Goal: Information Seeking & Learning: Learn about a topic

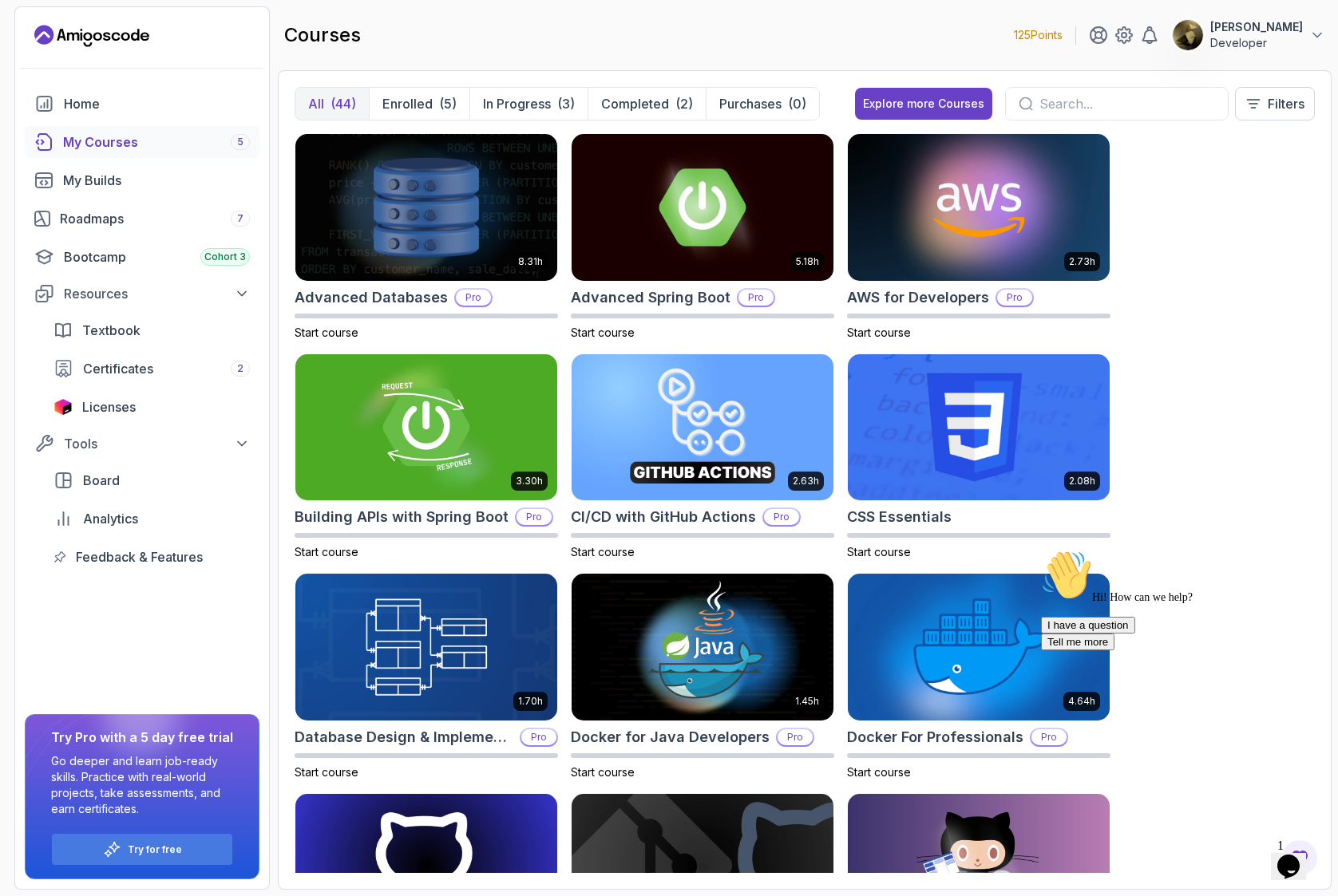
click at [1273, 168] on div "8.31h Advanced Databases Pro Start course 5.18h Advanced Spring Boot Pro Start …" at bounding box center [804, 503] width 1020 height 740
click at [1252, 31] on p "[PERSON_NAME]" at bounding box center [1256, 27] width 93 height 16
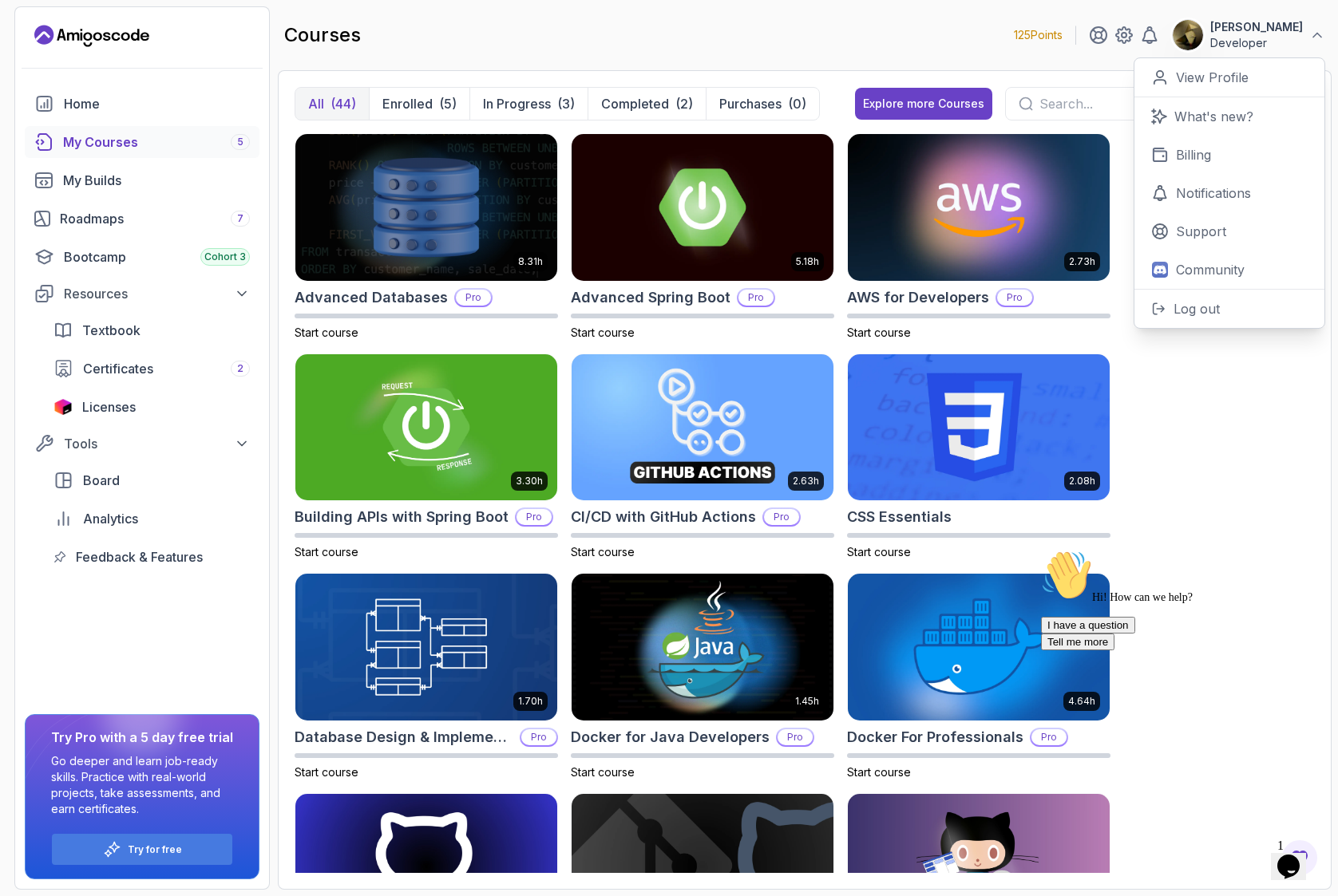
click at [1171, 31] on div "[PERSON_NAME] 0 Points View Profile What's new? Billing Notifications Support C…" at bounding box center [1206, 36] width 236 height 32
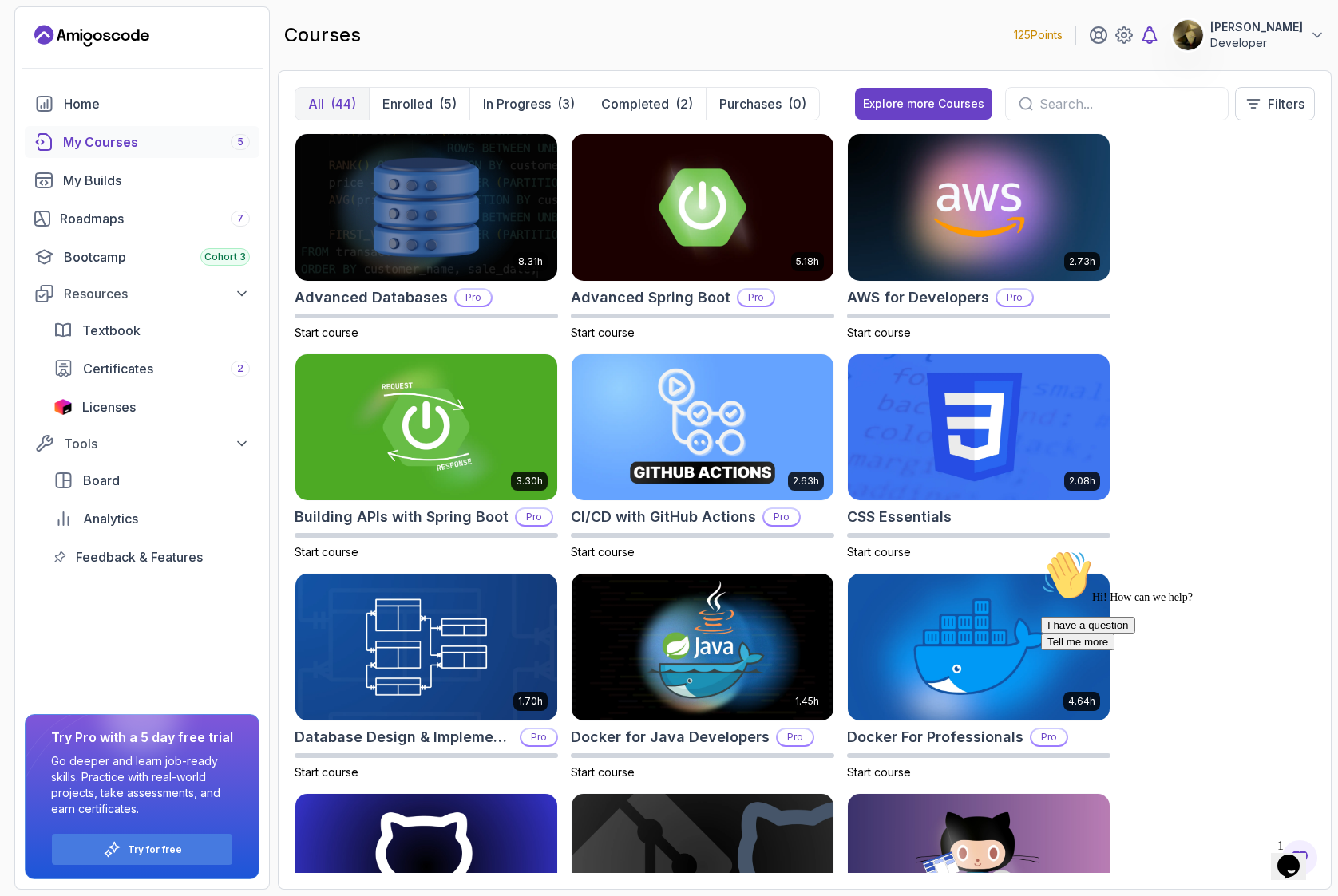
click at [1157, 32] on icon at bounding box center [1149, 35] width 20 height 20
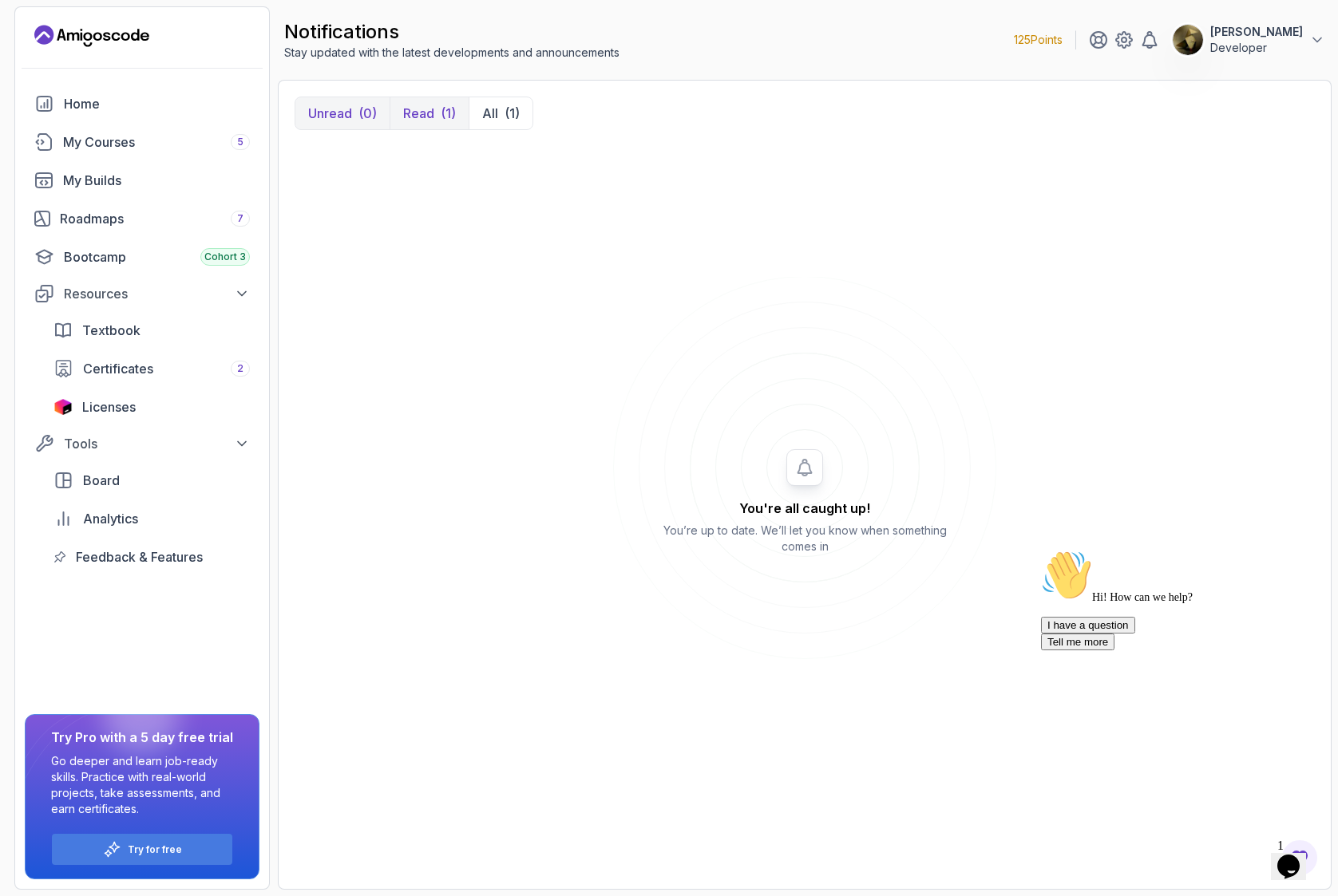
click at [436, 112] on button "Read (1)" at bounding box center [428, 114] width 79 height 32
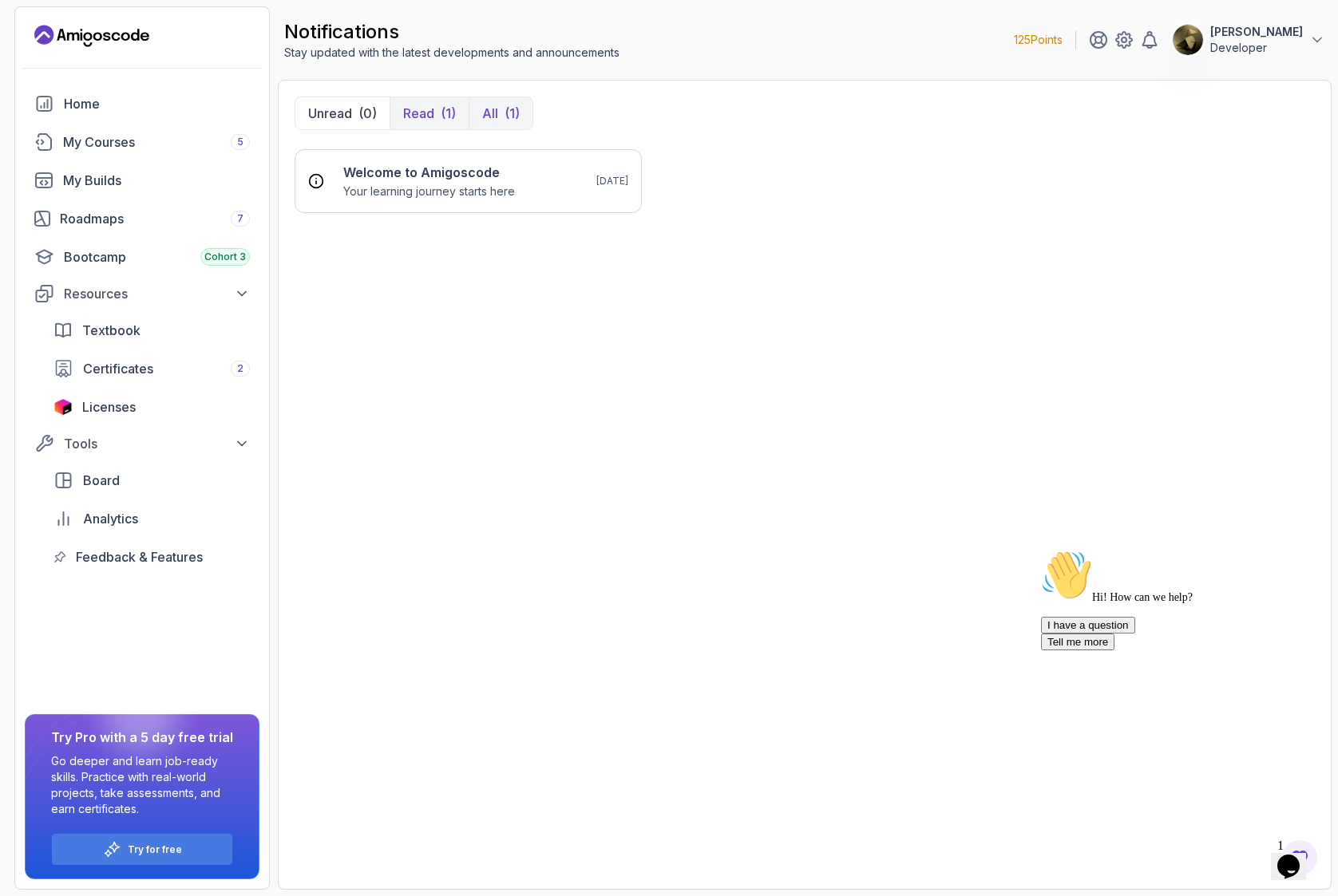
click at [505, 113] on div "(1)" at bounding box center [512, 113] width 15 height 20
click at [1301, 861] on icon "Opens Chat This icon Opens the chat window." at bounding box center [1288, 866] width 25 height 25
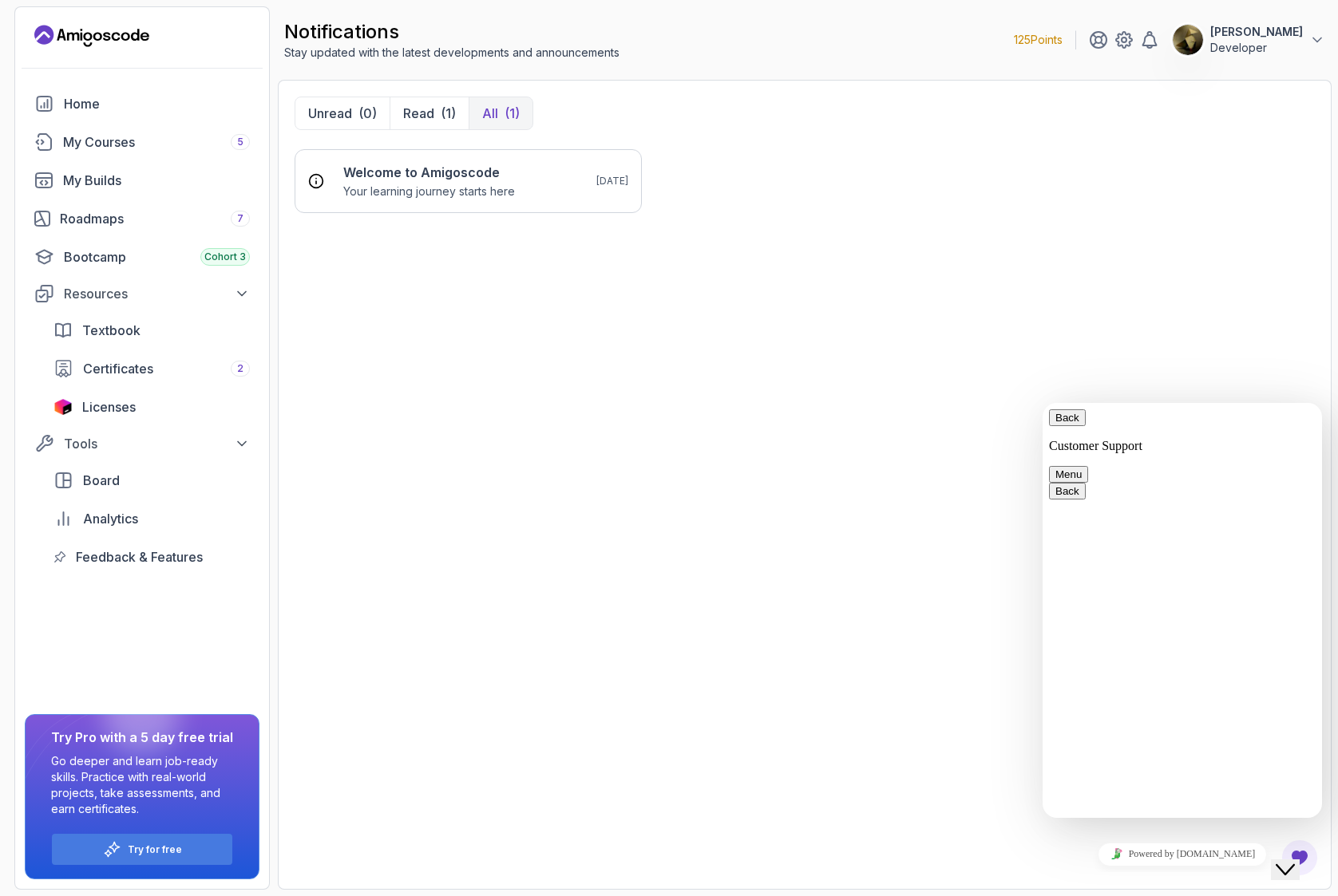
click at [1042, 403] on textarea at bounding box center [1042, 403] width 0 height 0
click at [1295, 863] on div "Close Chat This icon closes the chat window." at bounding box center [1284, 870] width 20 height 20
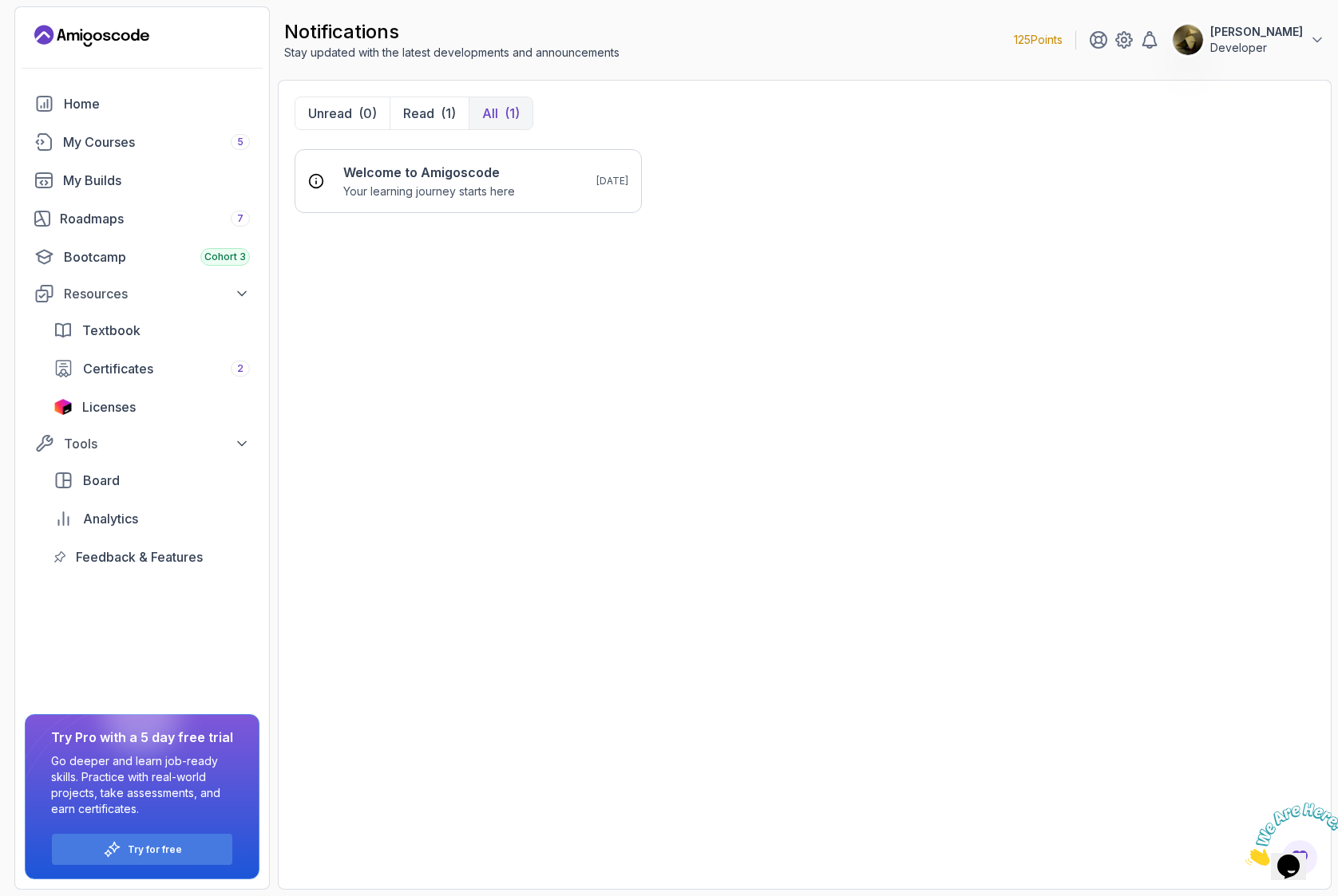
click at [1245, 854] on icon "Close" at bounding box center [1245, 861] width 0 height 14
click at [102, 134] on div "My Courses 5" at bounding box center [156, 142] width 187 height 20
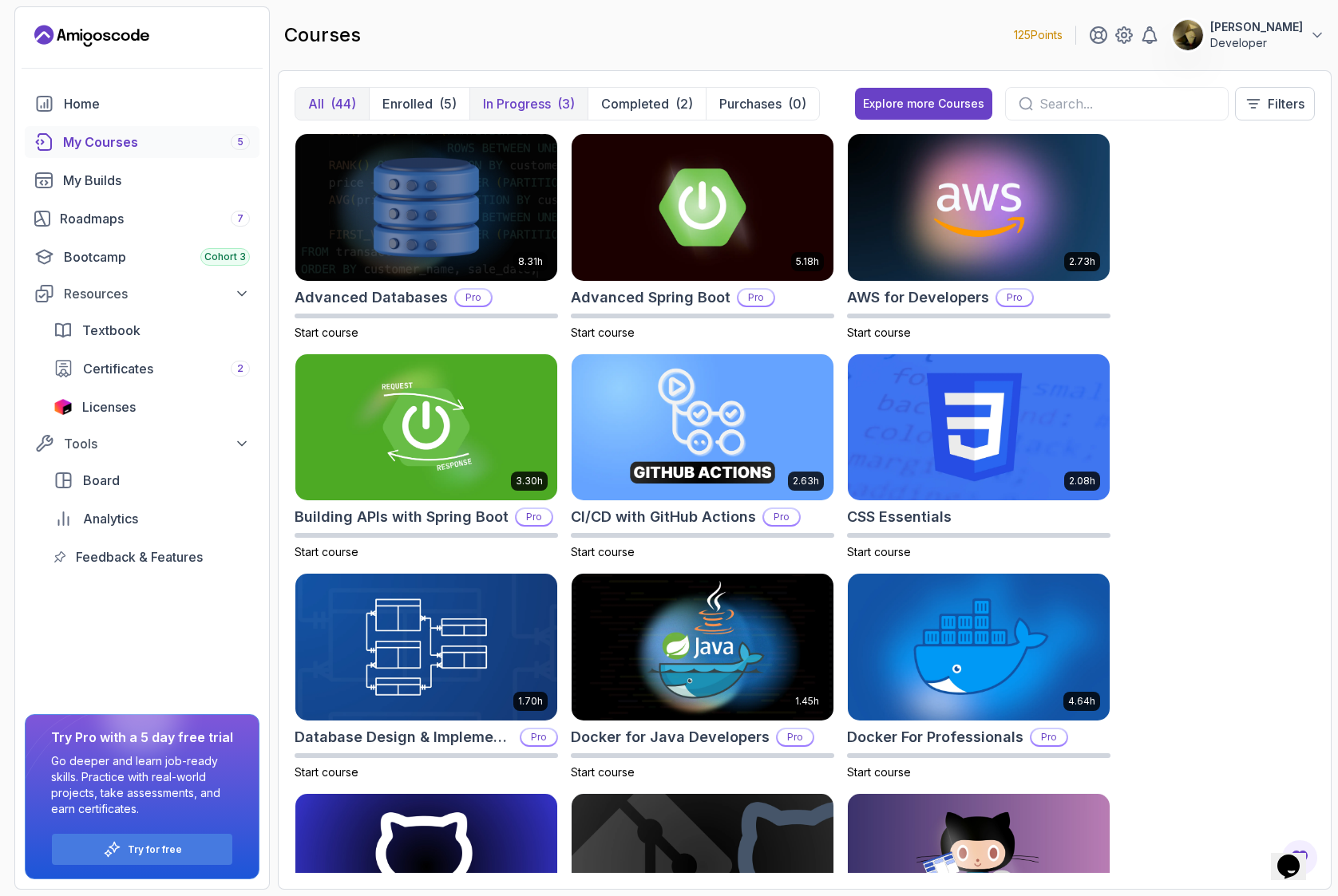
click at [532, 108] on p "In Progress" at bounding box center [517, 104] width 68 height 20
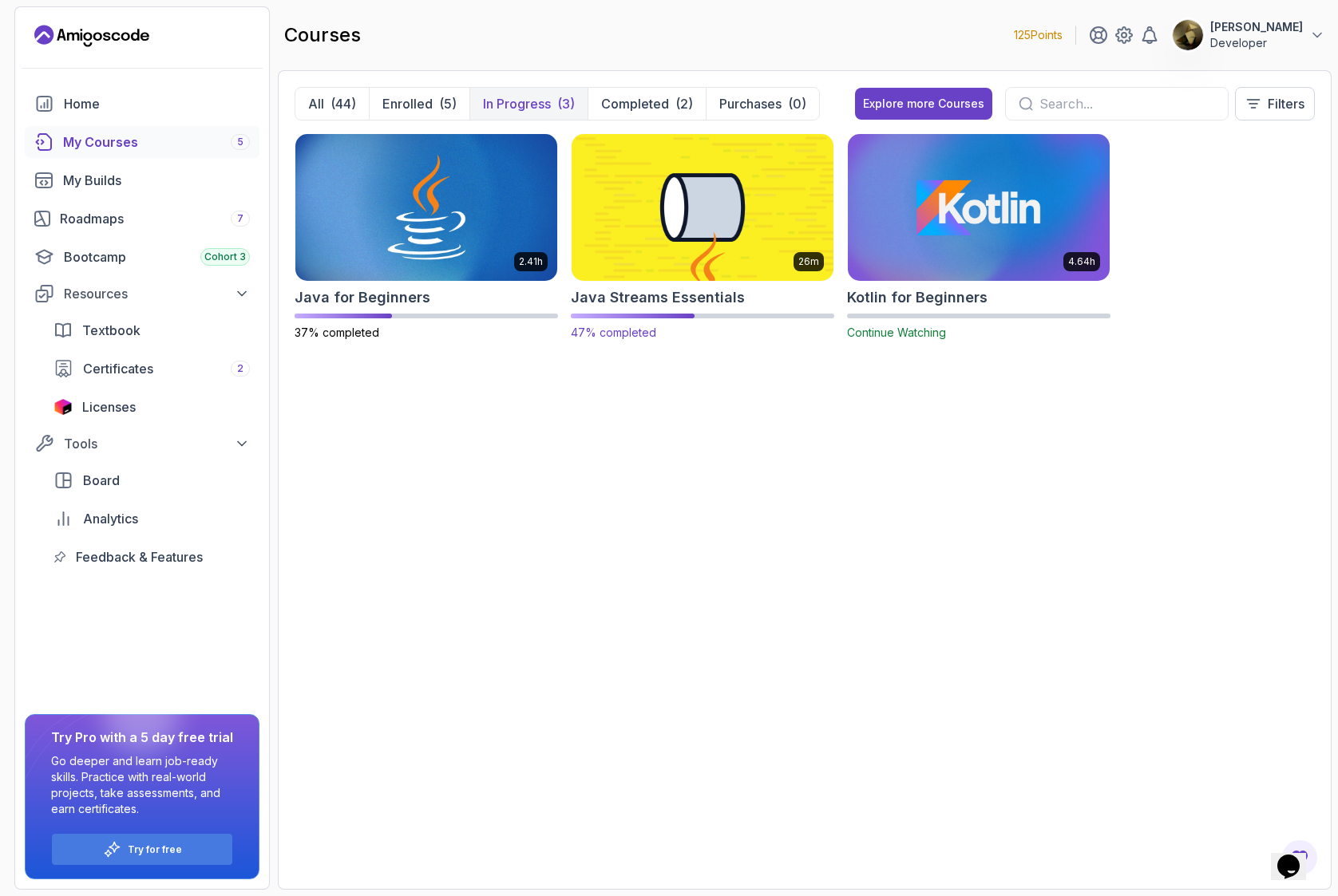
click at [723, 231] on img at bounding box center [702, 206] width 274 height 154
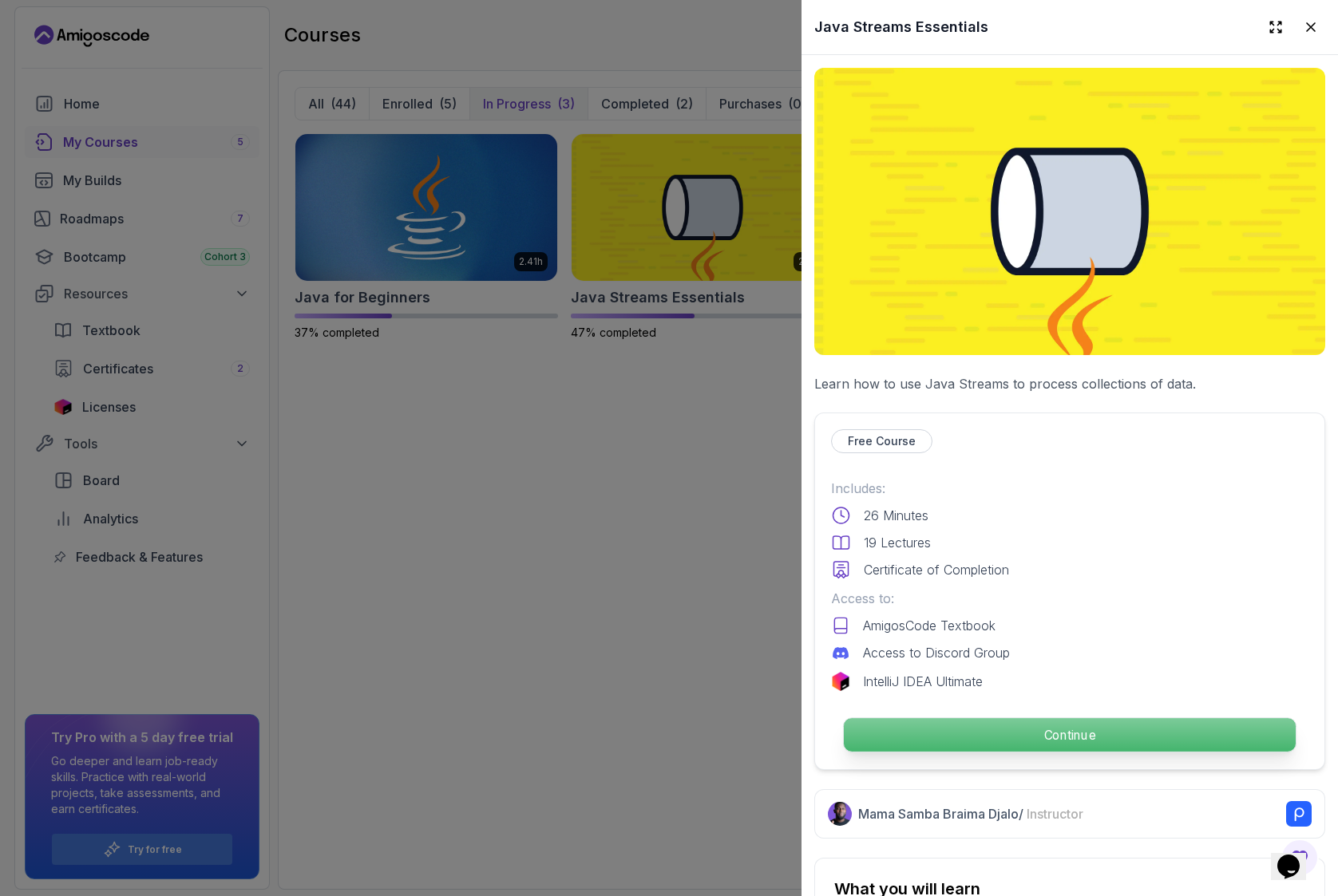
click at [1013, 734] on p "Continue" at bounding box center [1070, 735] width 452 height 33
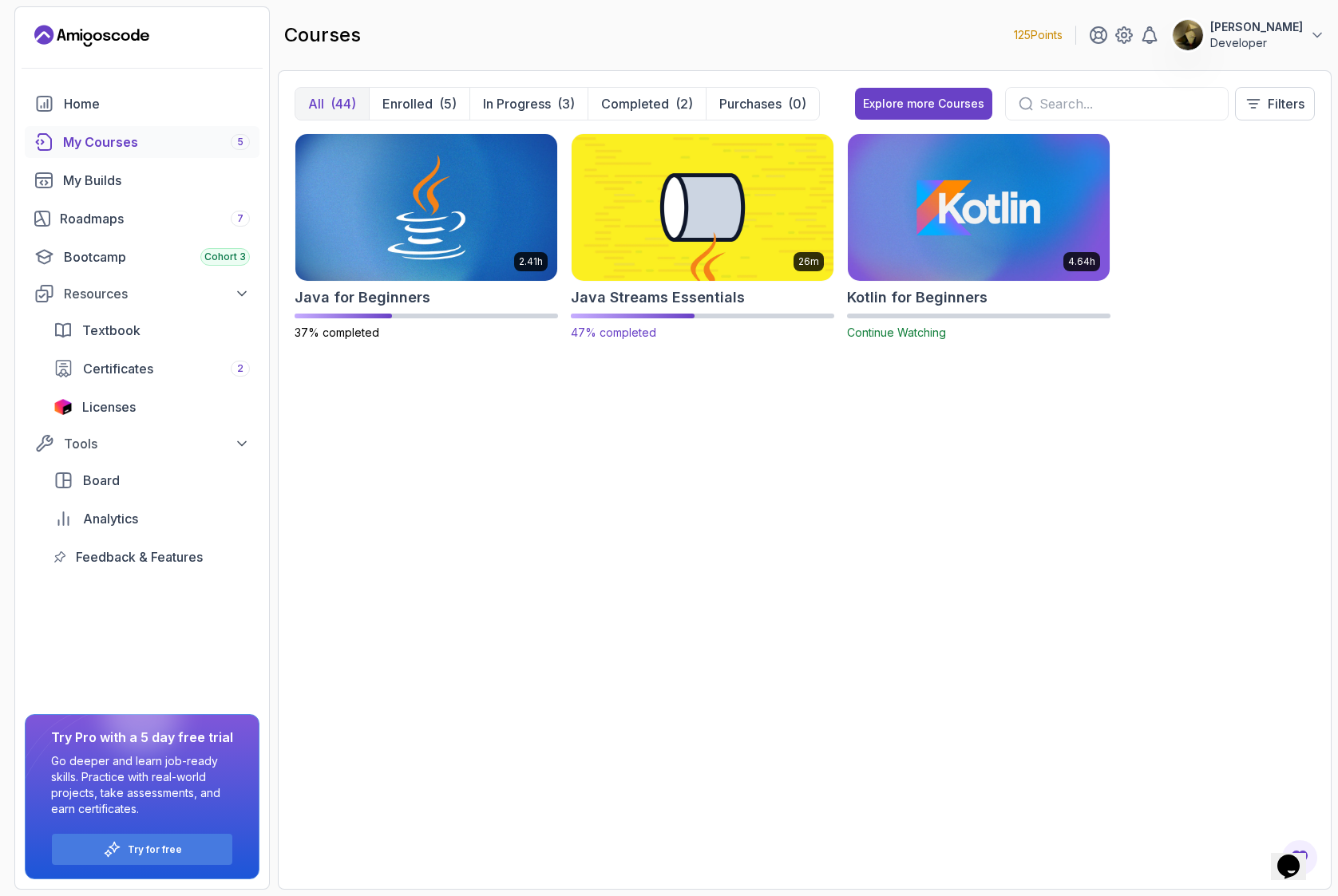
click at [714, 234] on img at bounding box center [702, 206] width 274 height 154
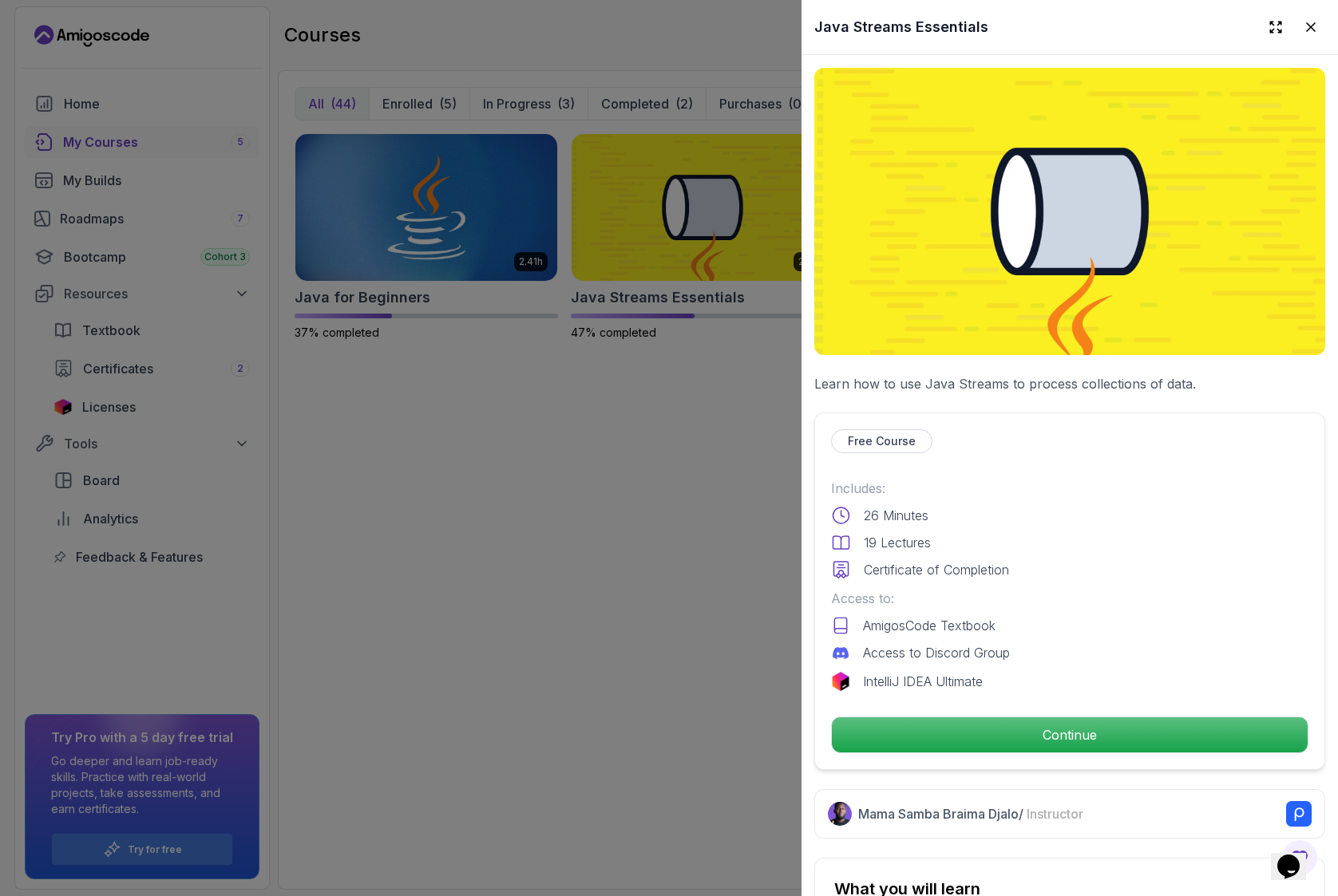
drag, startPoint x: 938, startPoint y: 653, endPoint x: 866, endPoint y: 657, distance: 72.1
click at [938, 653] on p "Access to Discord Group" at bounding box center [936, 652] width 147 height 20
drag, startPoint x: 849, startPoint y: 653, endPoint x: 953, endPoint y: 668, distance: 105.1
click at [849, 653] on div at bounding box center [840, 652] width 20 height 20
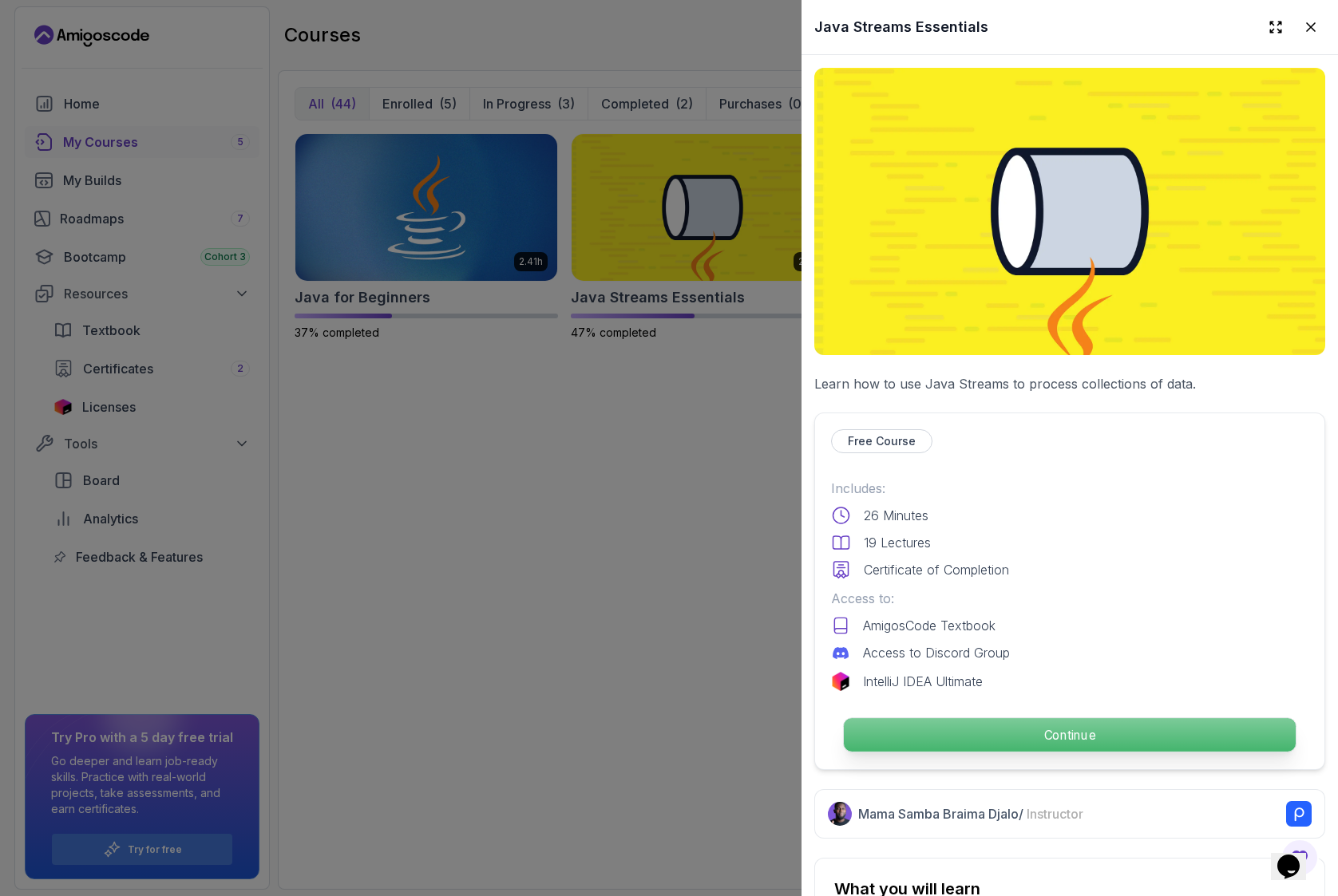
click at [1013, 730] on p "Continue" at bounding box center [1070, 735] width 452 height 33
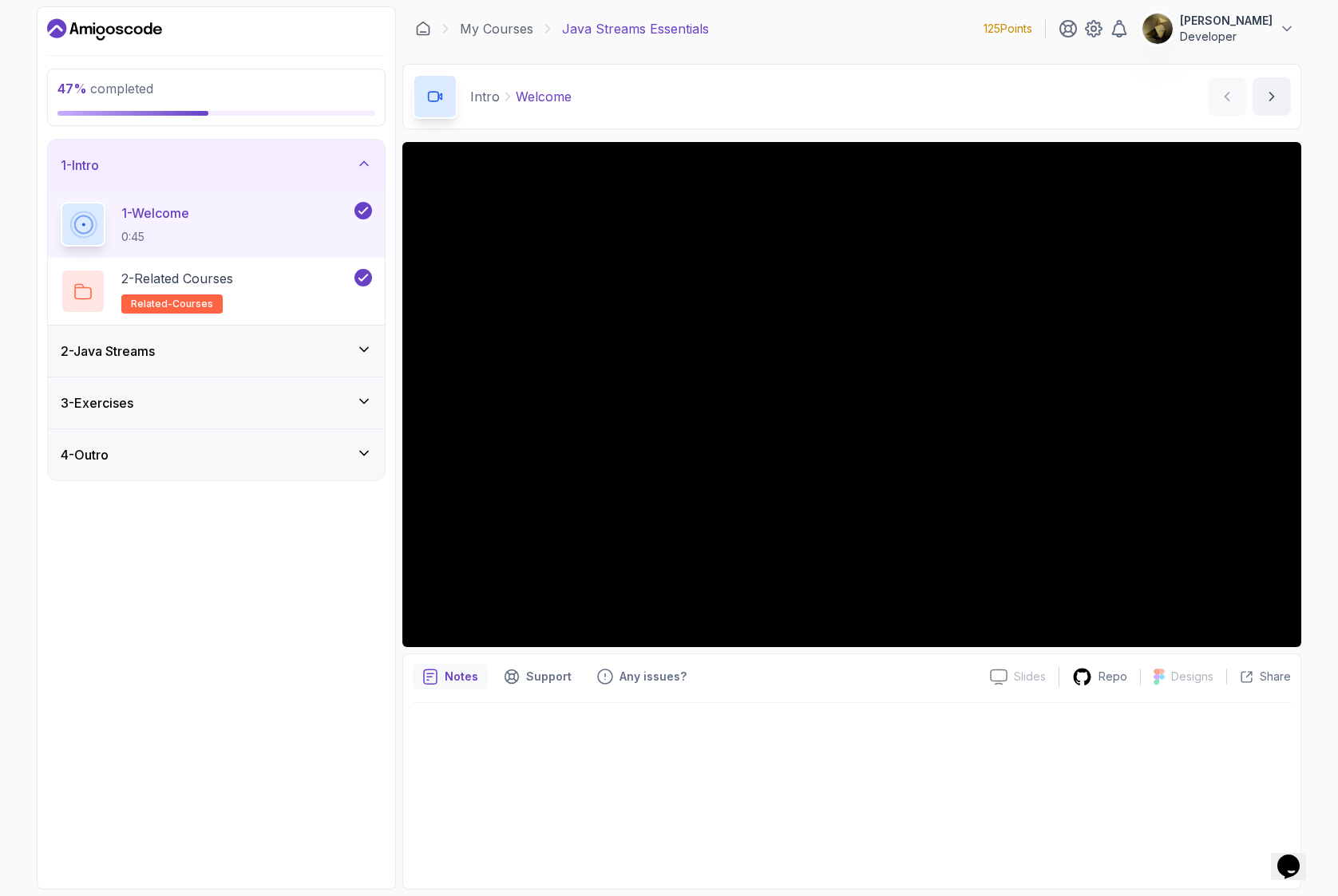
click at [282, 362] on div "2 - Java Streams" at bounding box center [216, 351] width 336 height 51
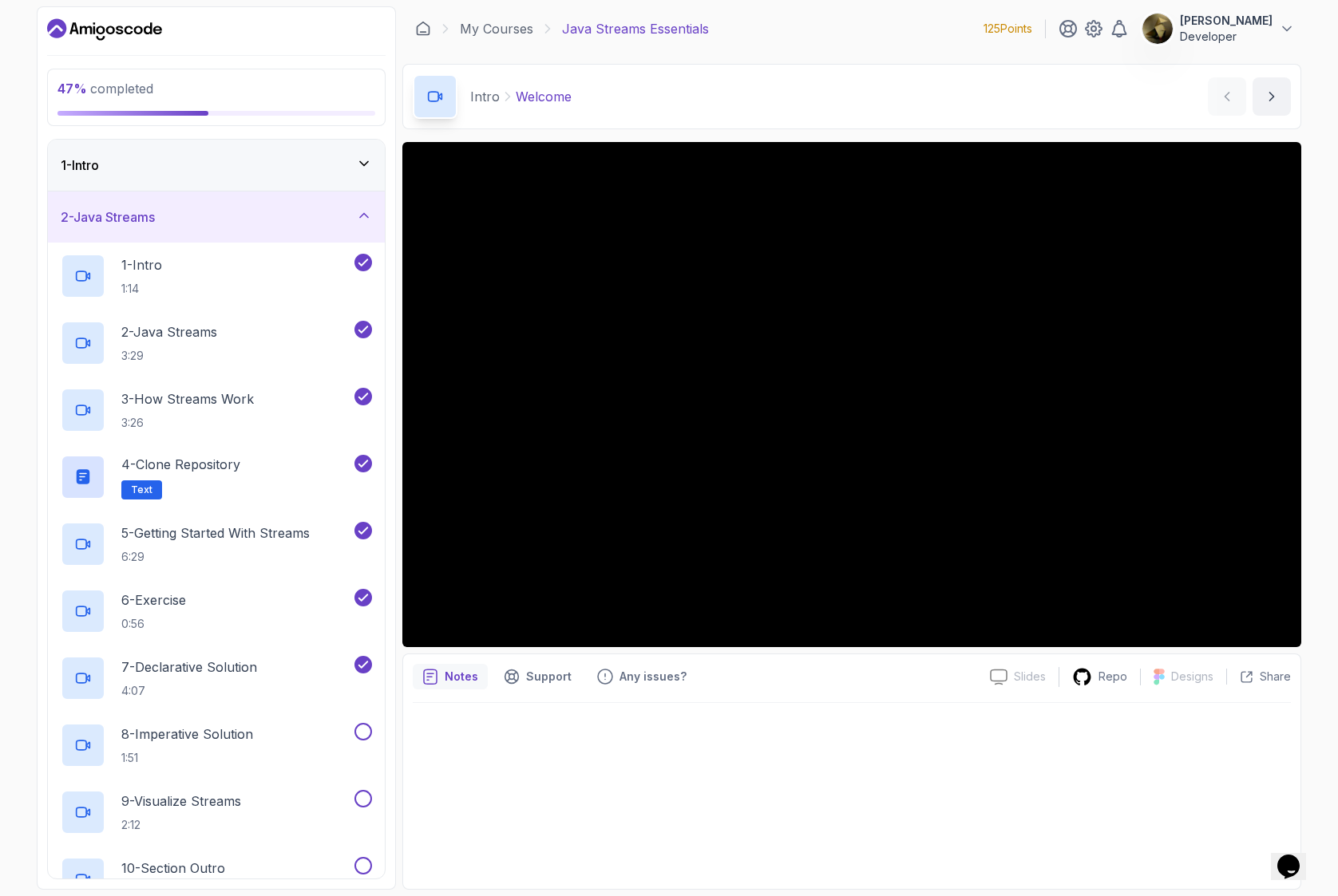
click at [209, 165] on div "1 - Intro" at bounding box center [216, 165] width 311 height 20
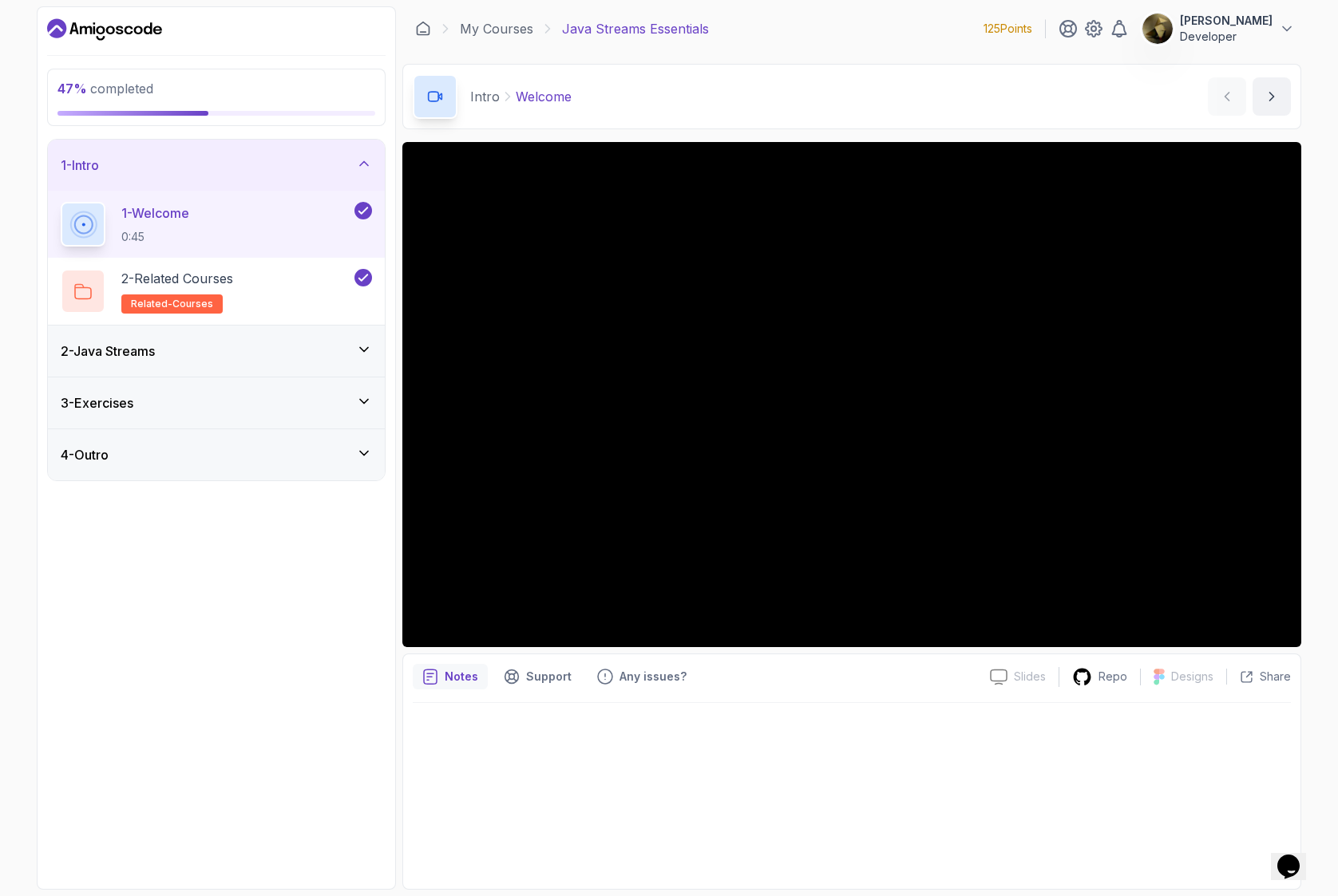
click at [248, 244] on div "1 - Welcome 0:45" at bounding box center [206, 224] width 291 height 45
click at [246, 227] on div "1 - Welcome 0:45" at bounding box center [206, 224] width 291 height 45
click at [541, 679] on p "Support" at bounding box center [549, 676] width 46 height 16
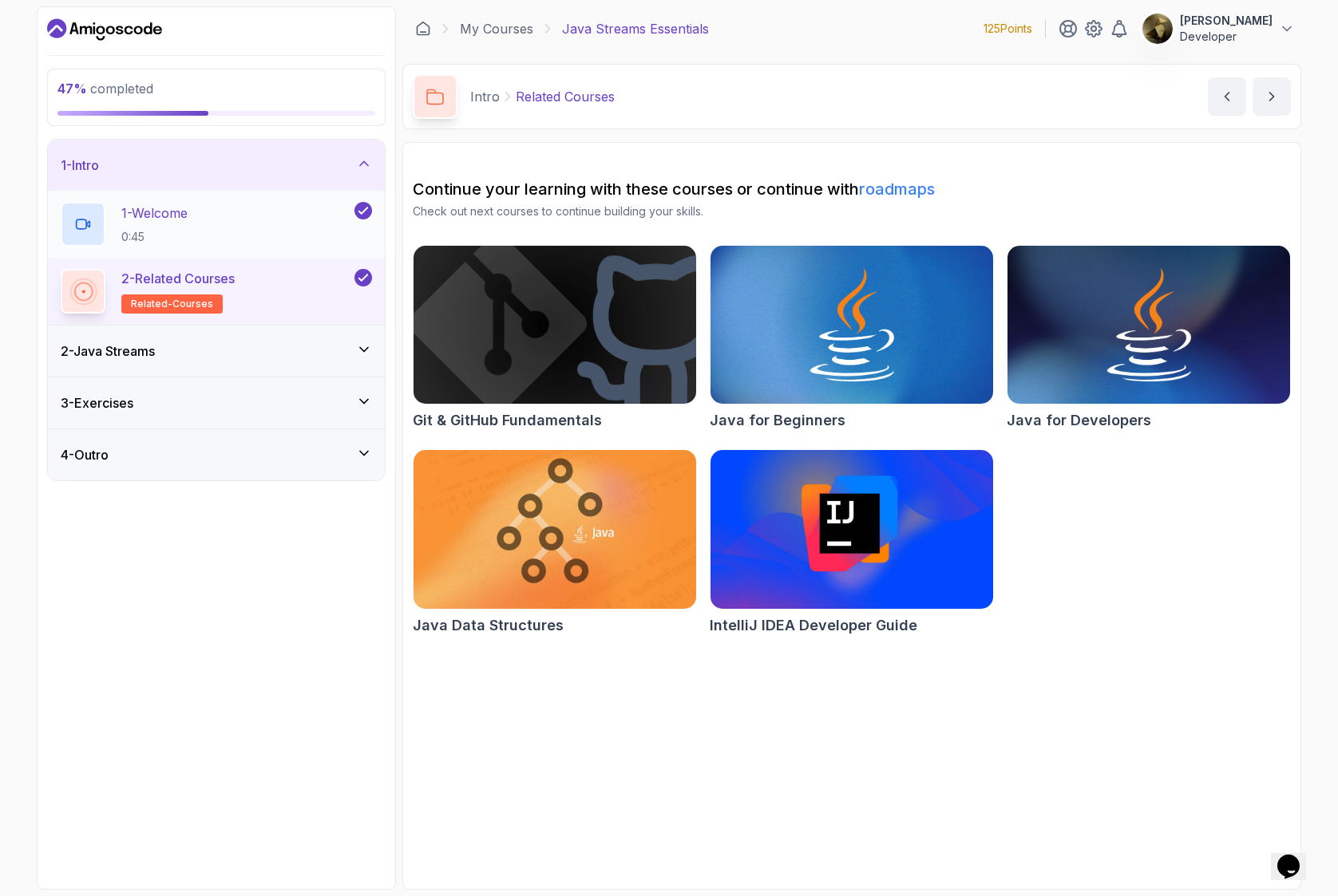
click at [188, 219] on p "1 - Welcome" at bounding box center [155, 213] width 66 height 20
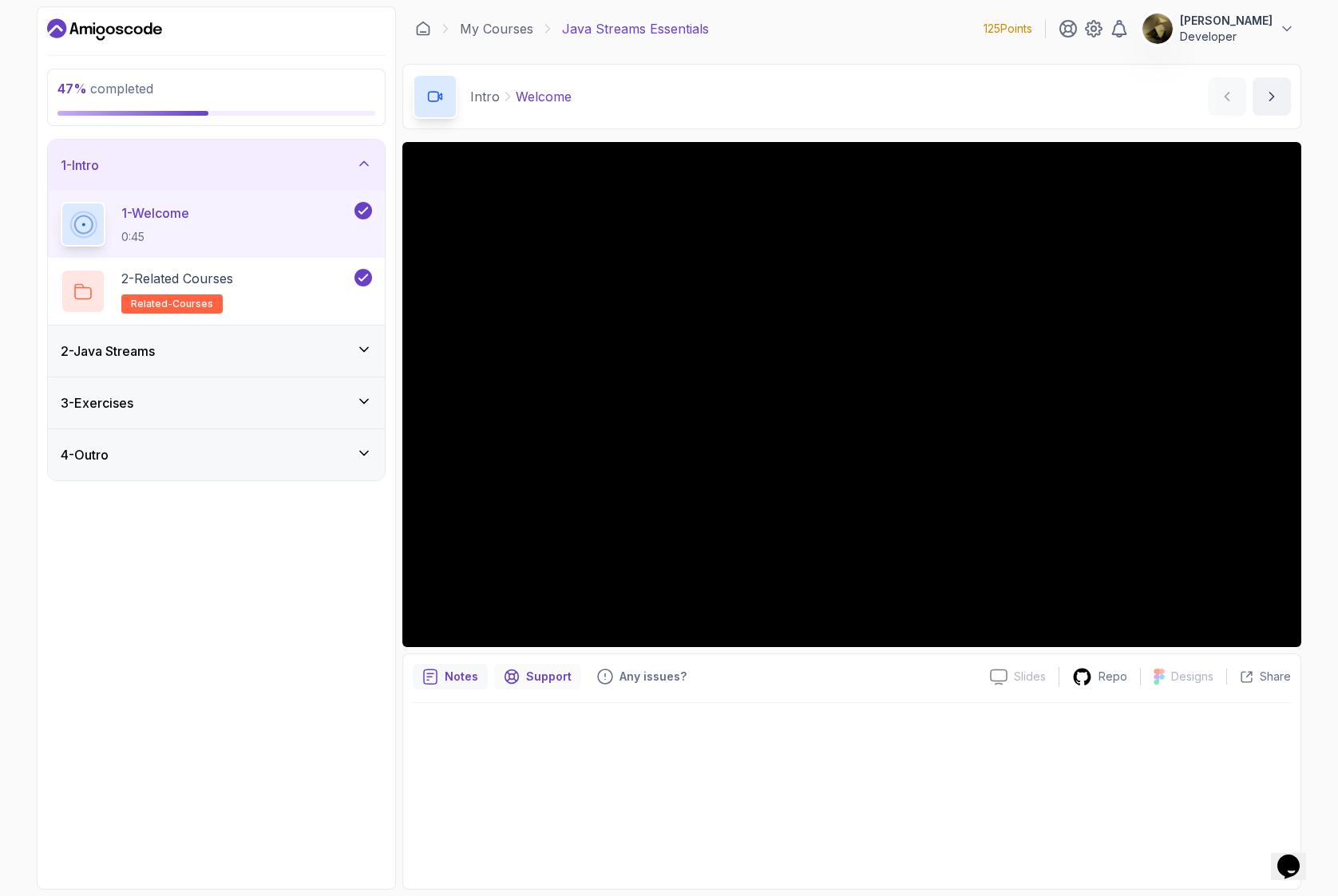
click at [550, 666] on div "Support" at bounding box center [538, 677] width 87 height 25
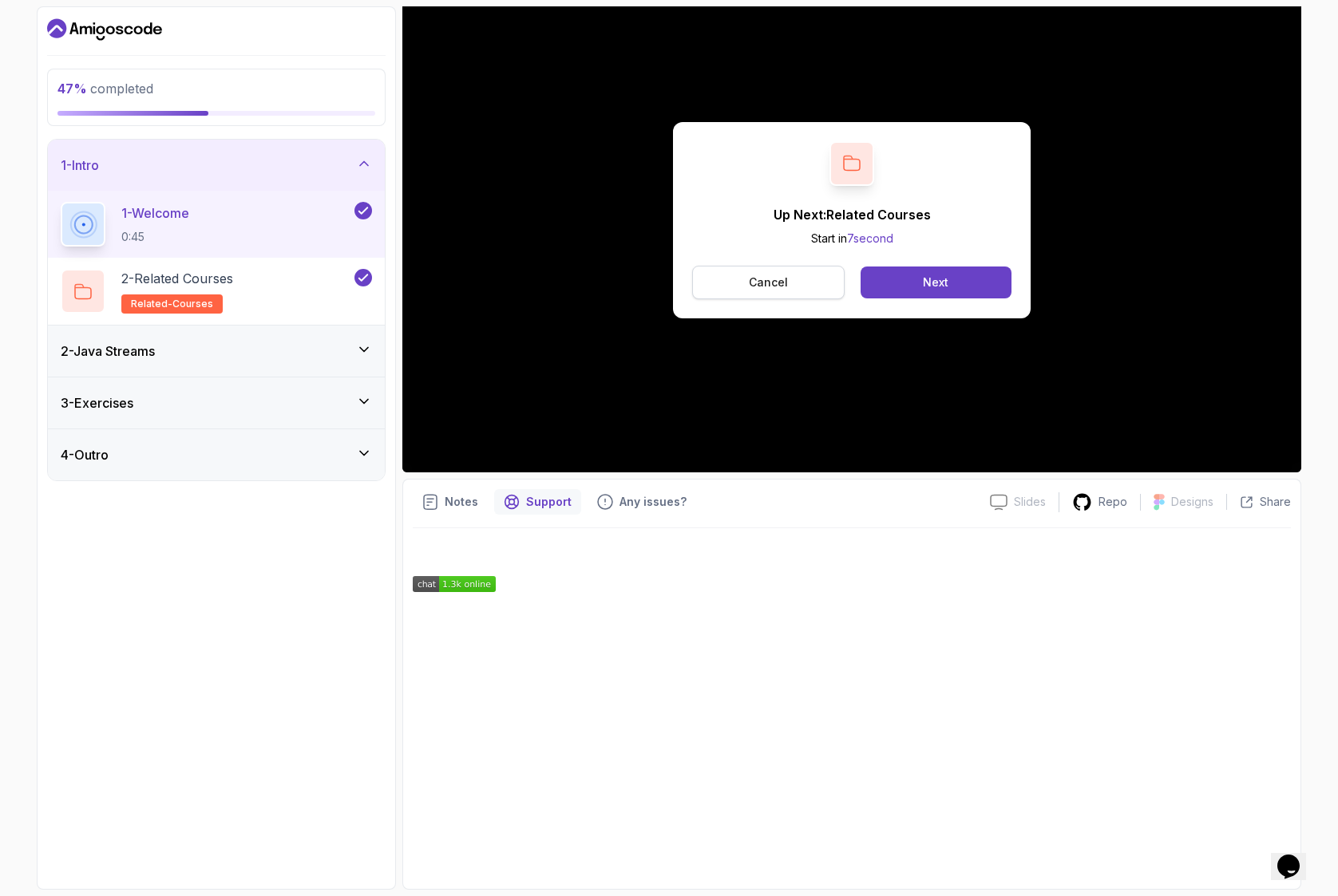
click at [811, 277] on button "Cancel" at bounding box center [768, 282] width 152 height 33
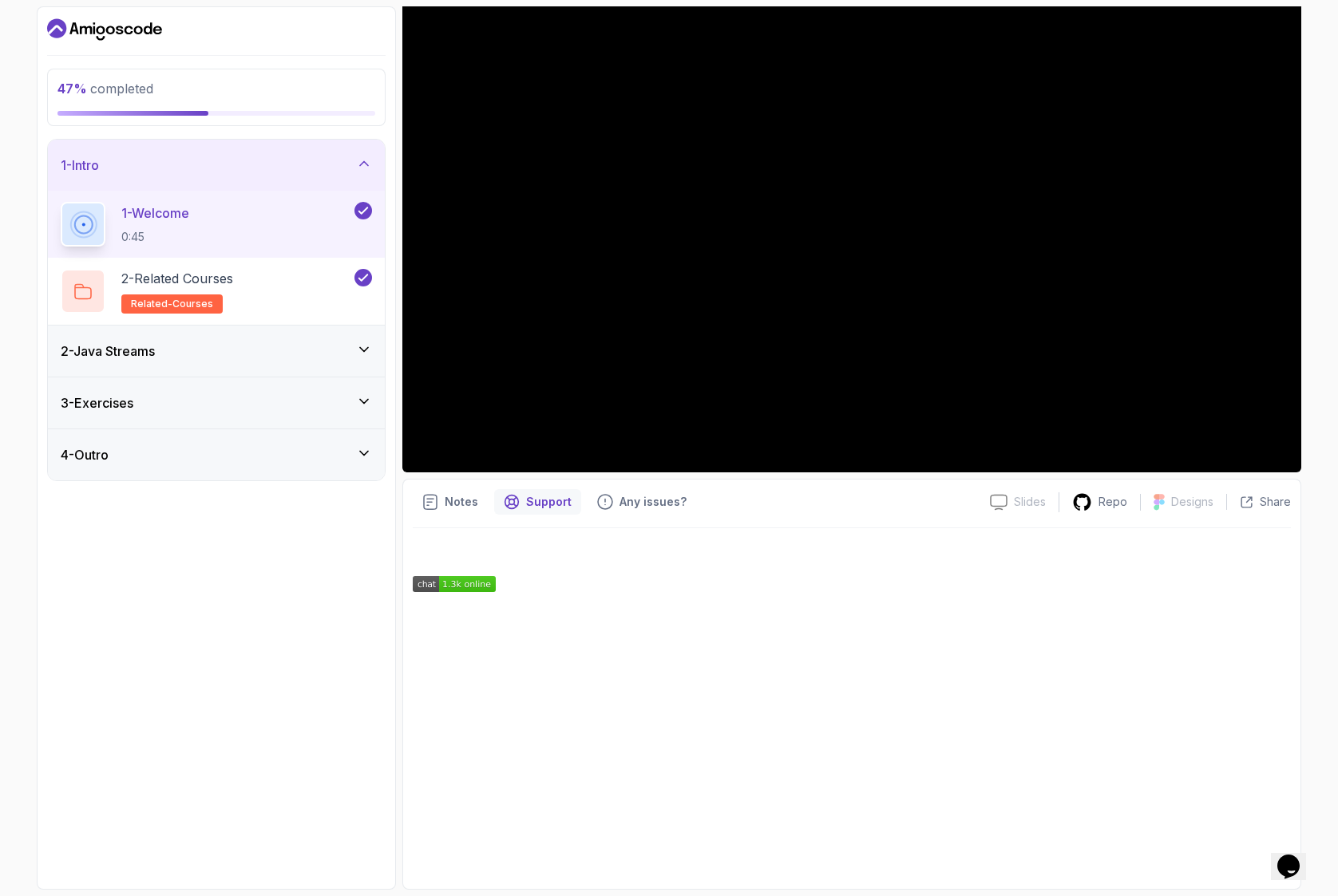
click at [142, 361] on div "2 - Java Streams" at bounding box center [216, 351] width 336 height 51
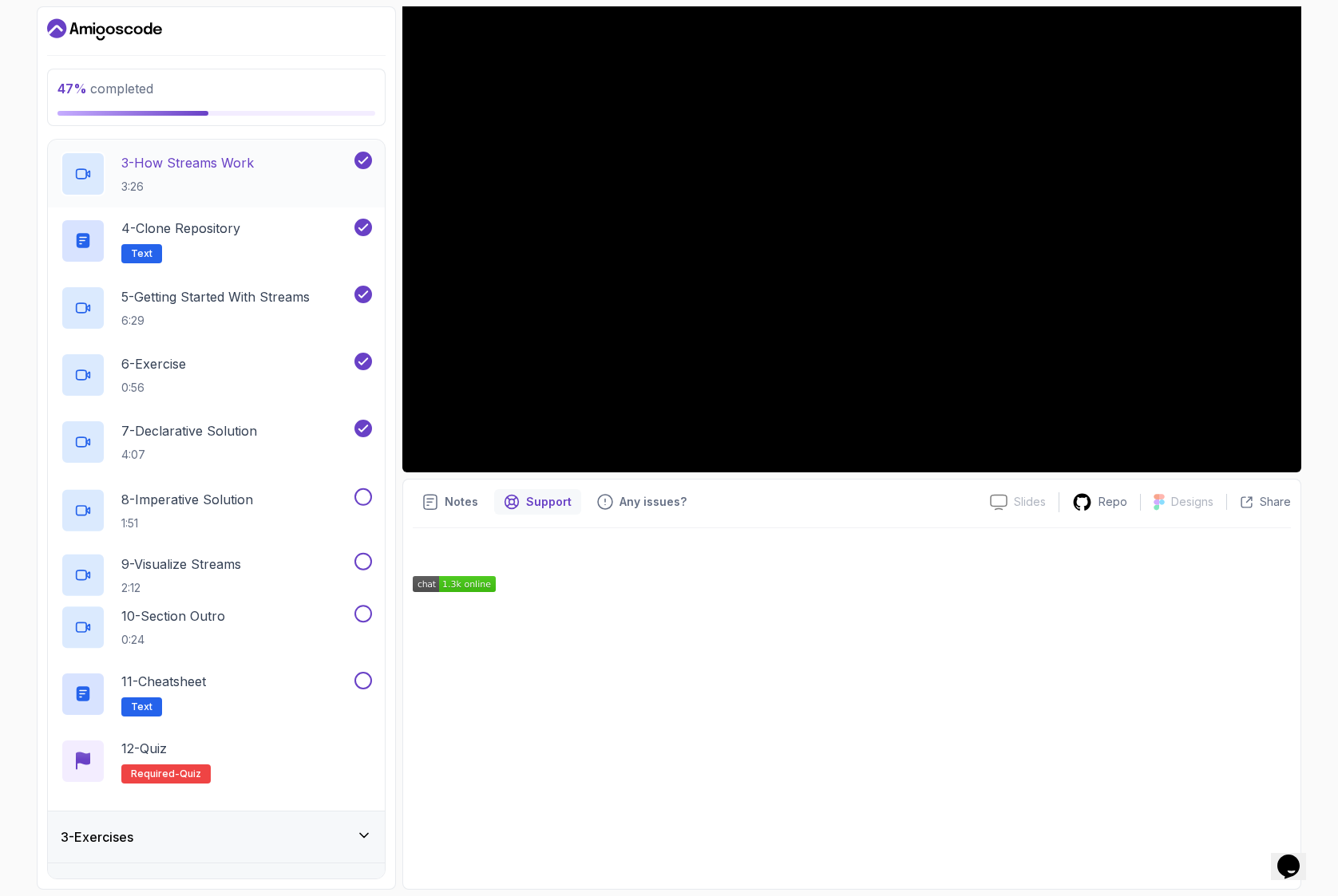
scroll to position [272, 0]
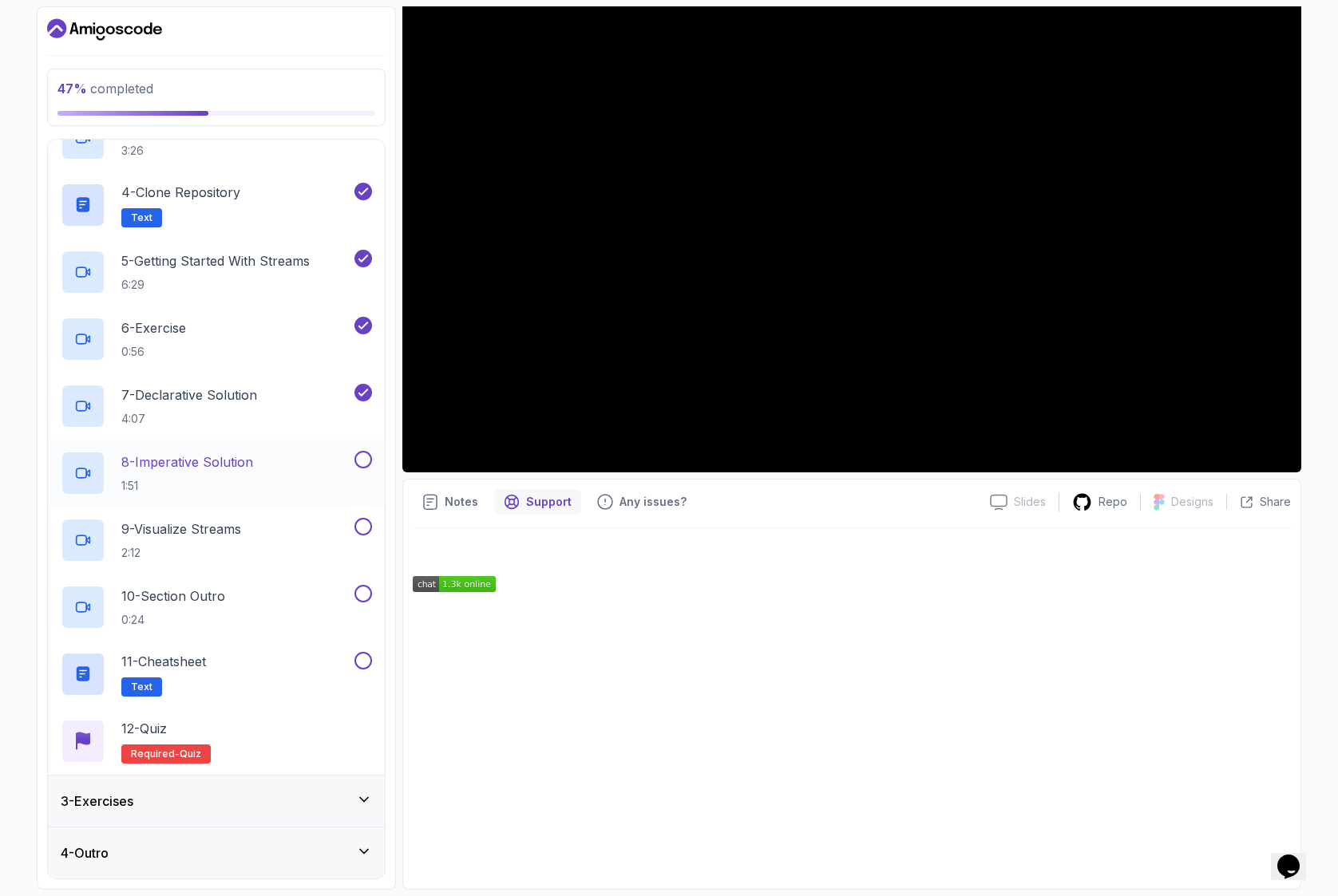
click at [224, 468] on p "8 - Imperative Solution" at bounding box center [187, 462] width 132 height 20
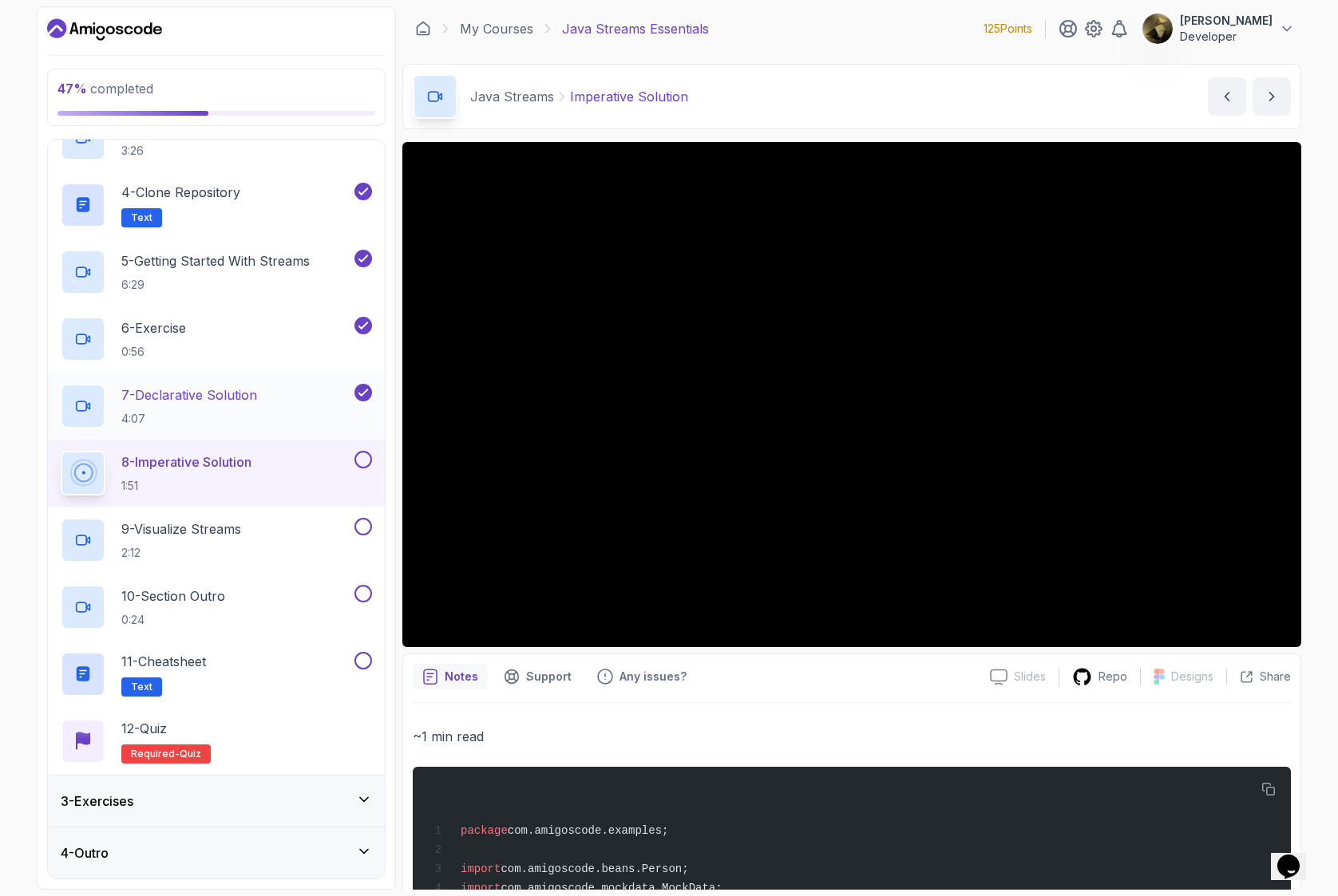
click at [226, 401] on p "7 - Declarative Solution" at bounding box center [189, 395] width 136 height 20
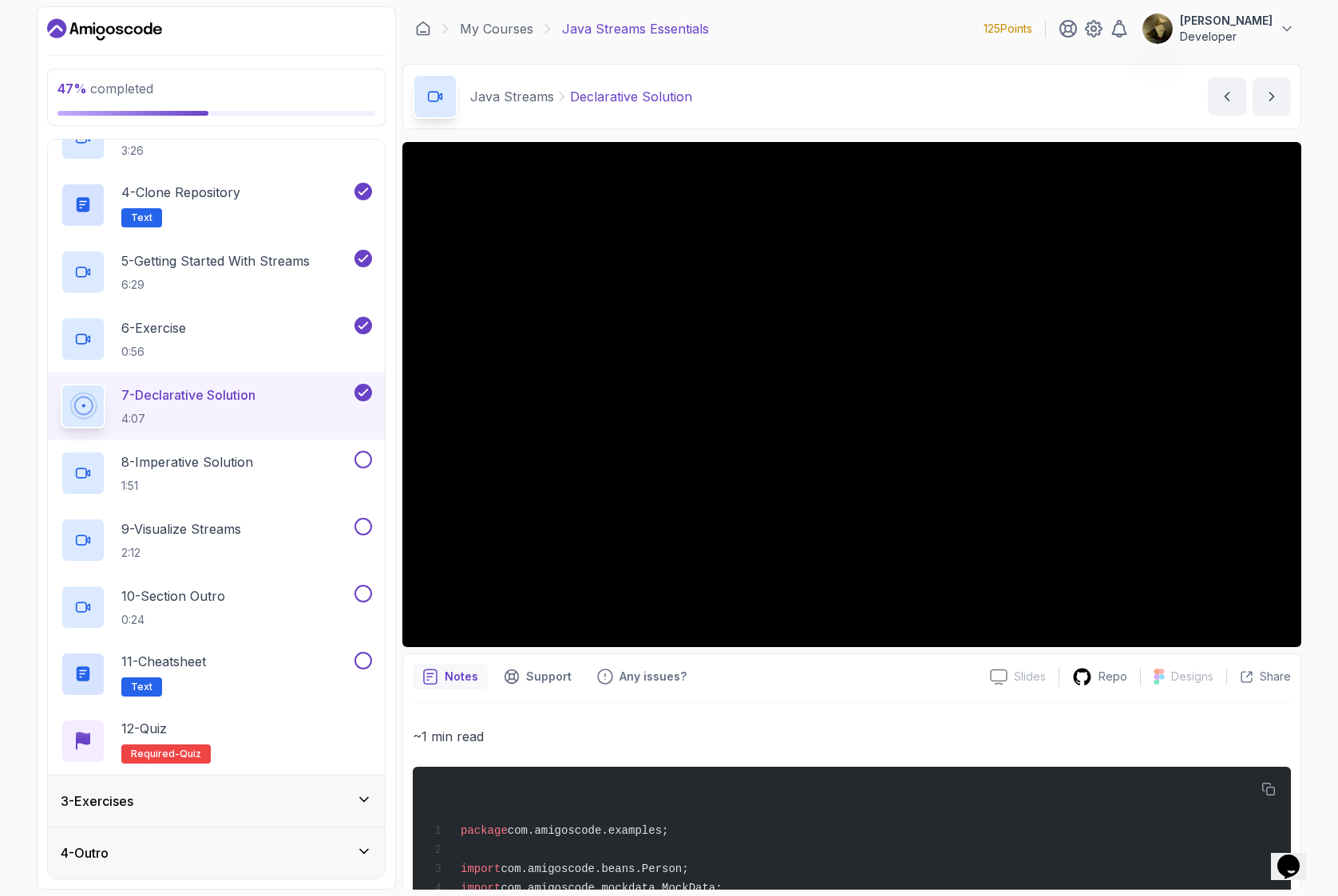
click at [223, 414] on p "4:07" at bounding box center [189, 419] width 134 height 16
click at [251, 460] on p "8 - Imperative Solution" at bounding box center [187, 462] width 132 height 20
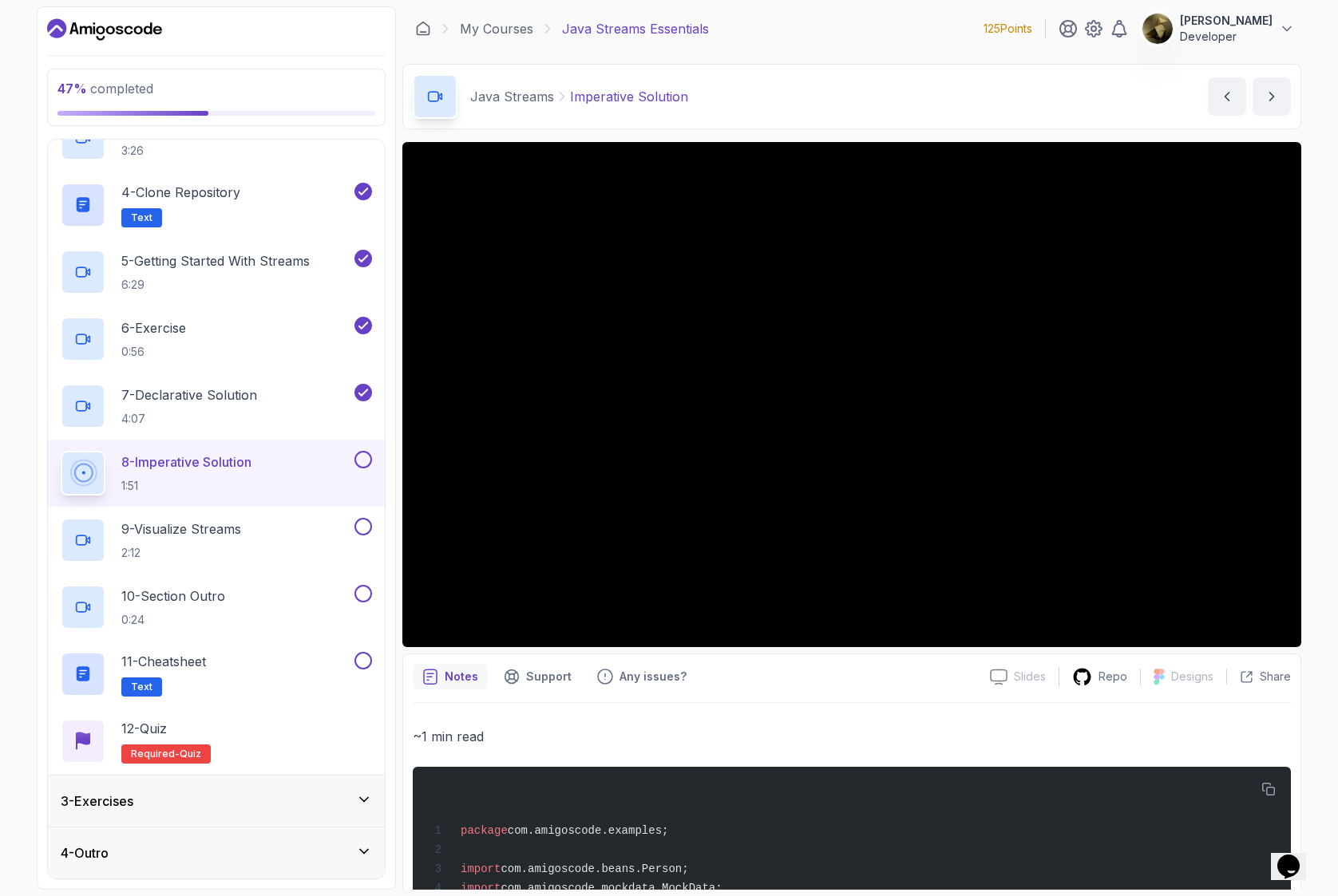
click at [364, 460] on button at bounding box center [363, 459] width 18 height 18
click at [283, 522] on div "9 - Visualize Streams 2:12" at bounding box center [206, 540] width 291 height 45
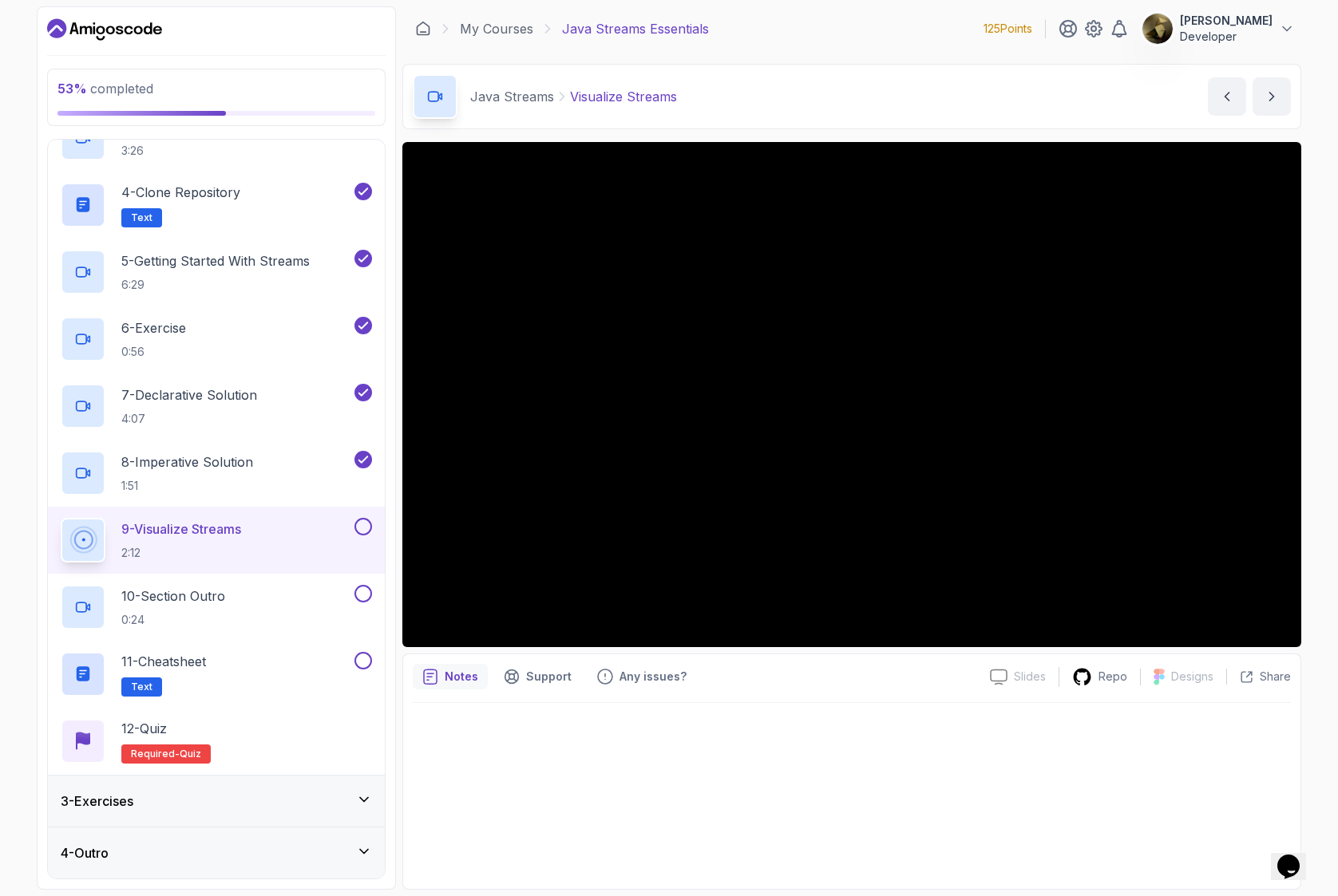
click at [713, 775] on div at bounding box center [851, 792] width 878 height 177
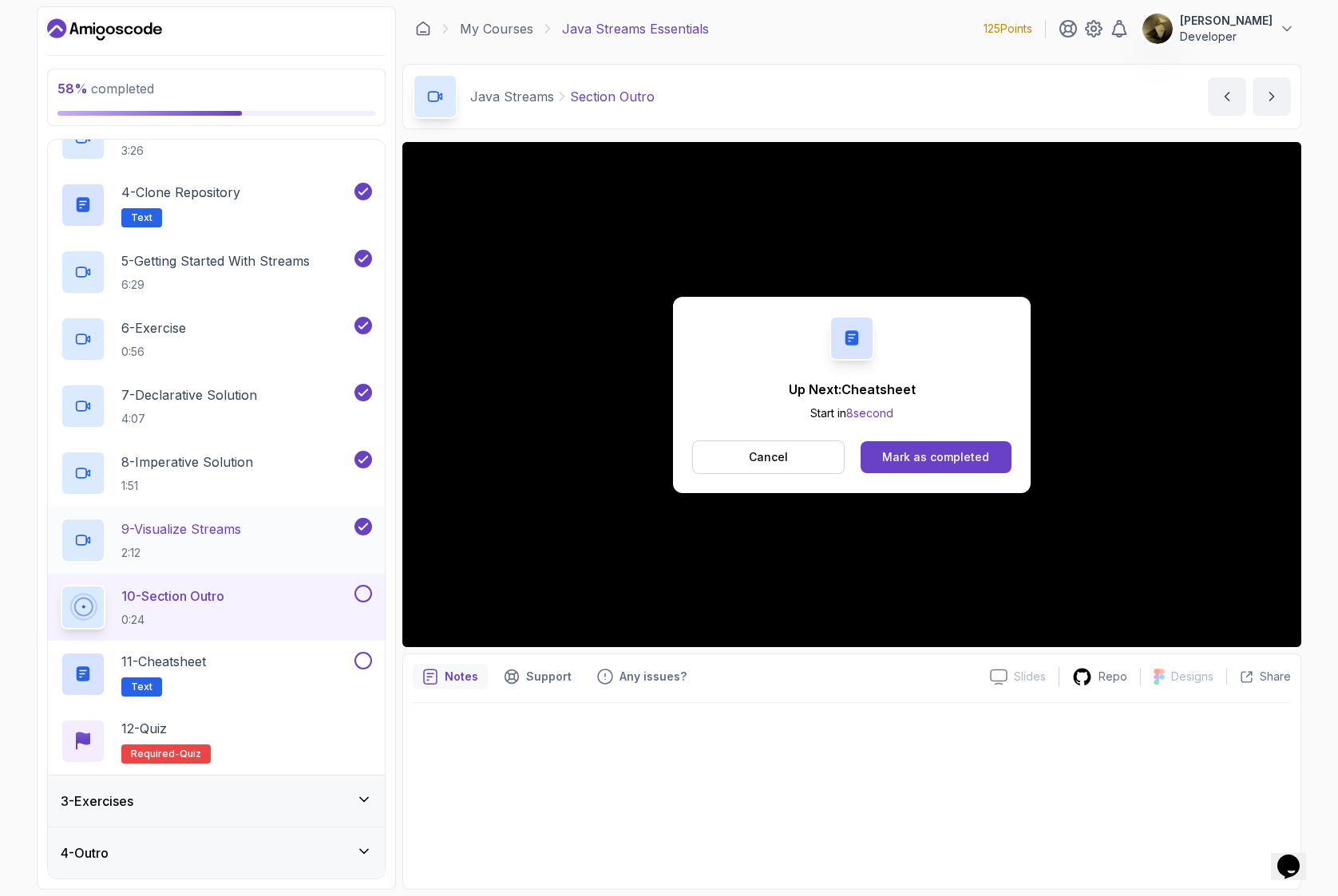
click at [231, 532] on p "9 - Visualize Streams" at bounding box center [181, 529] width 120 height 20
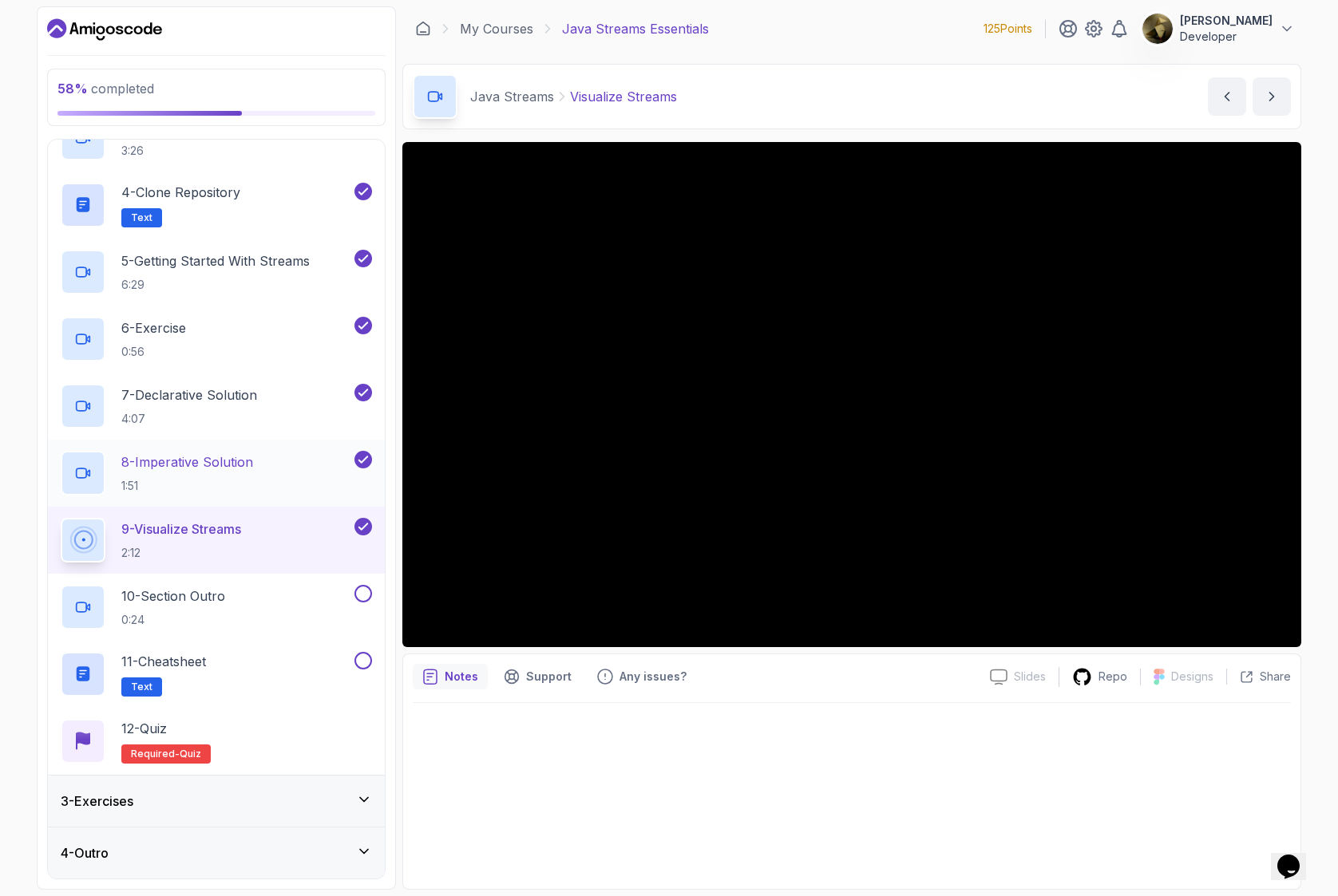
click at [233, 468] on p "8 - Imperative Solution" at bounding box center [187, 462] width 132 height 20
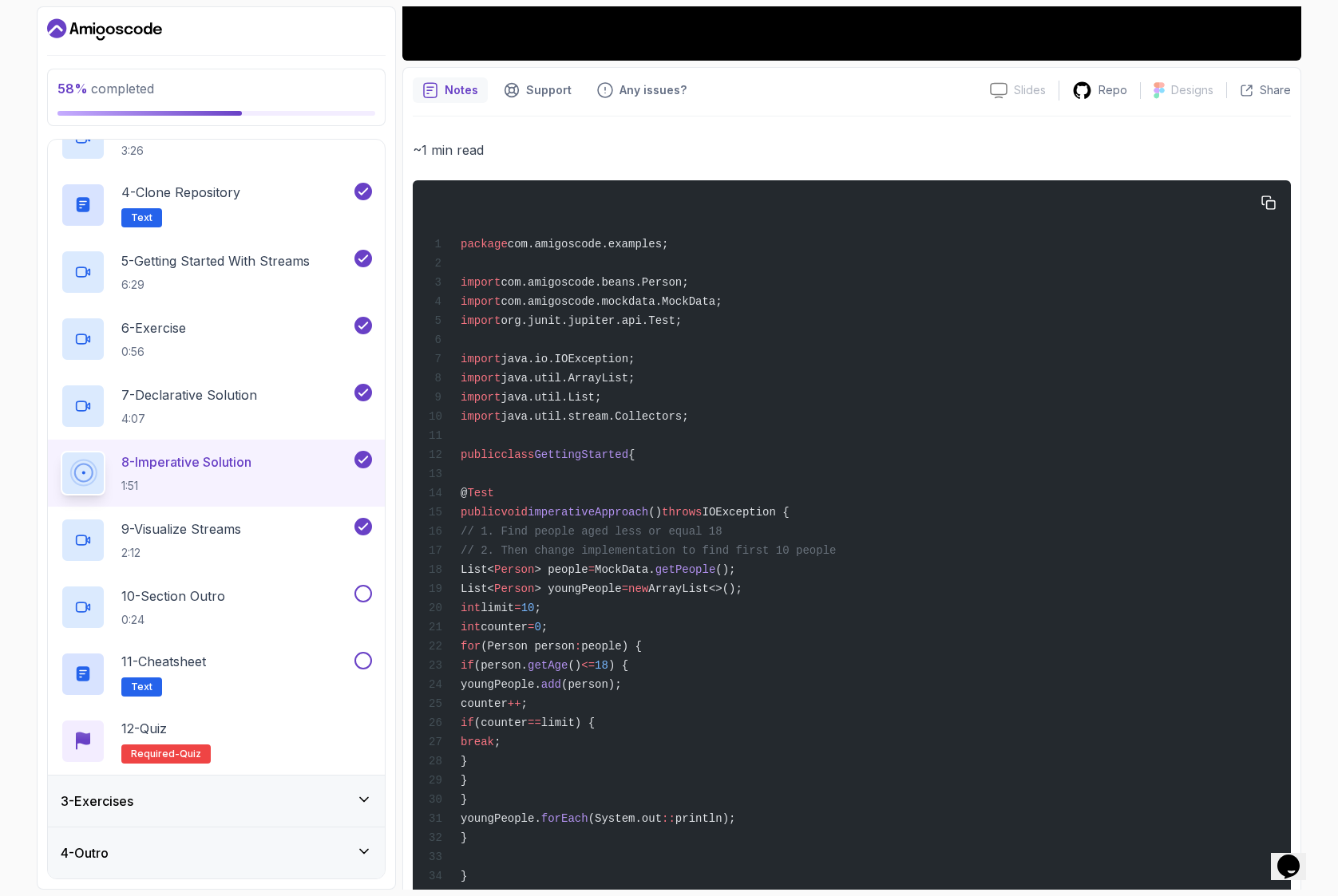
scroll to position [628, 0]
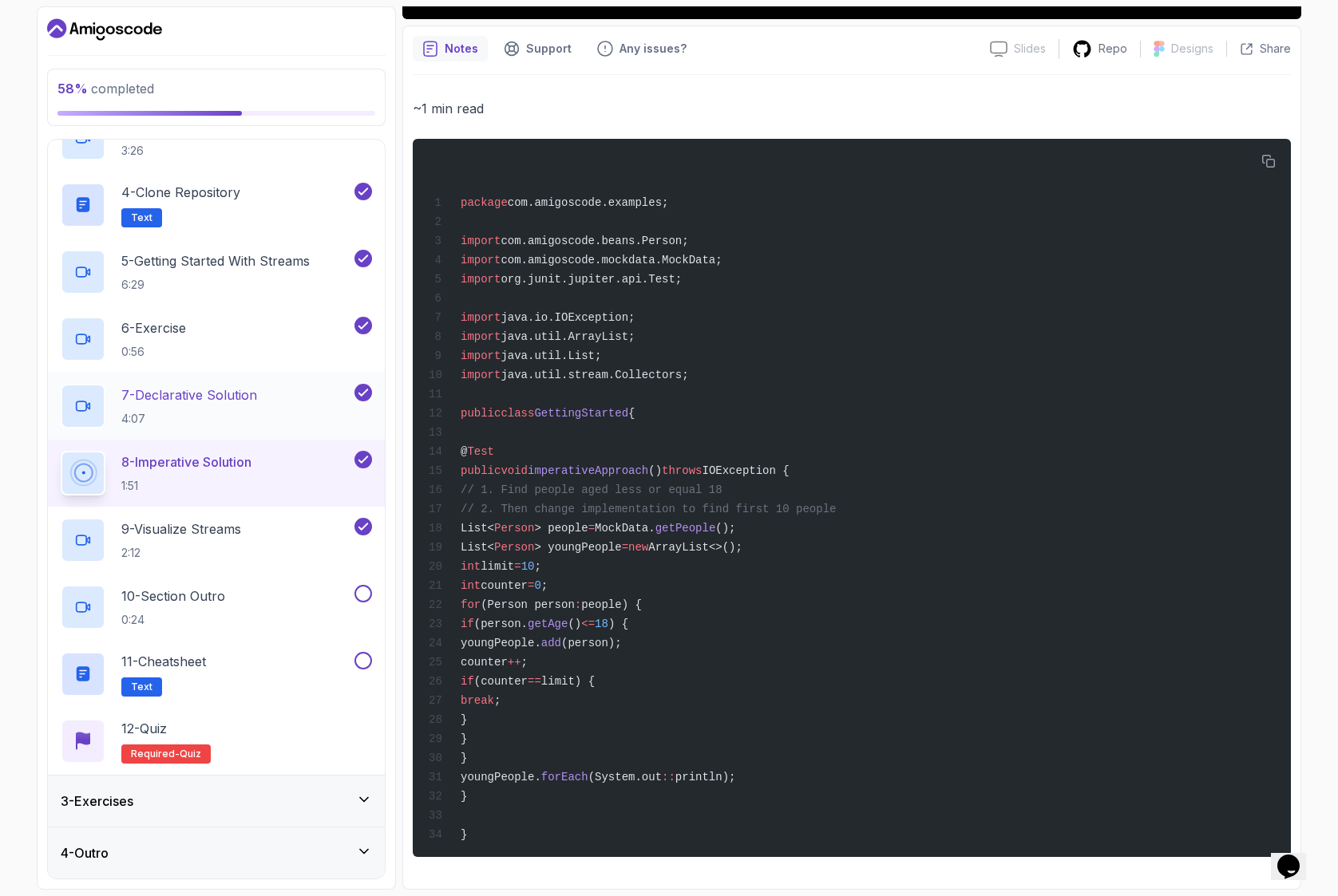
click at [206, 392] on p "7 - Declarative Solution" at bounding box center [189, 395] width 136 height 20
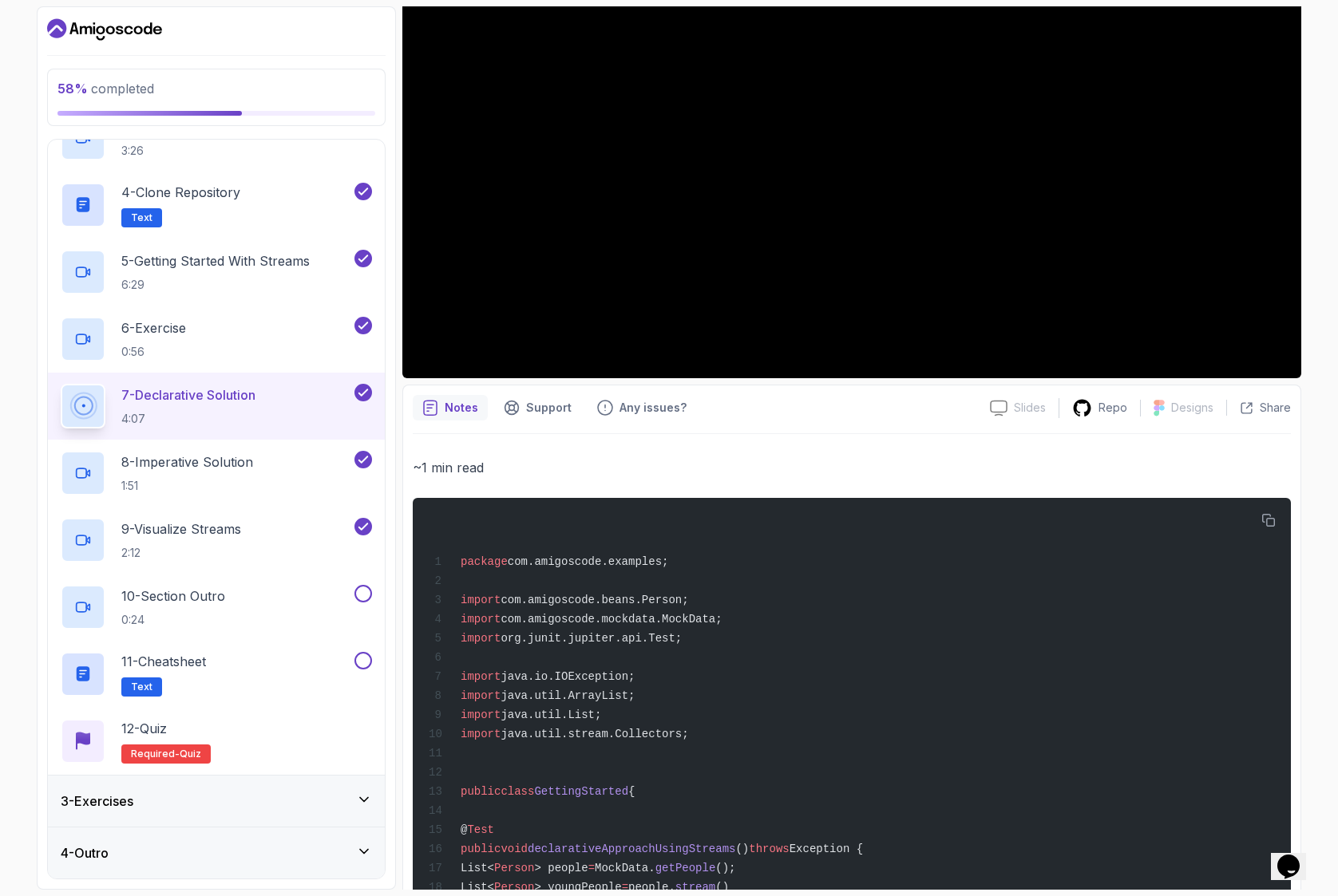
scroll to position [268, 0]
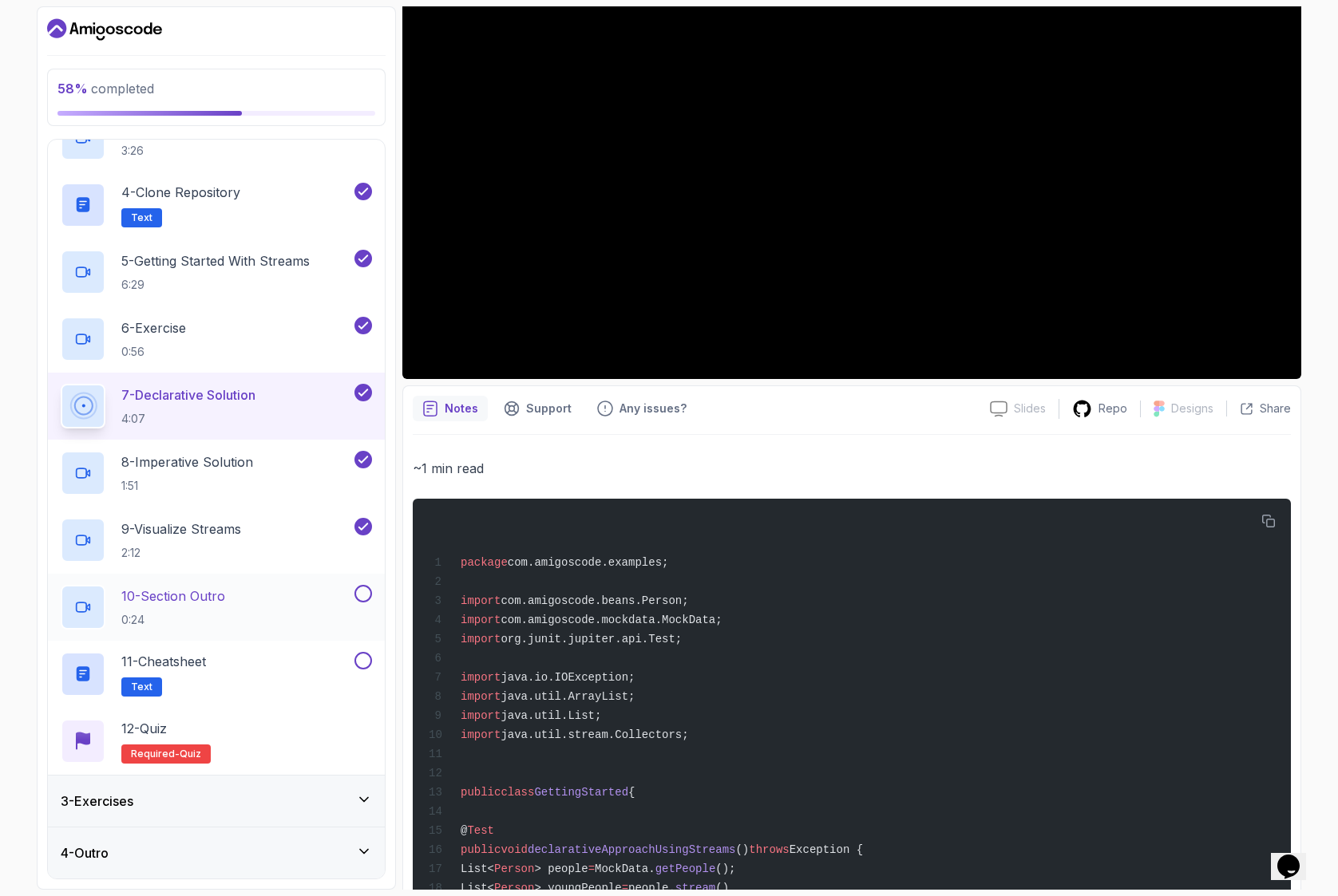
click at [254, 593] on div "10 - Section Outro 0:24" at bounding box center [206, 607] width 291 height 45
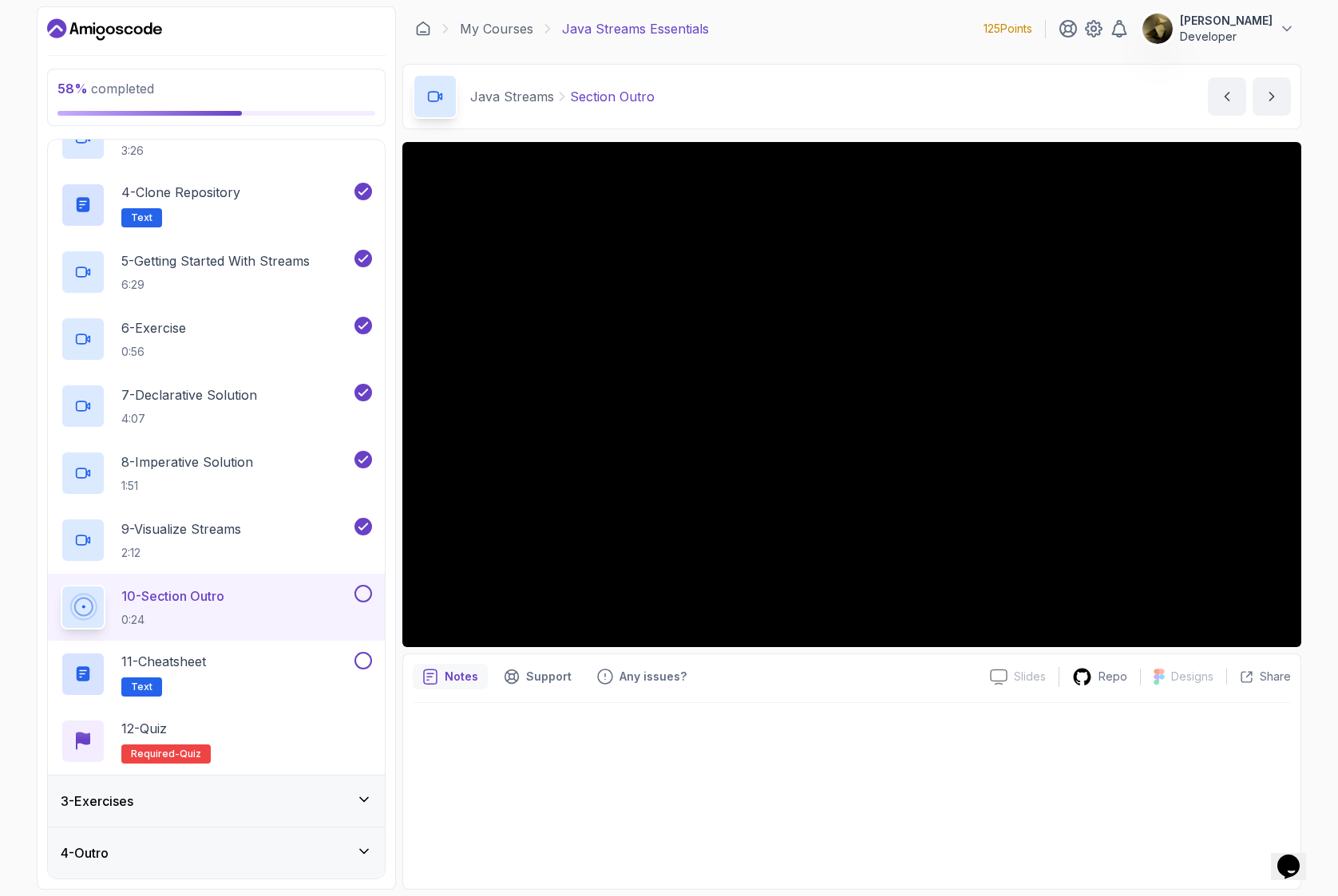
click at [354, 798] on div "3 - Exercises" at bounding box center [216, 801] width 311 height 20
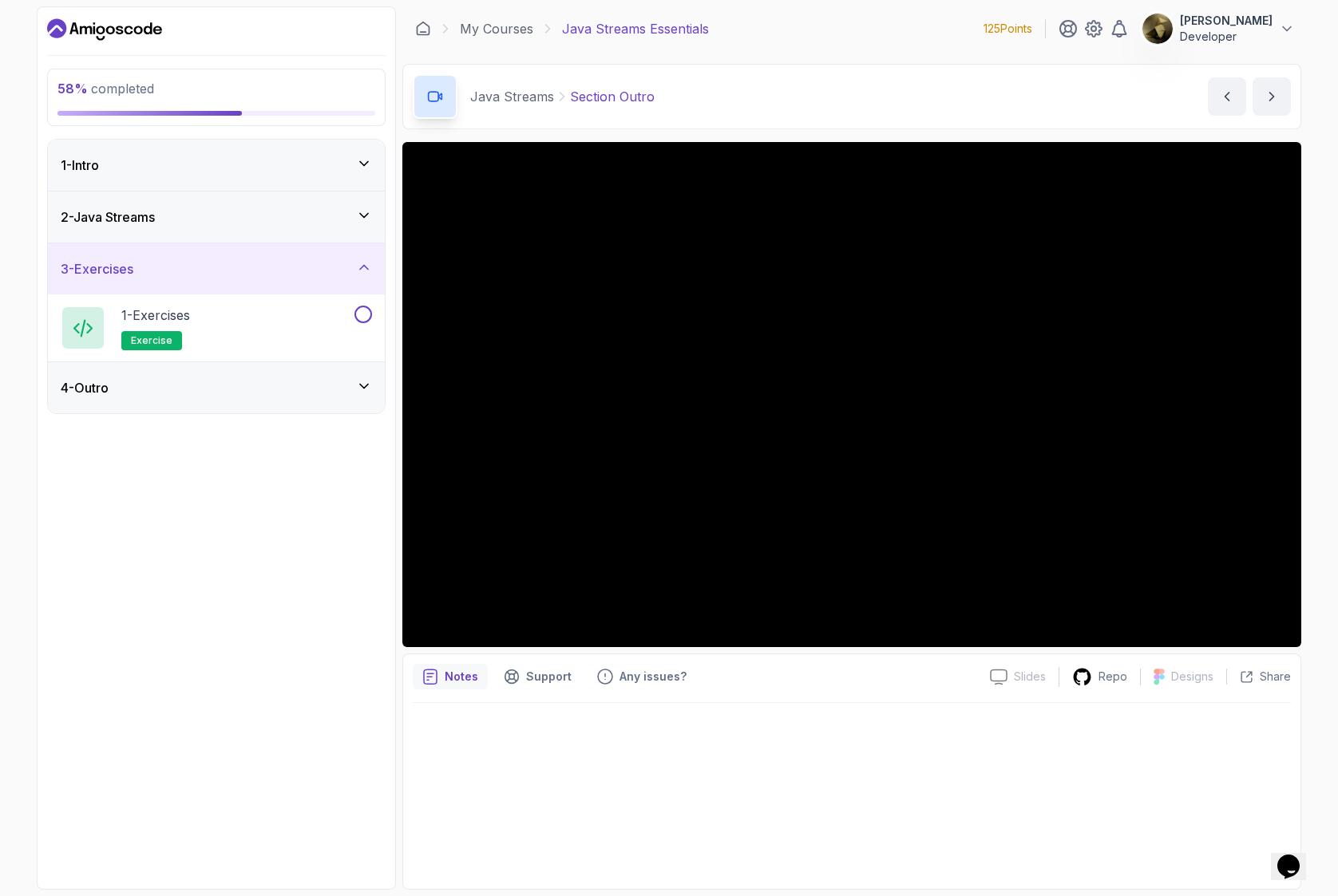
click at [278, 213] on div "2 - Java Streams" at bounding box center [216, 217] width 311 height 20
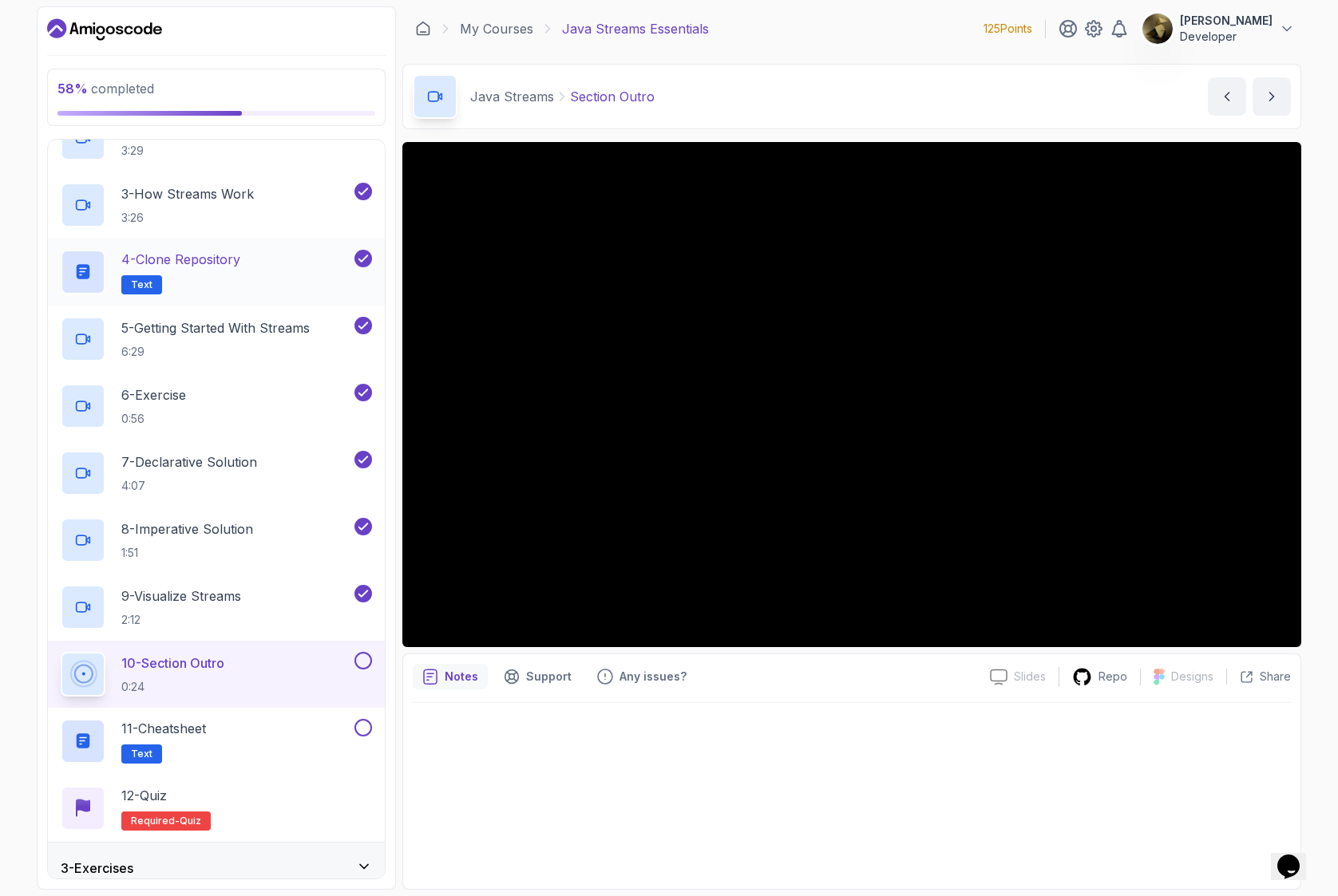
scroll to position [272, 0]
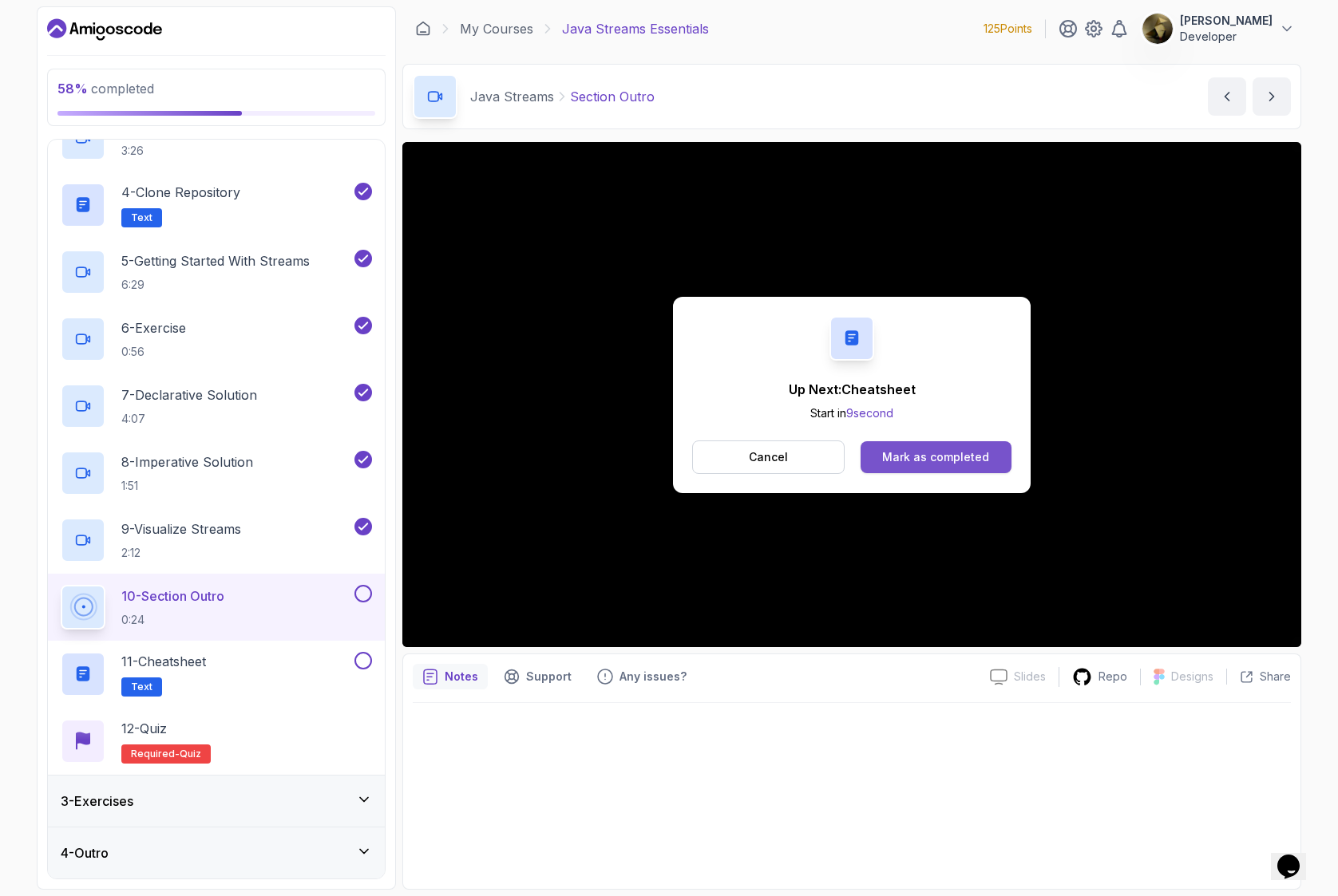
click at [916, 457] on div "Mark as completed" at bounding box center [935, 457] width 107 height 16
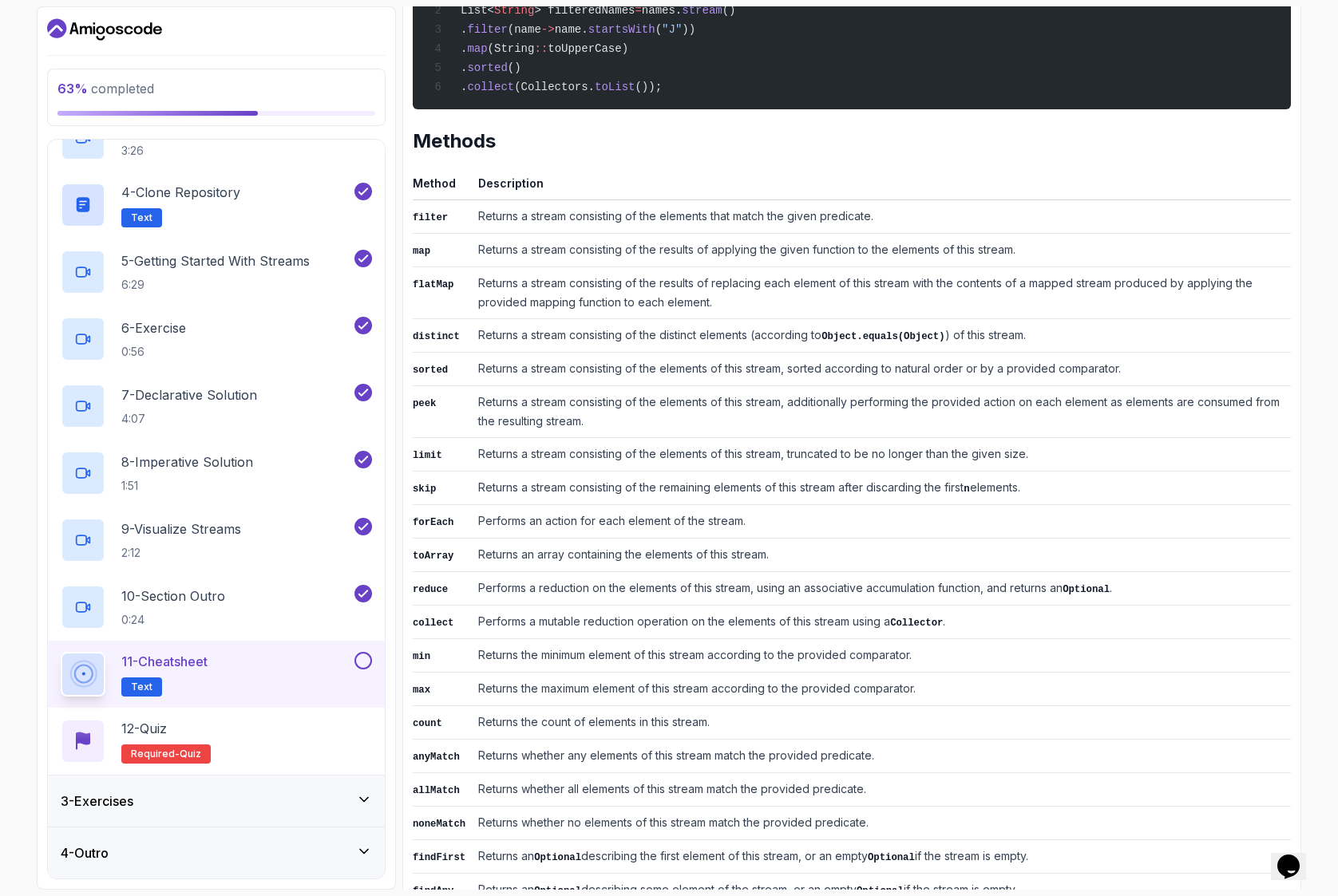
scroll to position [500, 0]
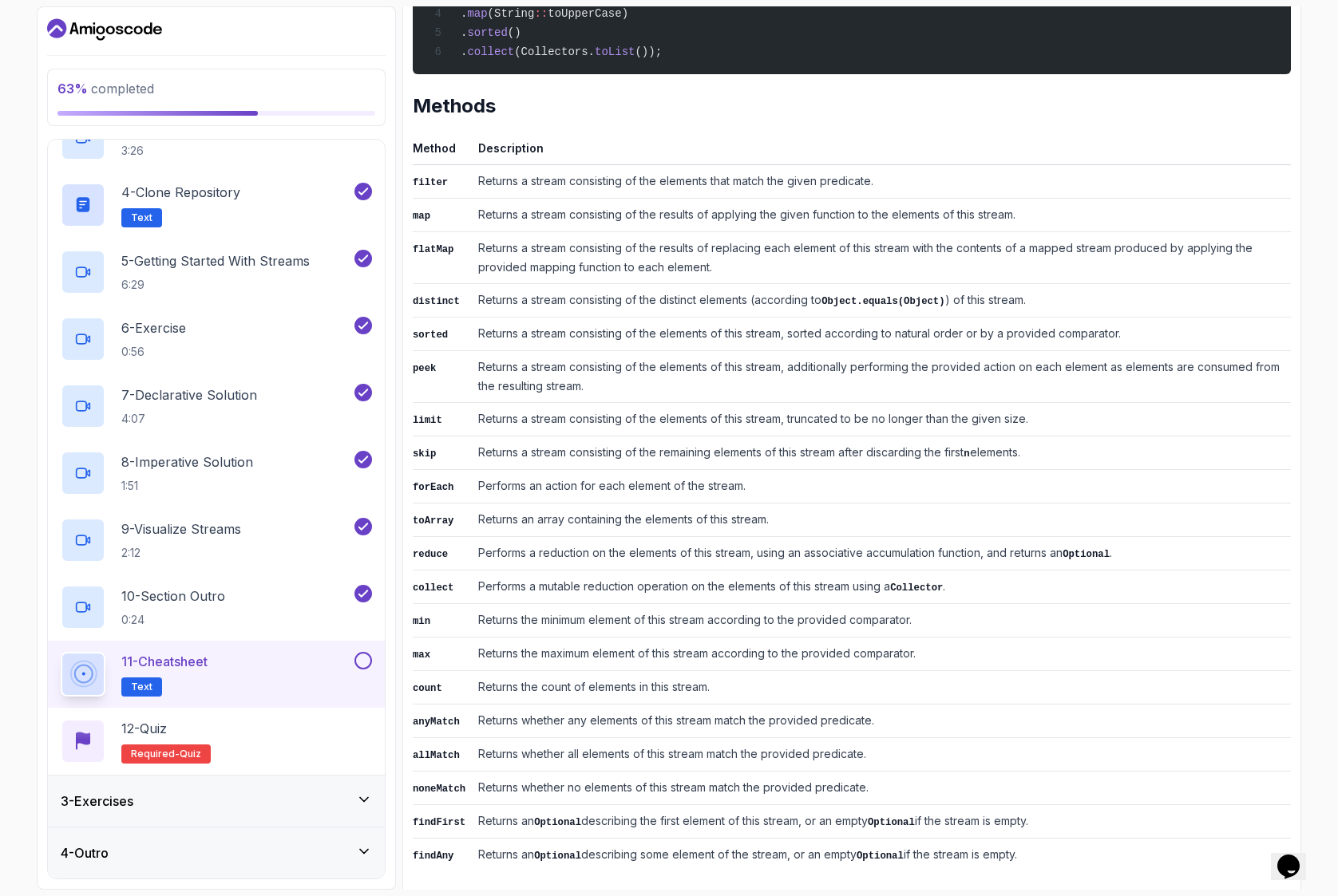
click at [366, 663] on button at bounding box center [363, 661] width 18 height 18
click at [298, 735] on div "12 - Quiz Required- quiz" at bounding box center [216, 741] width 311 height 45
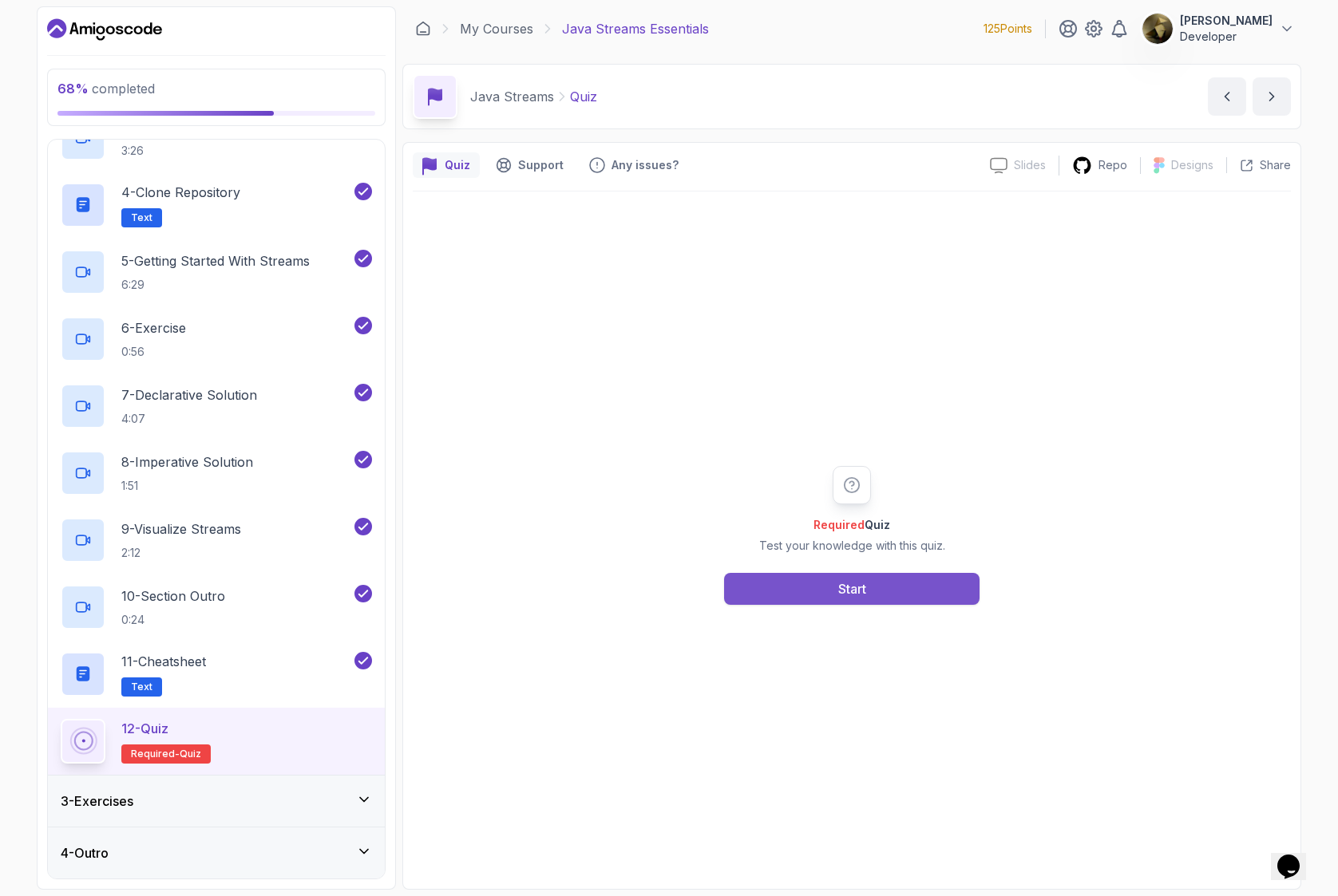
click at [857, 592] on div "Start" at bounding box center [851, 589] width 28 height 20
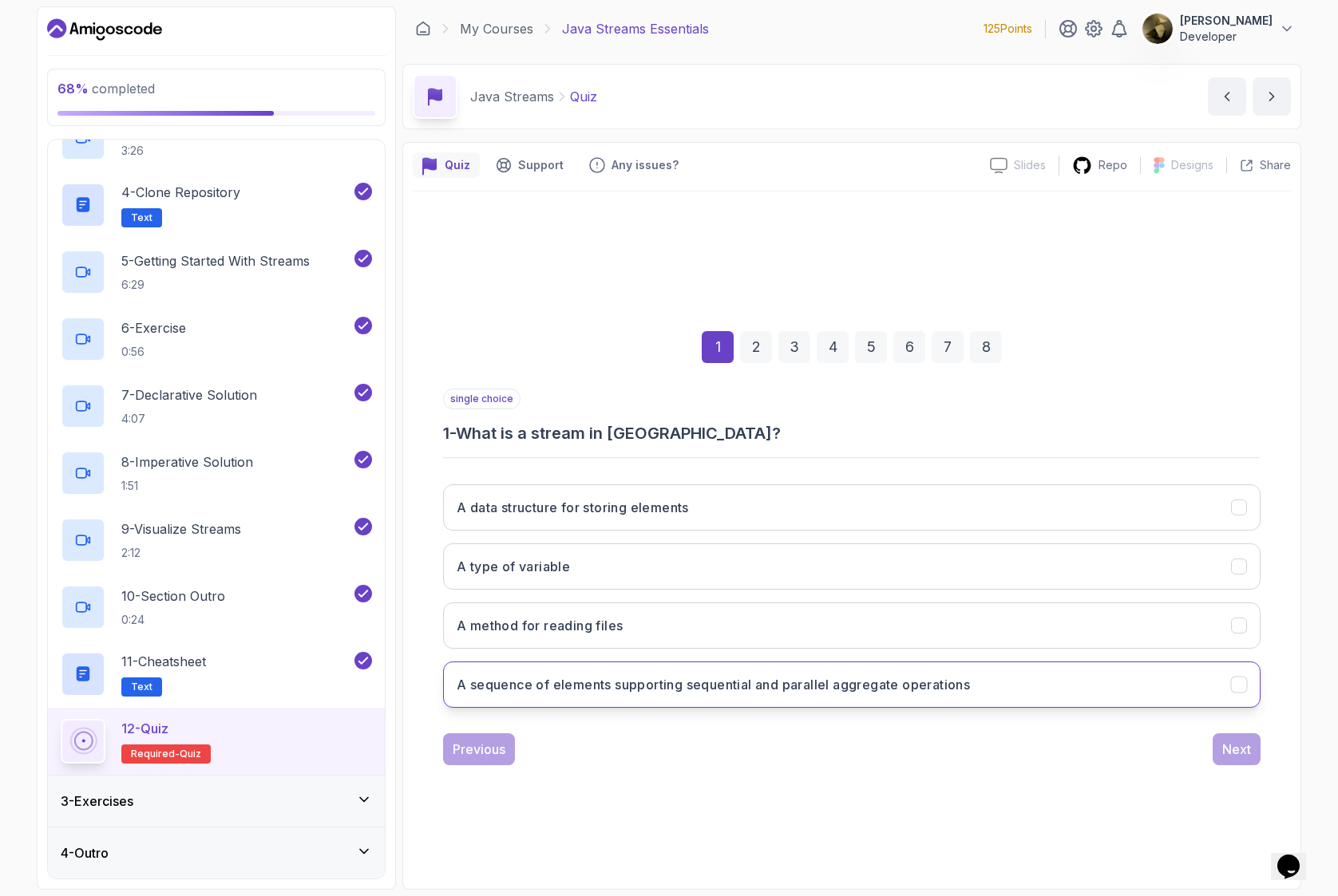
click at [579, 692] on h3 "A sequence of elements supporting sequential and parallel aggregate operations" at bounding box center [713, 685] width 513 height 20
click at [1250, 747] on button "Next" at bounding box center [1236, 749] width 48 height 32
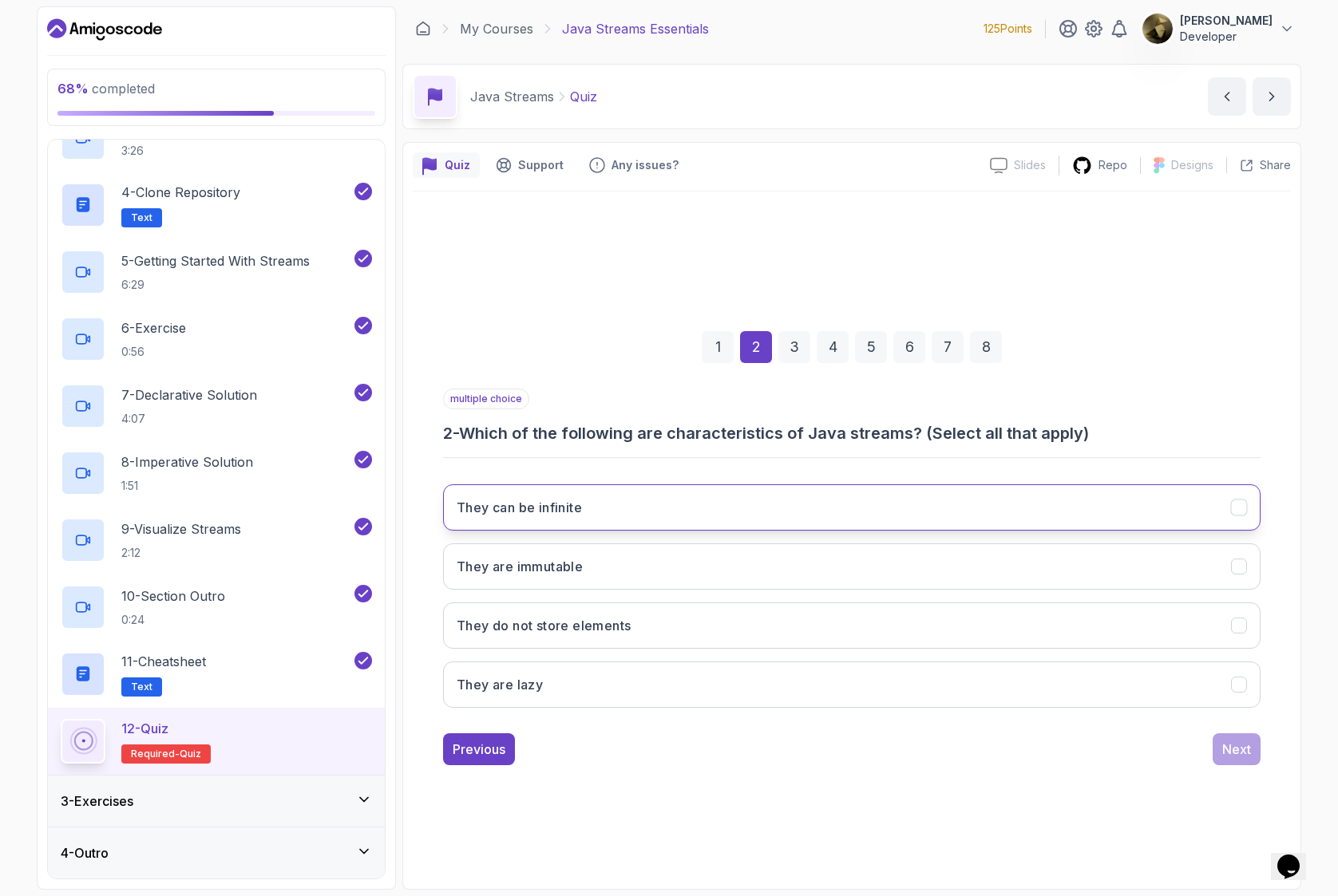
click at [1239, 506] on icon "They can be infinite" at bounding box center [1239, 508] width 15 height 15
click at [1242, 566] on icon "They are immutable" at bounding box center [1239, 567] width 15 height 15
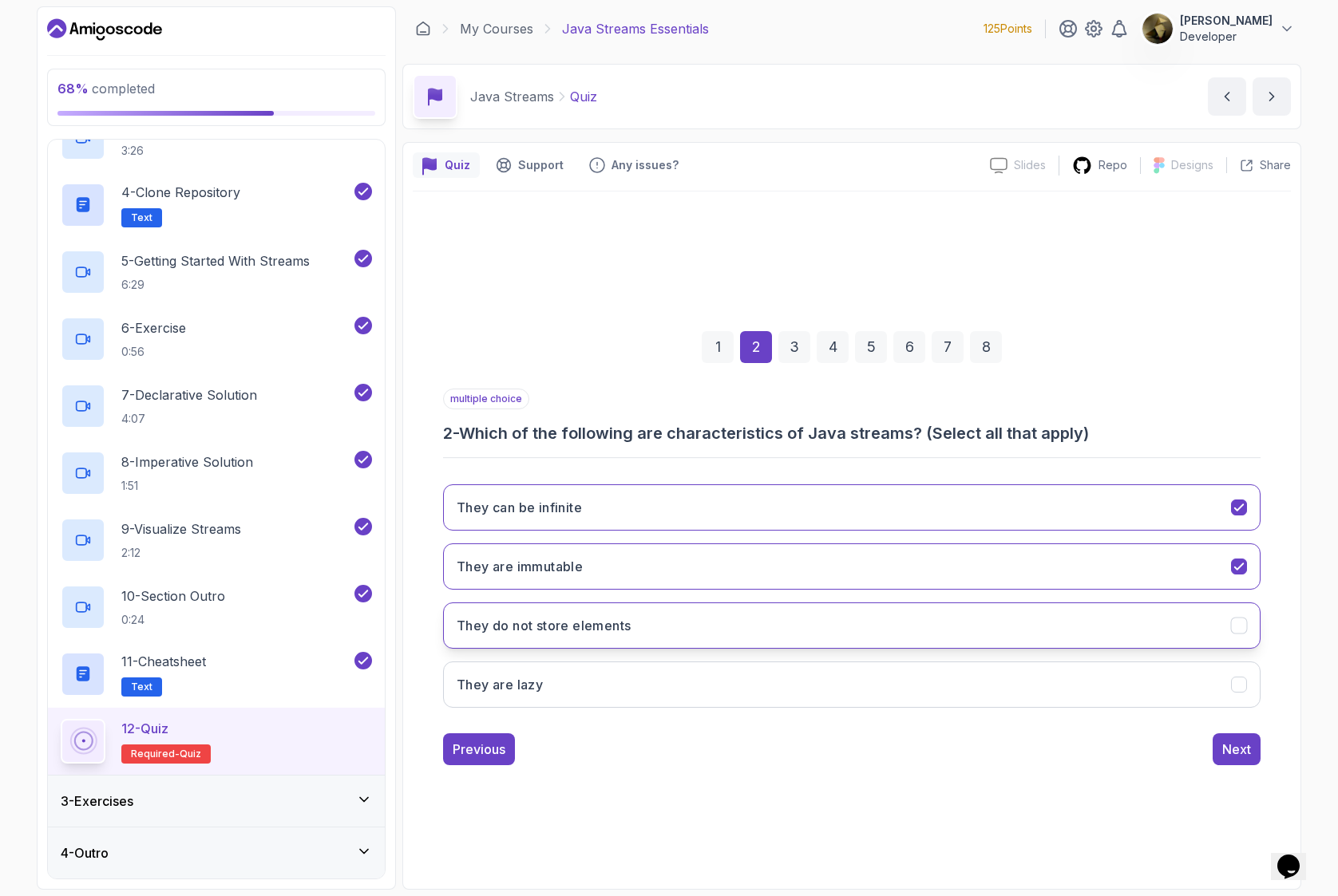
click at [1241, 626] on icon "They do not store elements" at bounding box center [1239, 626] width 15 height 15
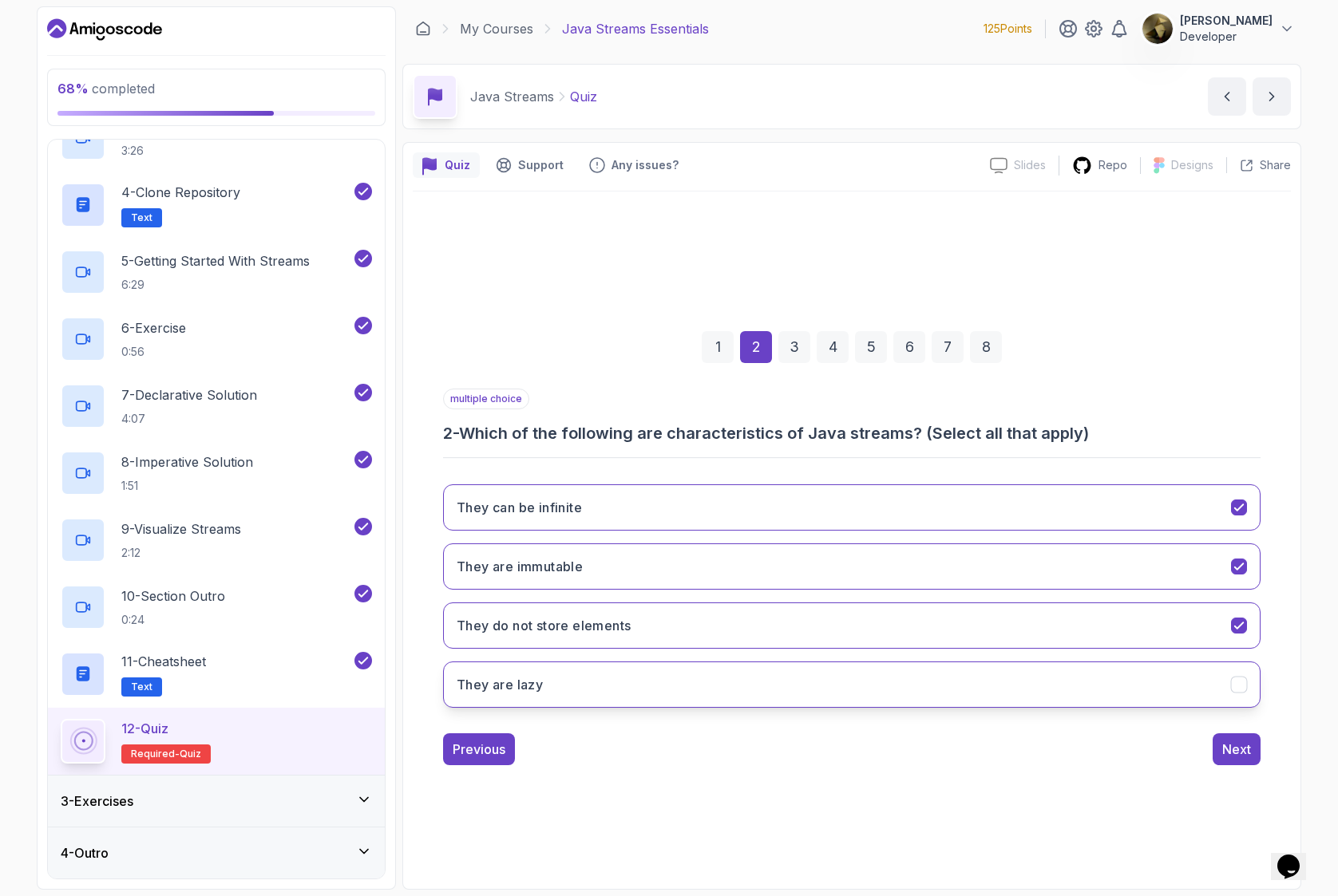
click at [1238, 684] on icon "They are lazy" at bounding box center [1239, 685] width 15 height 15
click at [1240, 749] on div "Next" at bounding box center [1236, 749] width 29 height 20
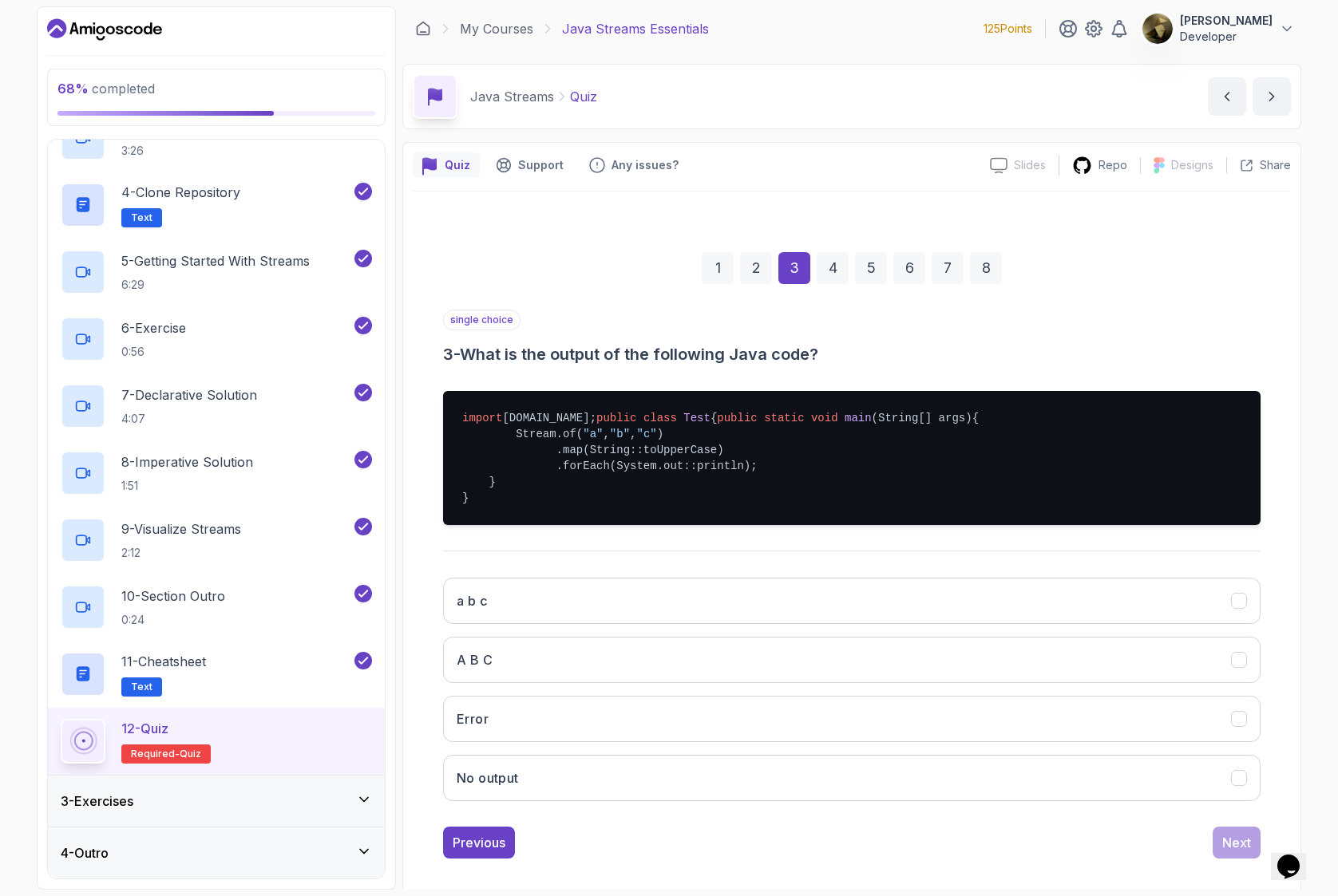
scroll to position [46, 0]
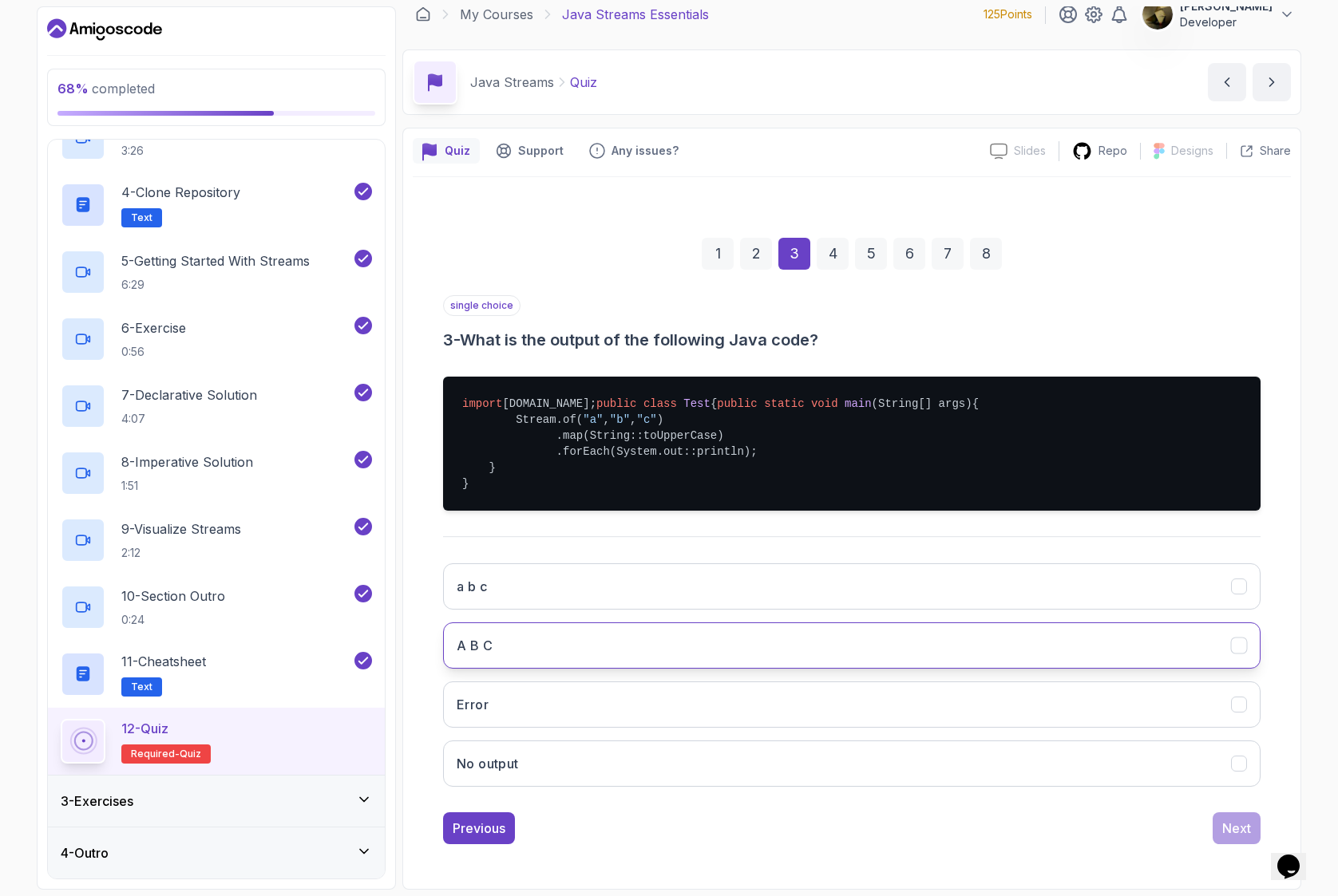
click at [566, 647] on button "A B C" at bounding box center [851, 645] width 817 height 46
click at [1243, 829] on div "Next" at bounding box center [1236, 828] width 29 height 20
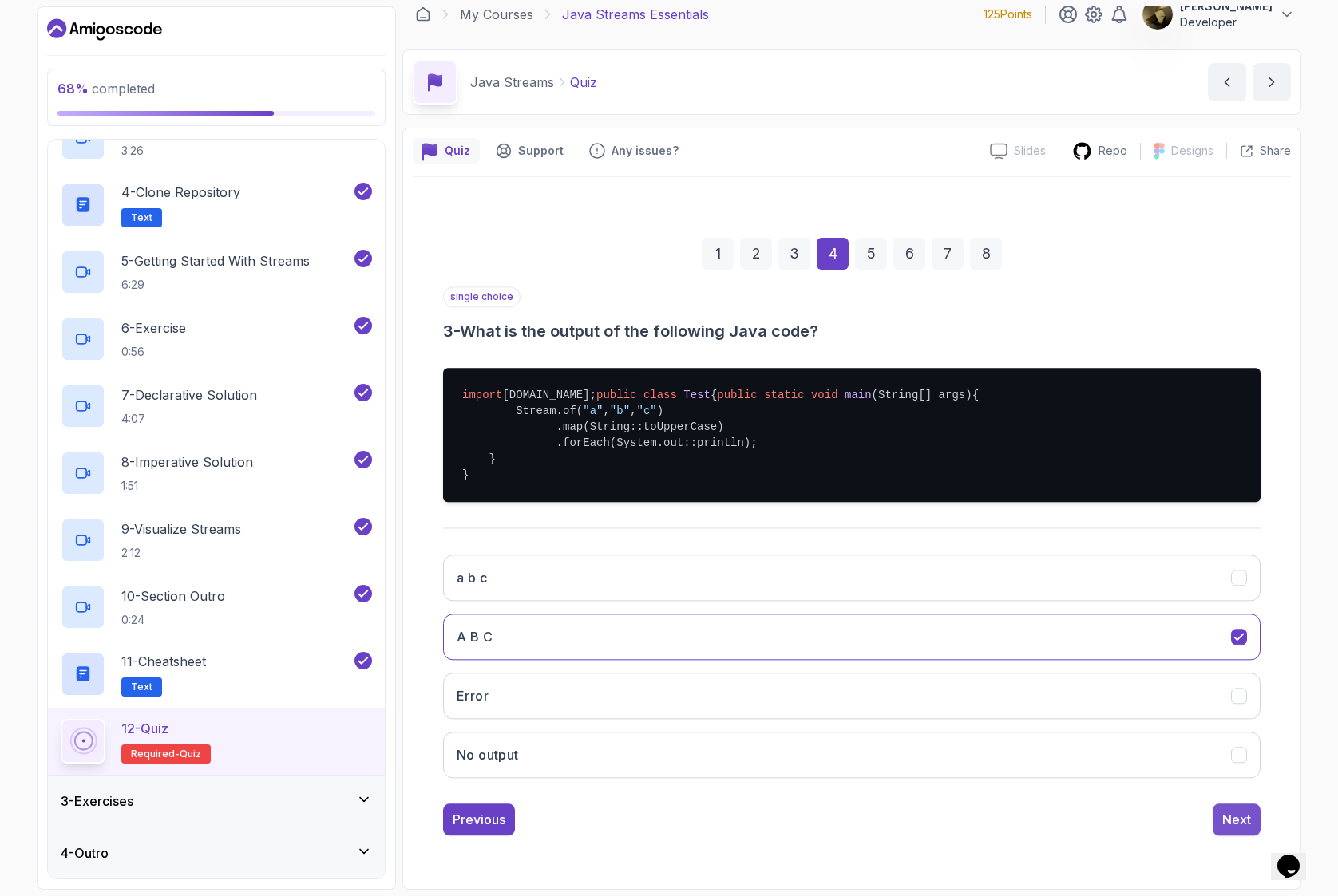
scroll to position [0, 0]
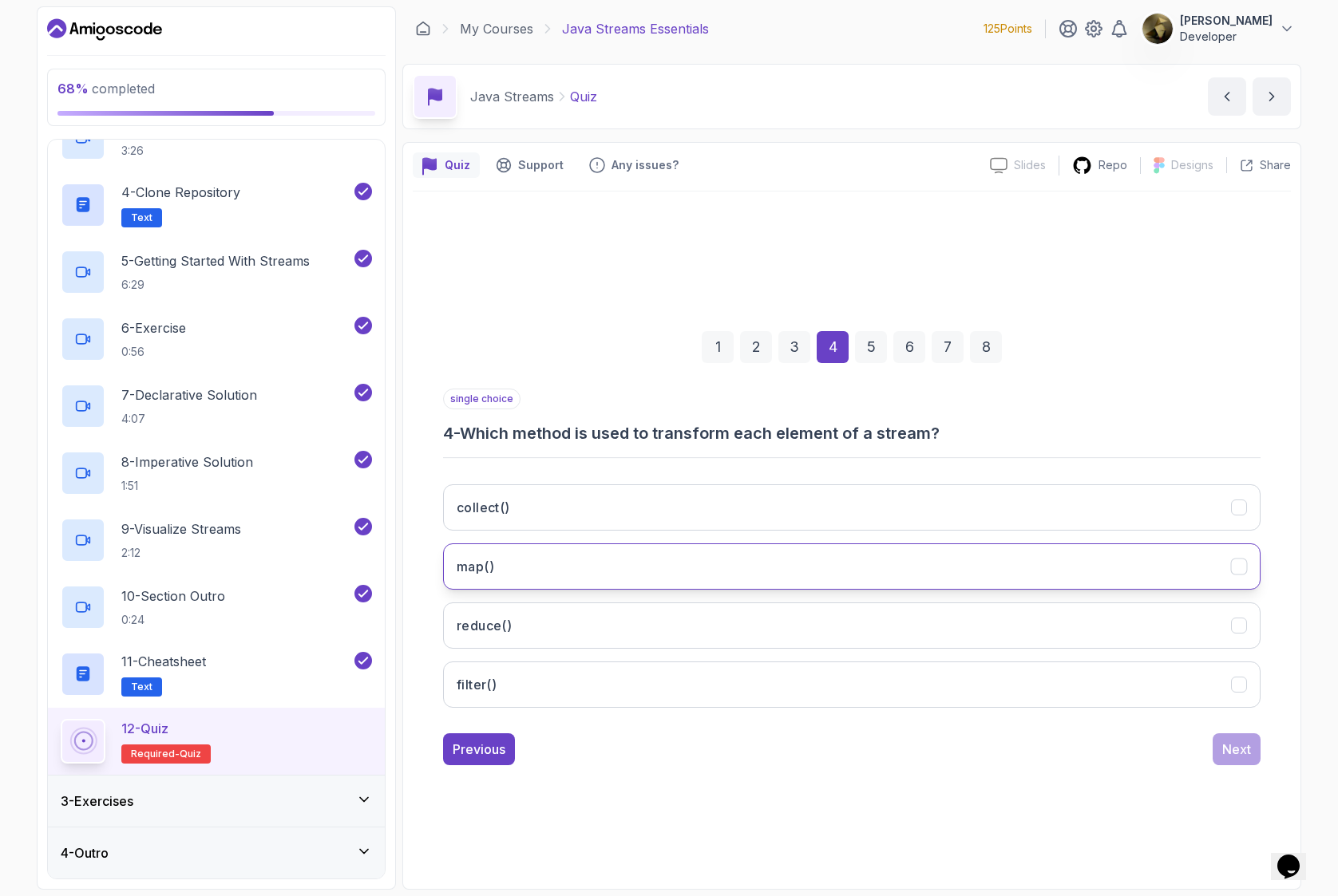
click at [528, 572] on button "map()" at bounding box center [851, 566] width 817 height 46
click at [1243, 745] on div "Next" at bounding box center [1236, 749] width 29 height 20
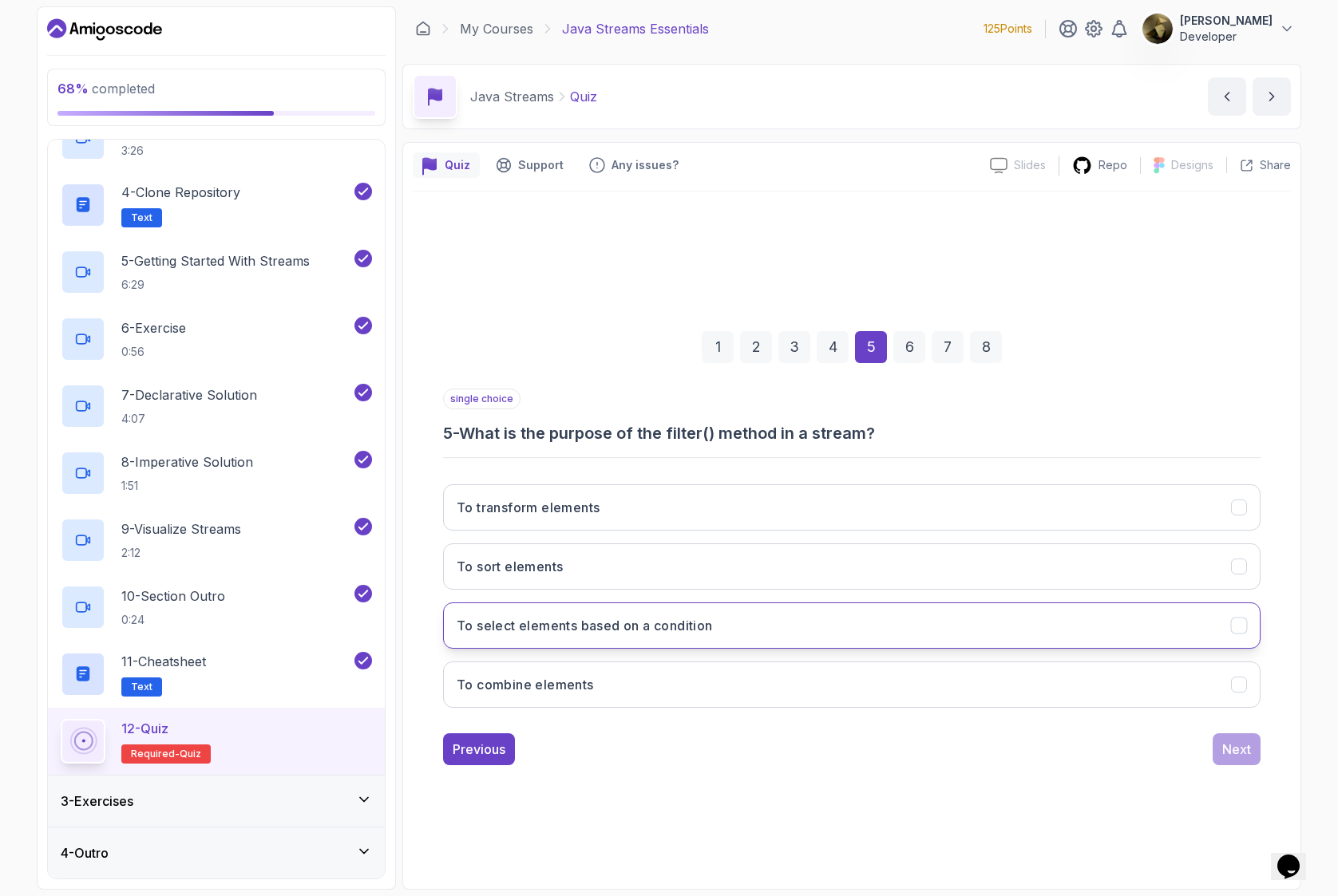
click at [674, 635] on button "To select elements based on a condition" at bounding box center [851, 625] width 817 height 46
click at [1246, 762] on button "Next" at bounding box center [1236, 749] width 48 height 32
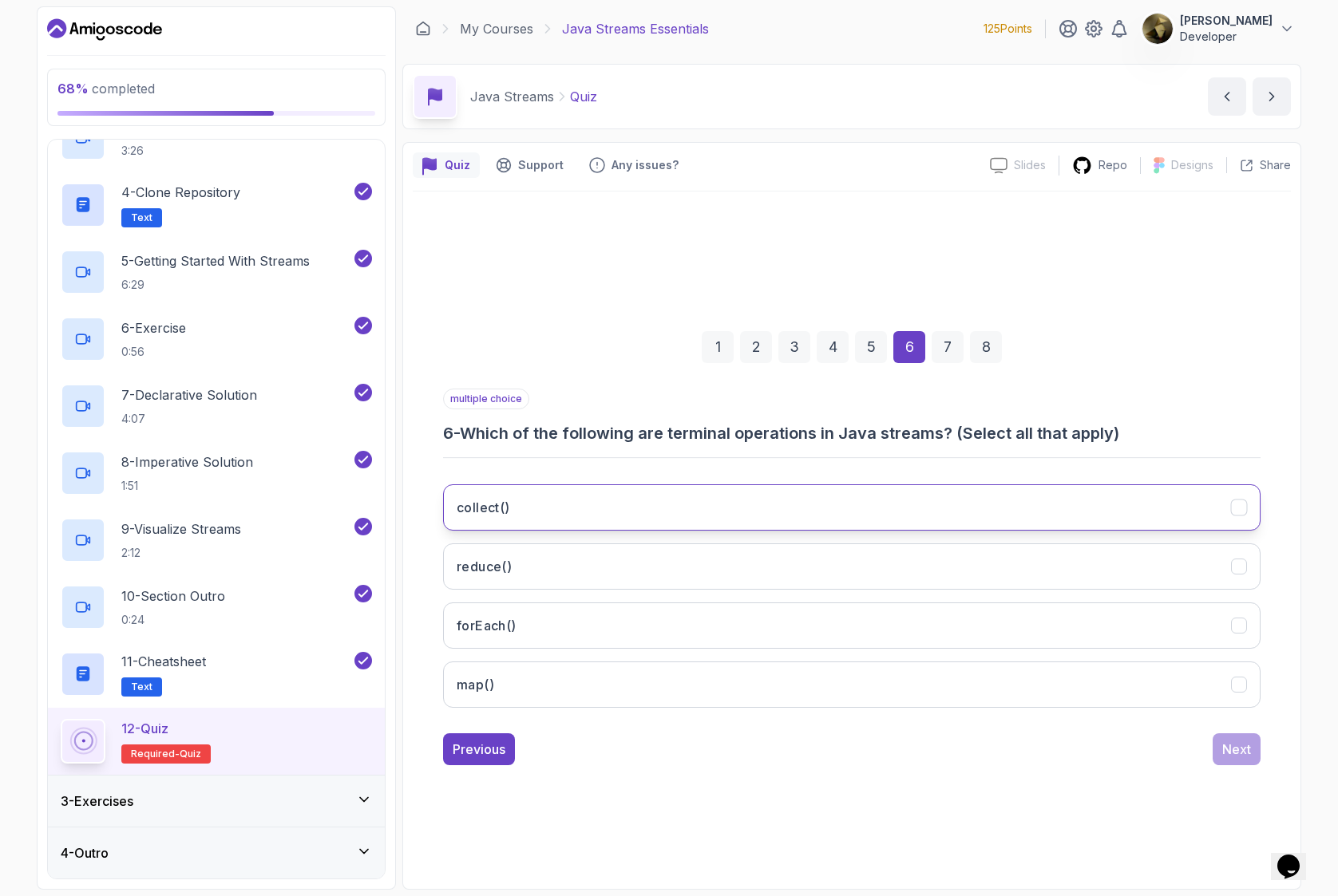
click at [1238, 508] on icon "collect()" at bounding box center [1239, 508] width 15 height 15
click at [1242, 566] on icon "reduce()" at bounding box center [1239, 567] width 15 height 15
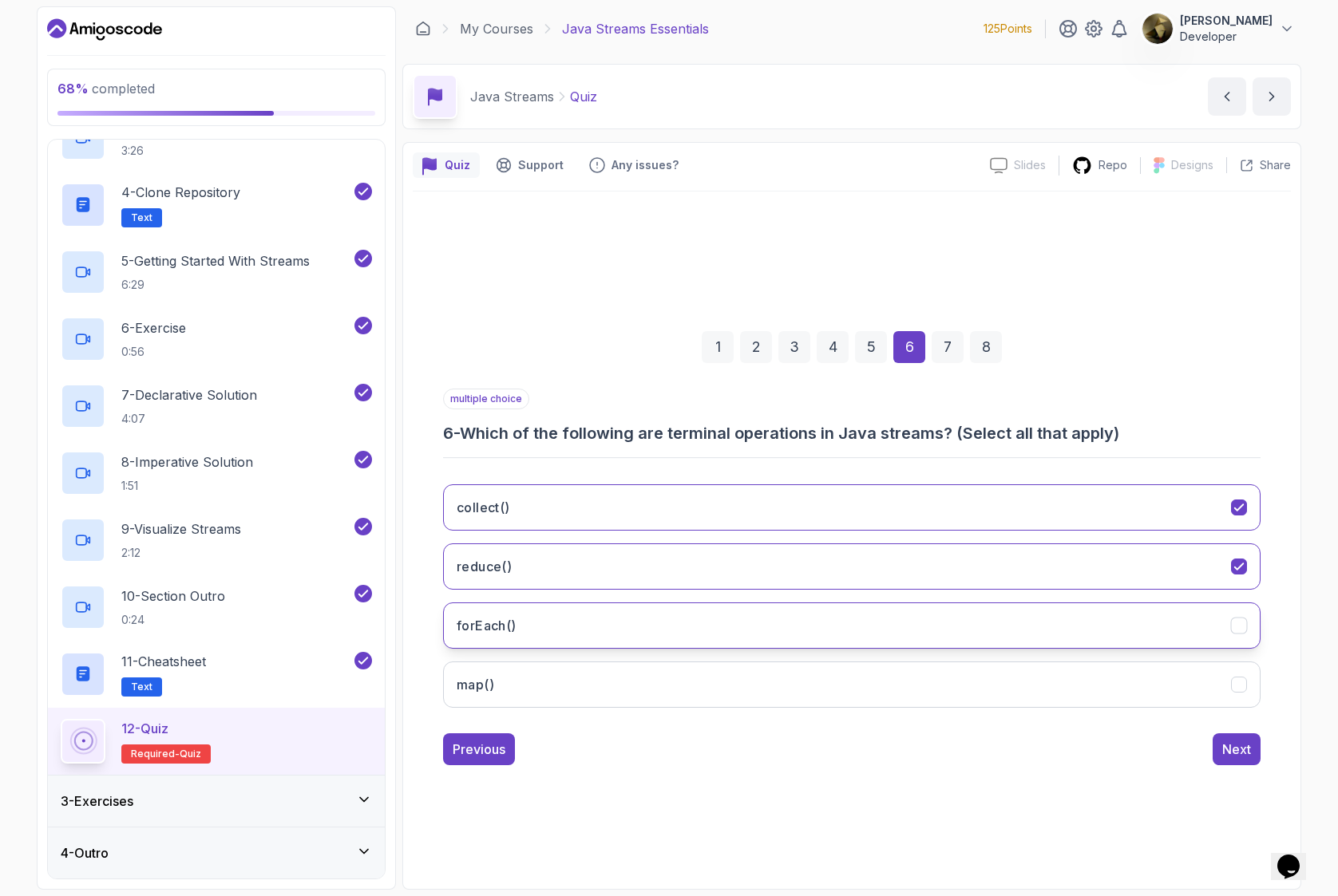
click at [1243, 626] on icon "forEach()" at bounding box center [1239, 626] width 15 height 15
click at [1234, 748] on div "Next" at bounding box center [1236, 749] width 29 height 20
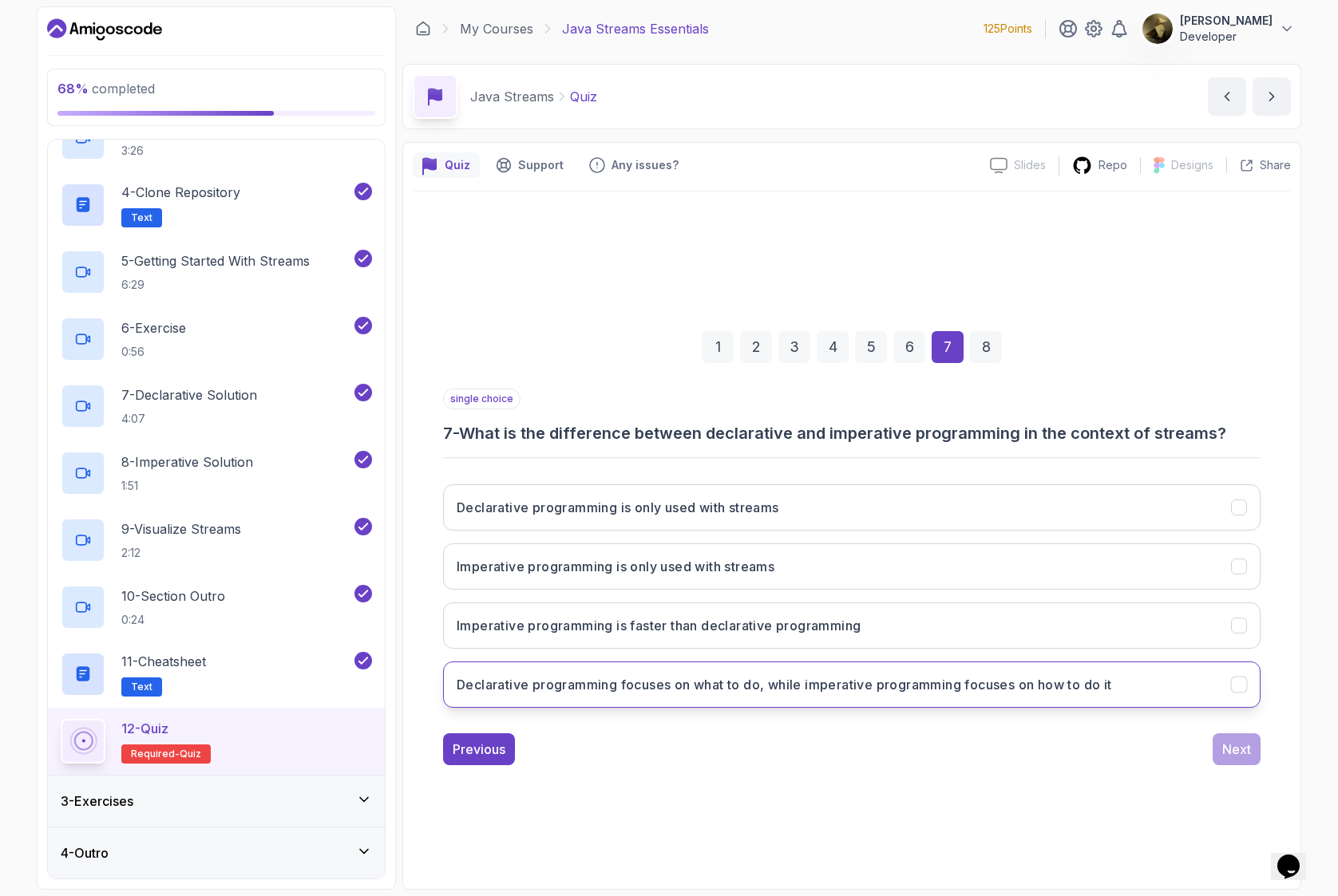
click at [723, 687] on h3 "Declarative programming focuses on what to do, while imperative programming foc…" at bounding box center [783, 685] width 655 height 20
click at [1234, 744] on div "Next" at bounding box center [1236, 749] width 29 height 20
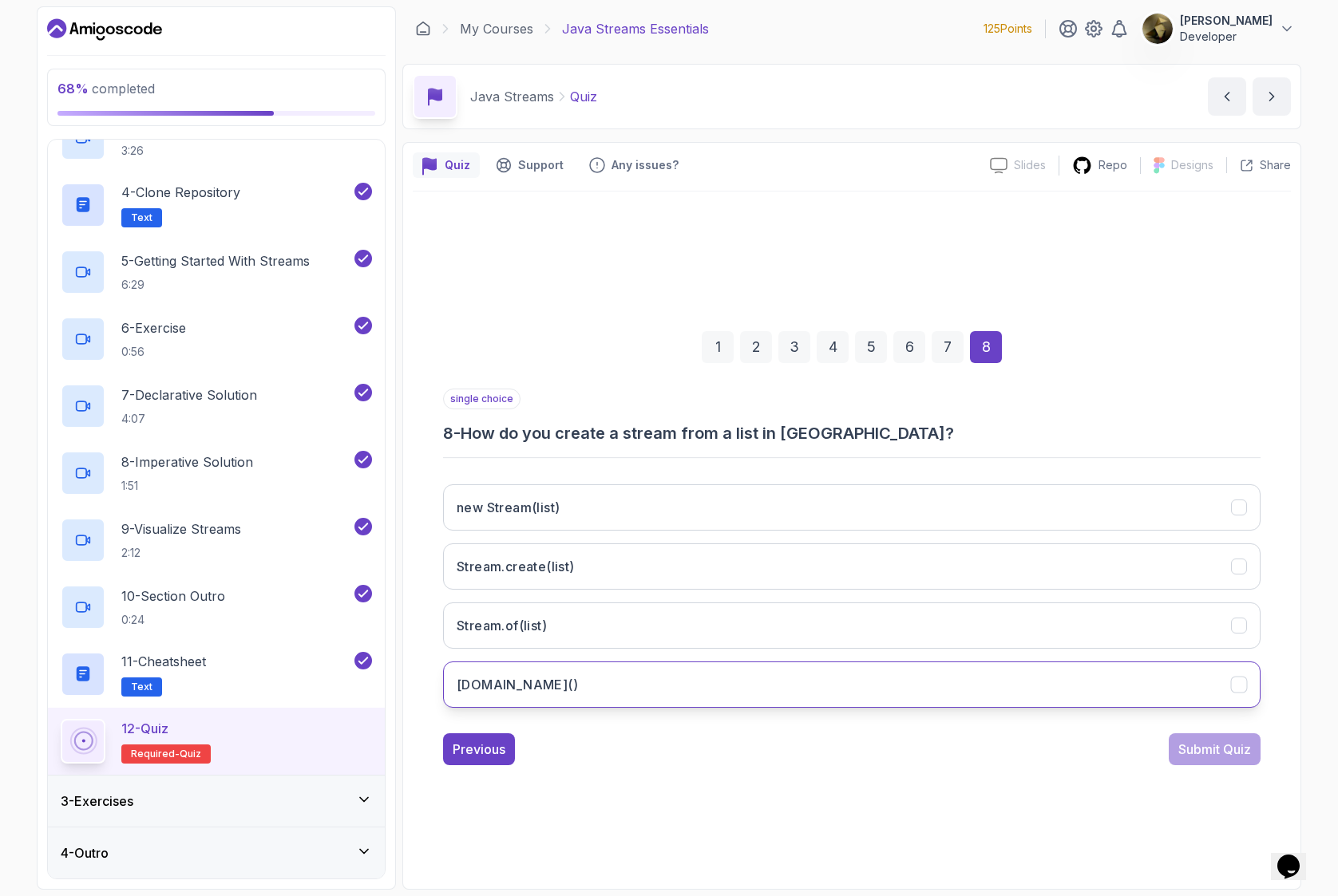
click at [1241, 686] on icon "list.stream()" at bounding box center [1239, 685] width 15 height 15
click at [1227, 756] on div "Submit Quiz" at bounding box center [1214, 749] width 72 height 20
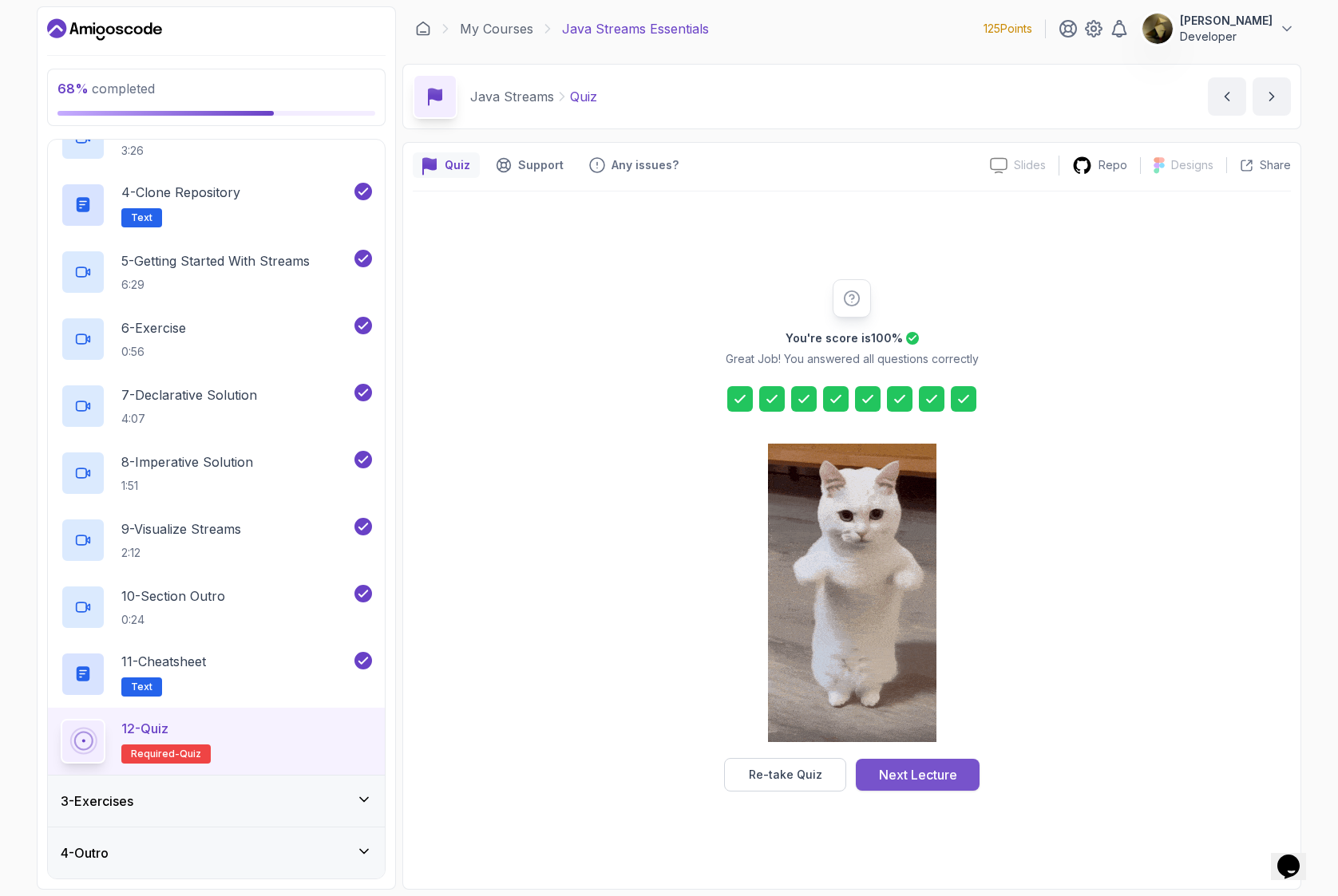
click at [916, 775] on div "Next Lecture" at bounding box center [917, 775] width 78 height 20
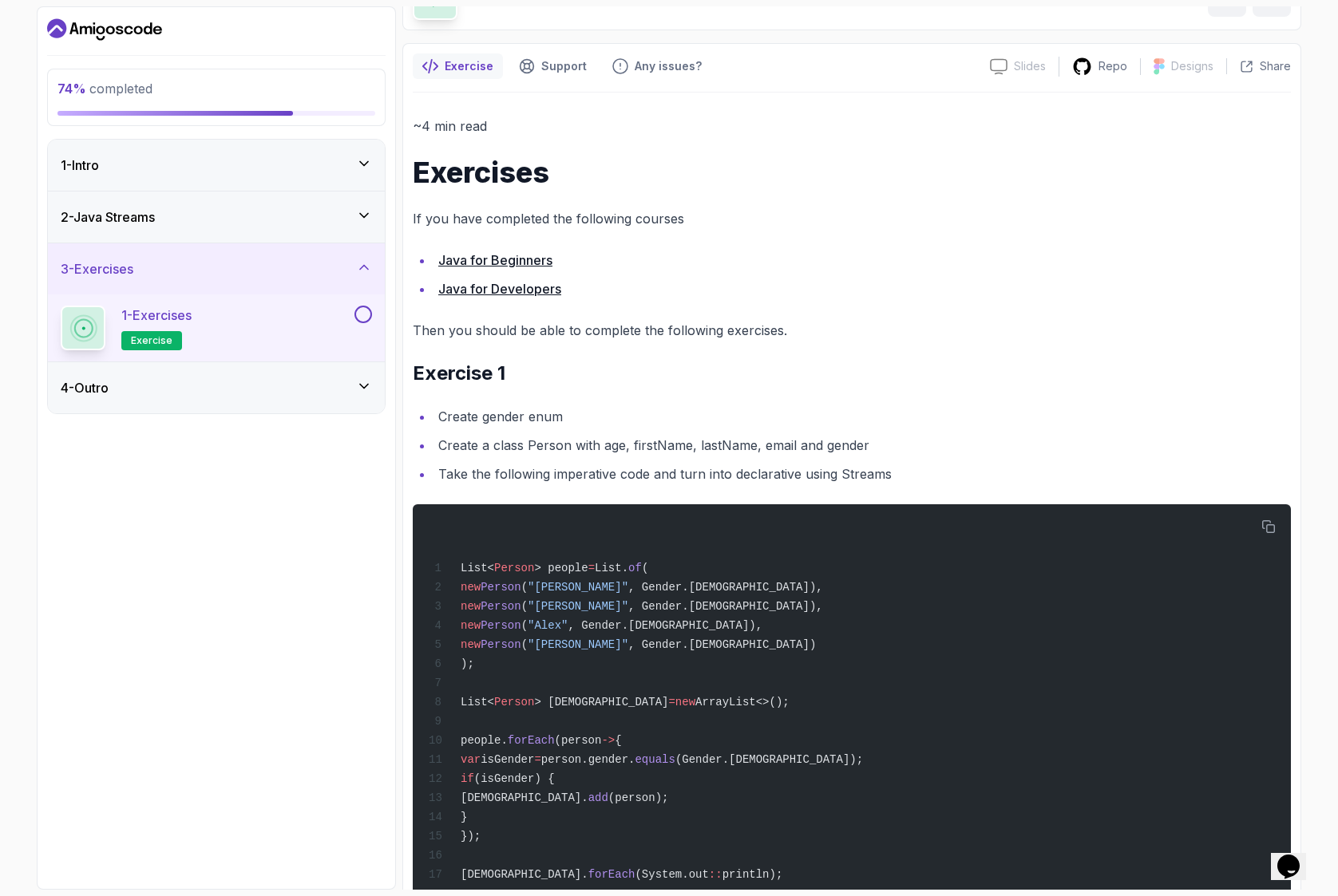
scroll to position [108, 0]
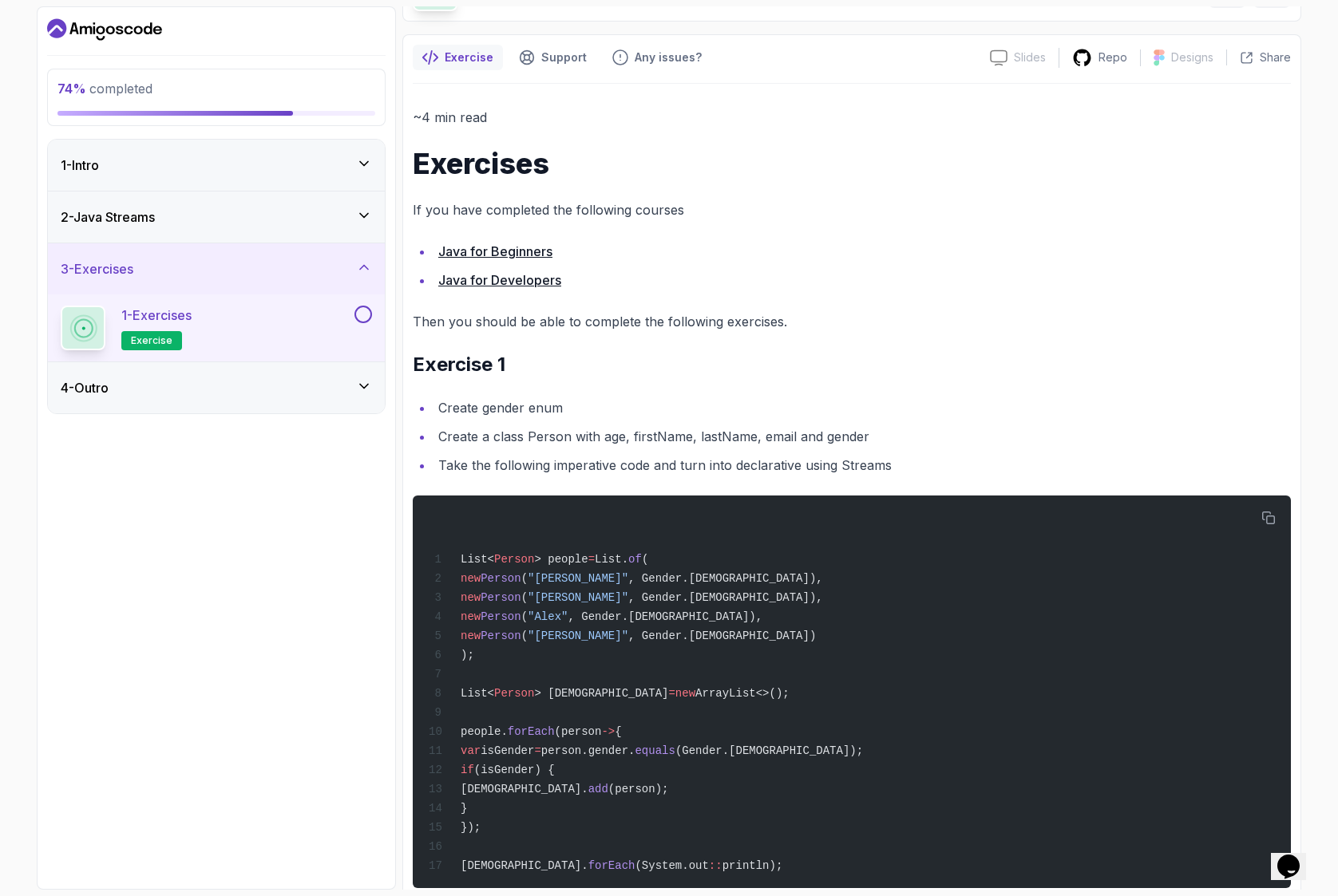
click at [347, 386] on div "4 - Outro" at bounding box center [216, 387] width 311 height 20
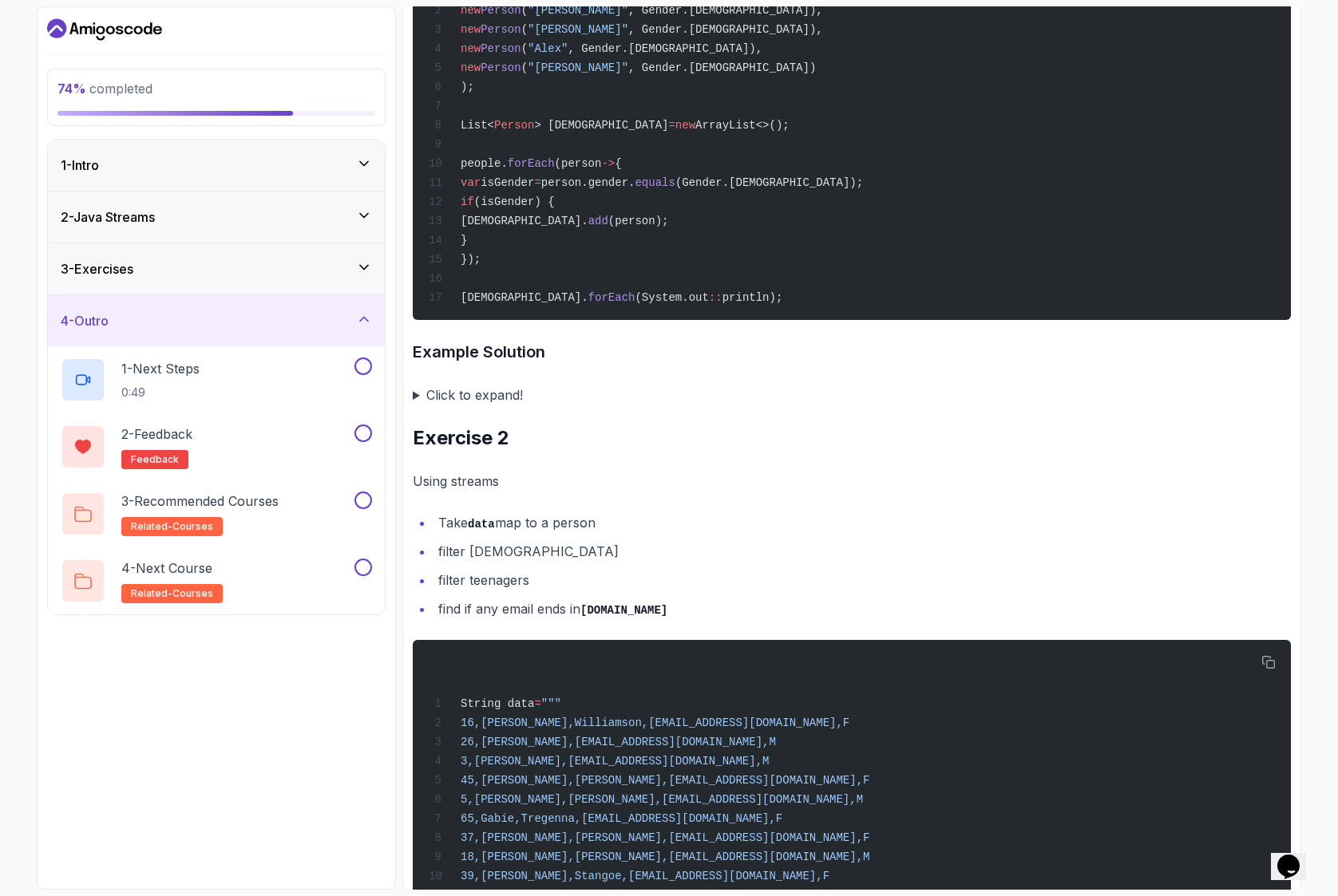
scroll to position [674, 0]
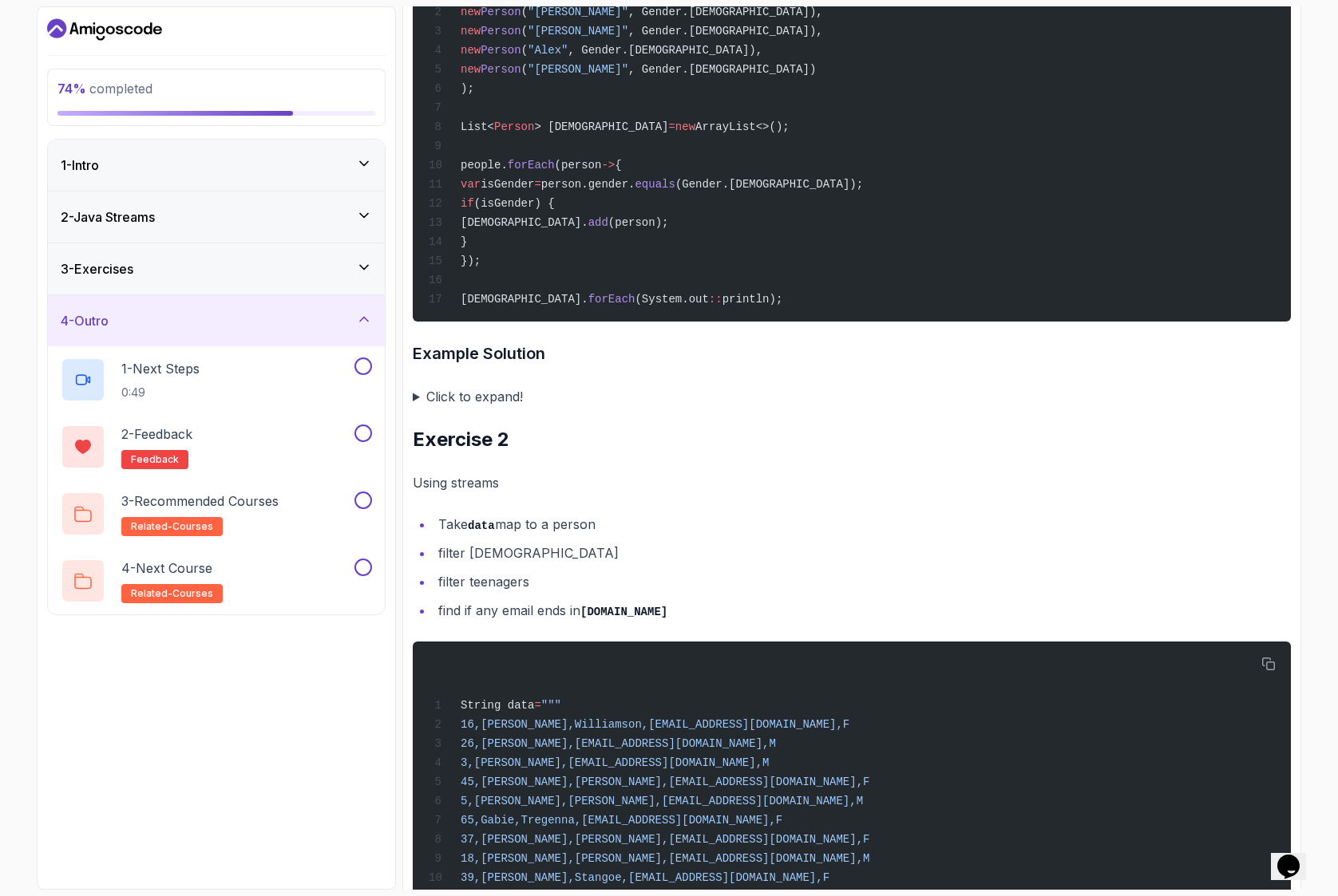
click at [418, 397] on summary "Click to expand!" at bounding box center [851, 397] width 878 height 22
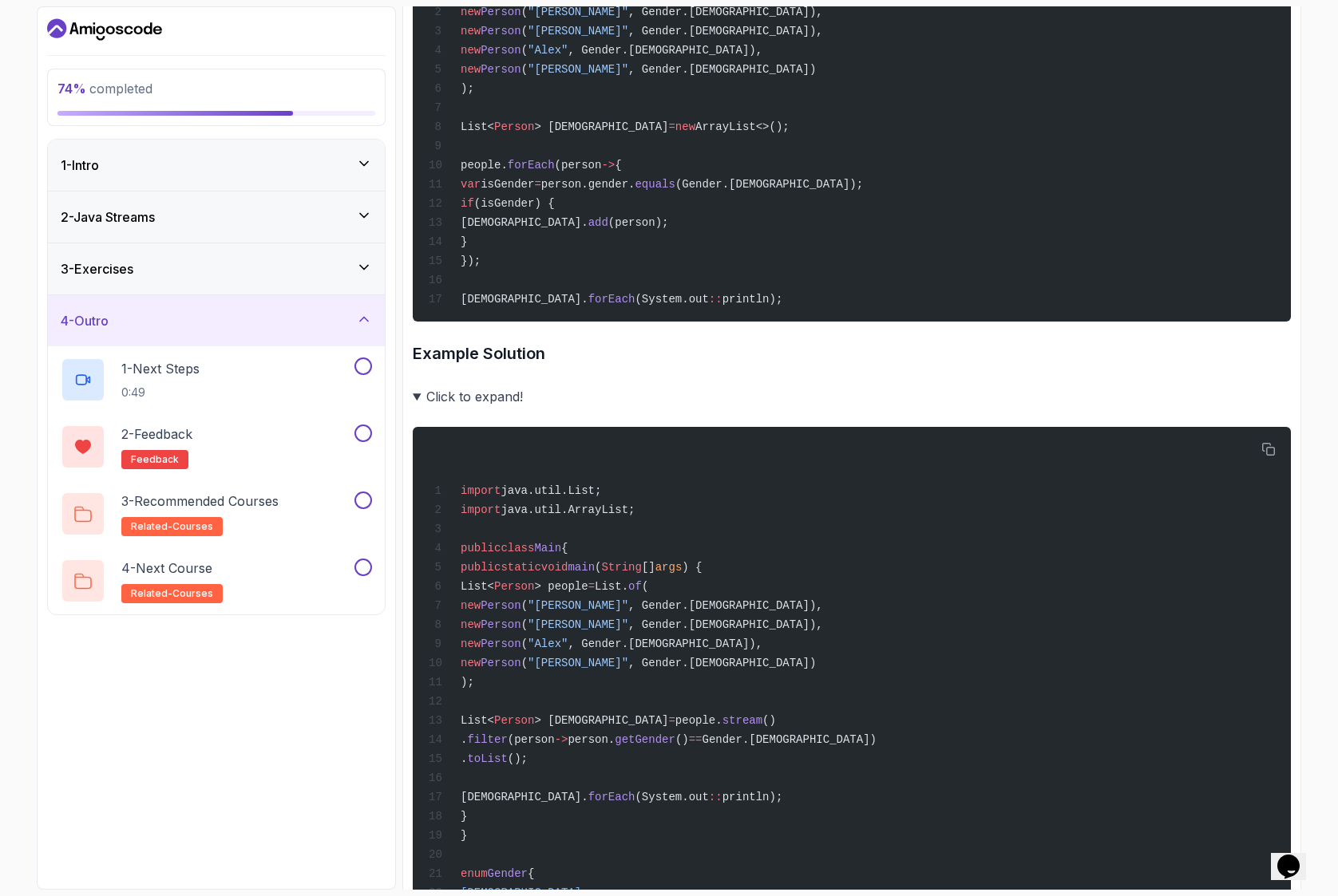
click at [418, 397] on summary "Click to expand!" at bounding box center [851, 397] width 878 height 22
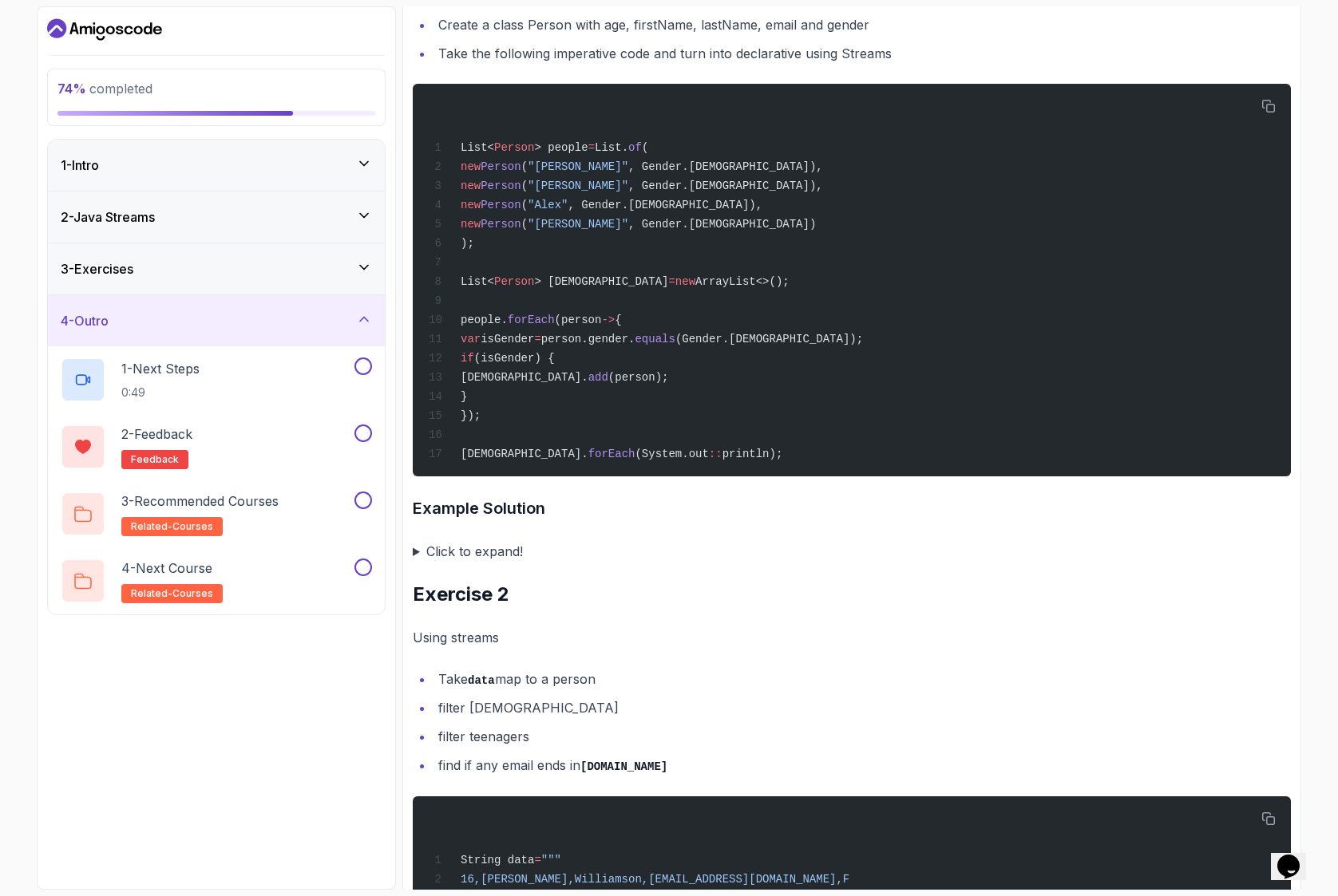
scroll to position [523, 0]
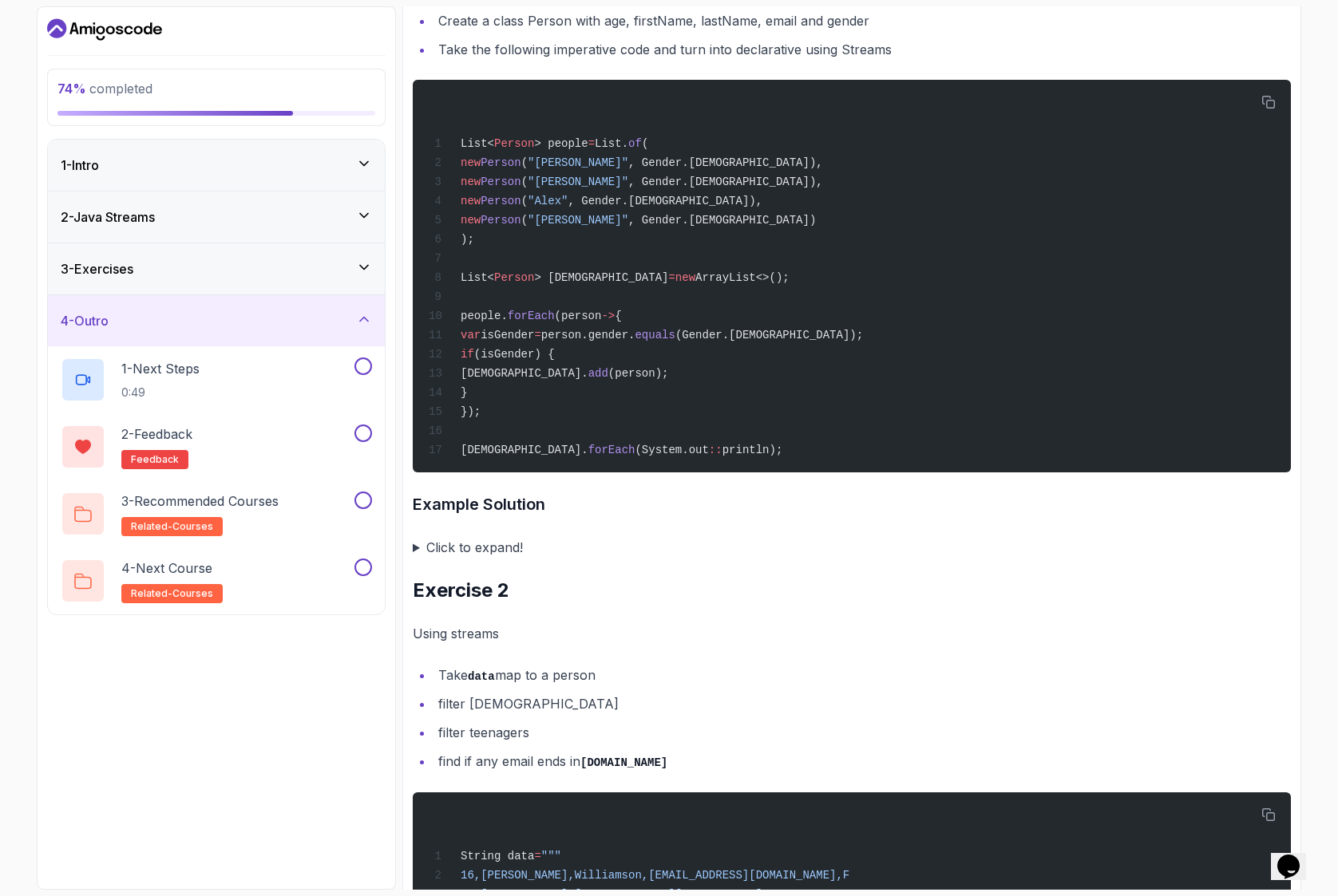
click at [415, 549] on summary "Click to expand!" at bounding box center [851, 547] width 878 height 22
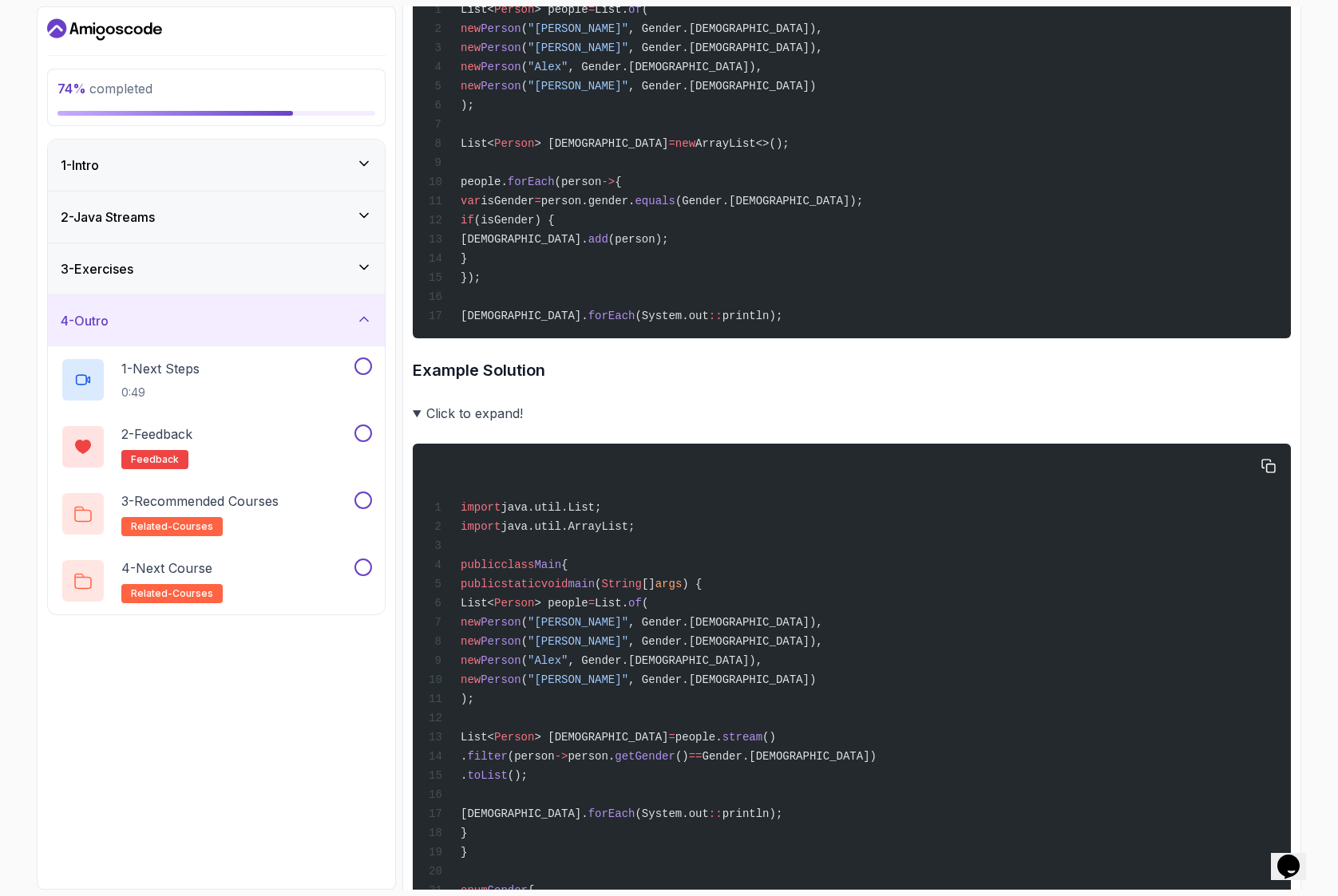
scroll to position [652, 0]
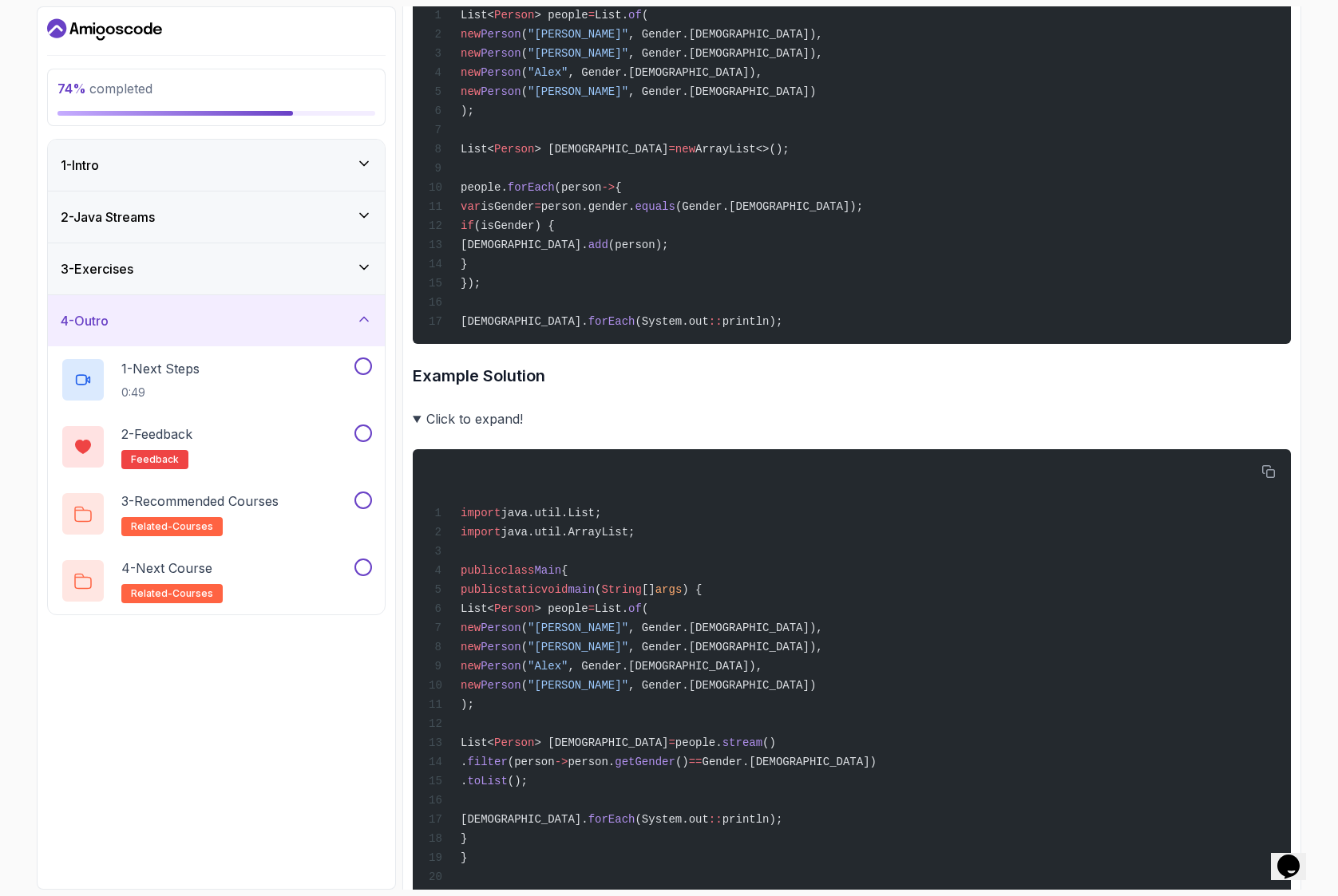
drag, startPoint x: 420, startPoint y: 420, endPoint x: 429, endPoint y: 422, distance: 9.2
click at [420, 420] on summary "Click to expand!" at bounding box center [851, 419] width 878 height 22
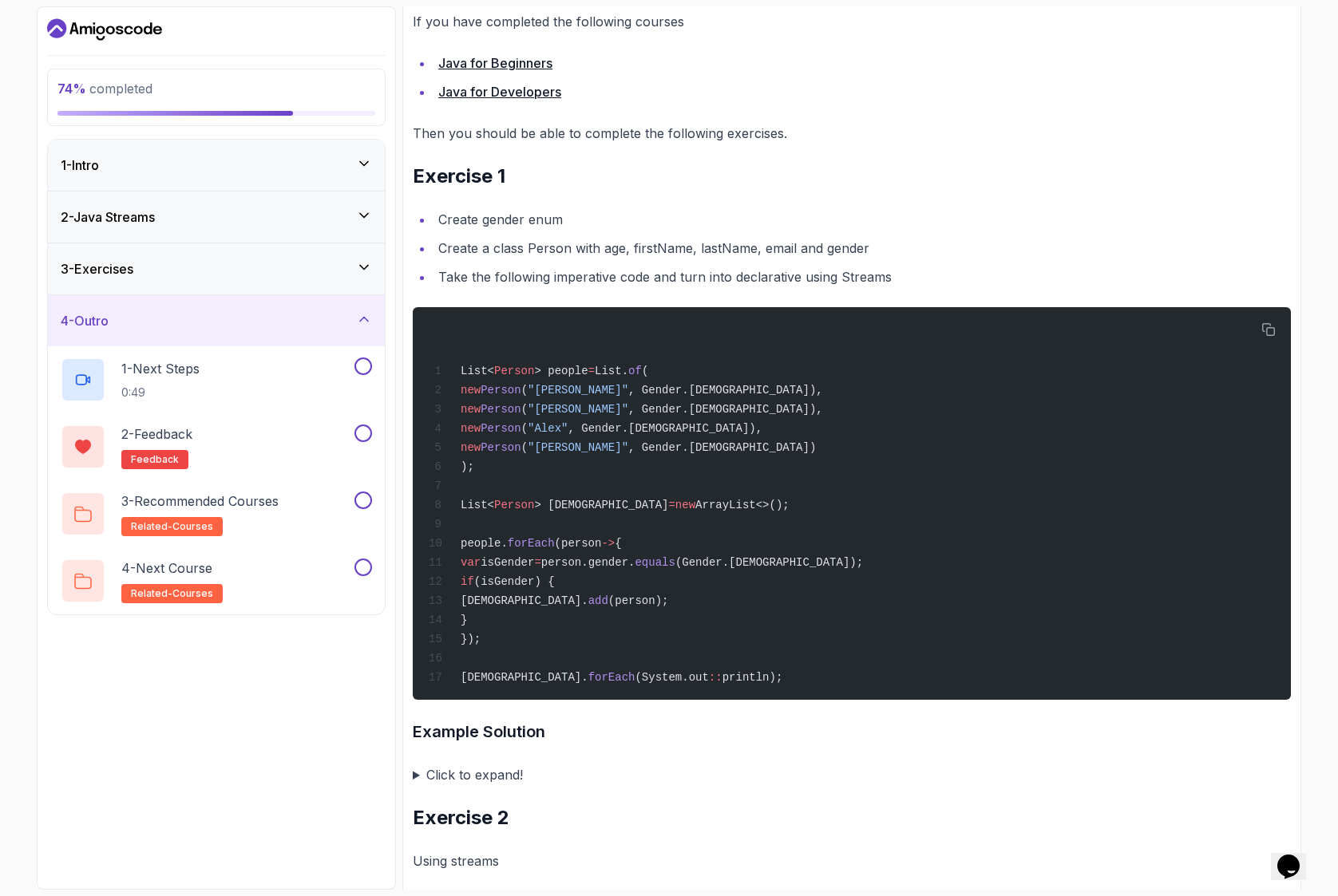
scroll to position [312, 0]
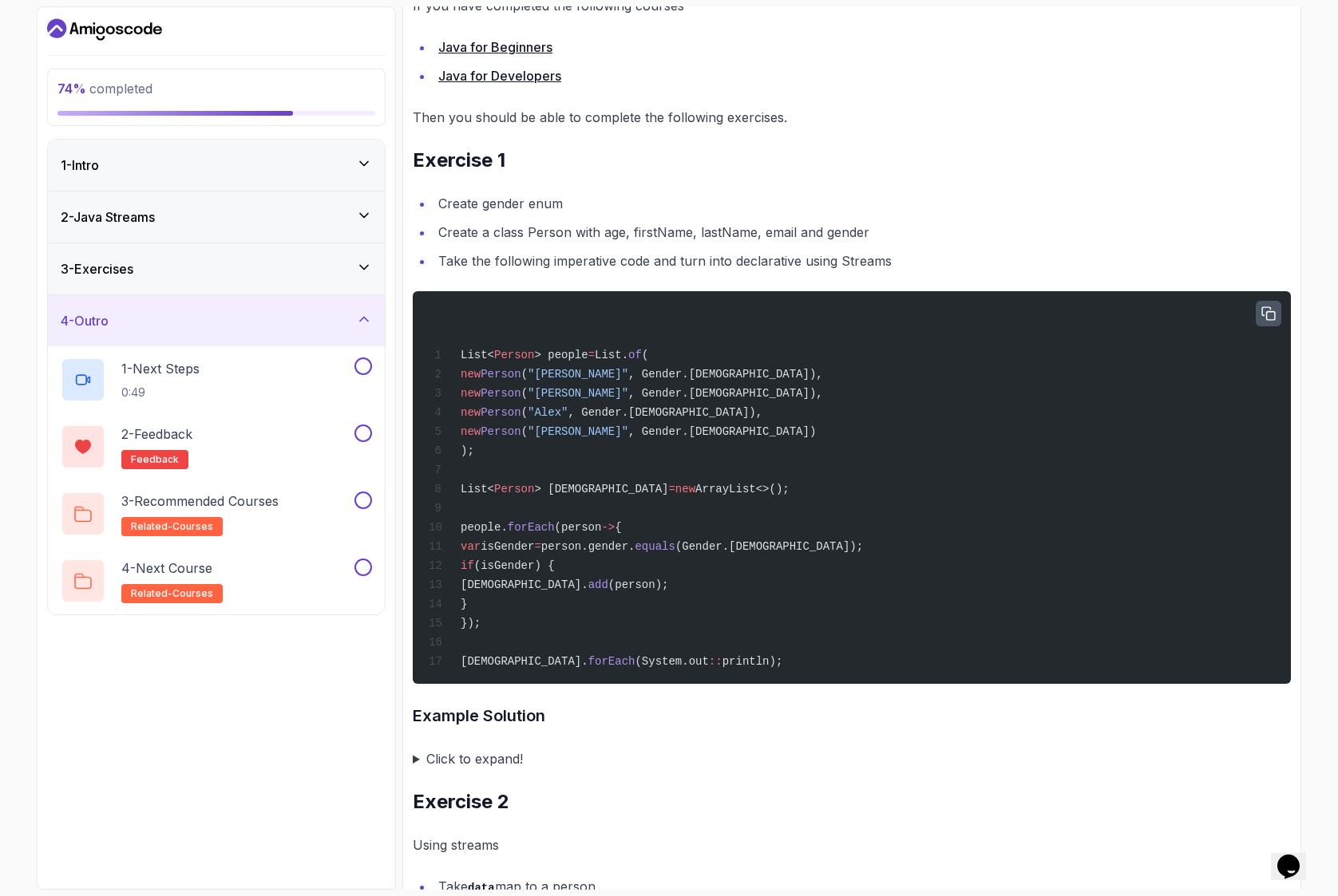
click at [1273, 314] on icon "button" at bounding box center [1267, 313] width 14 height 14
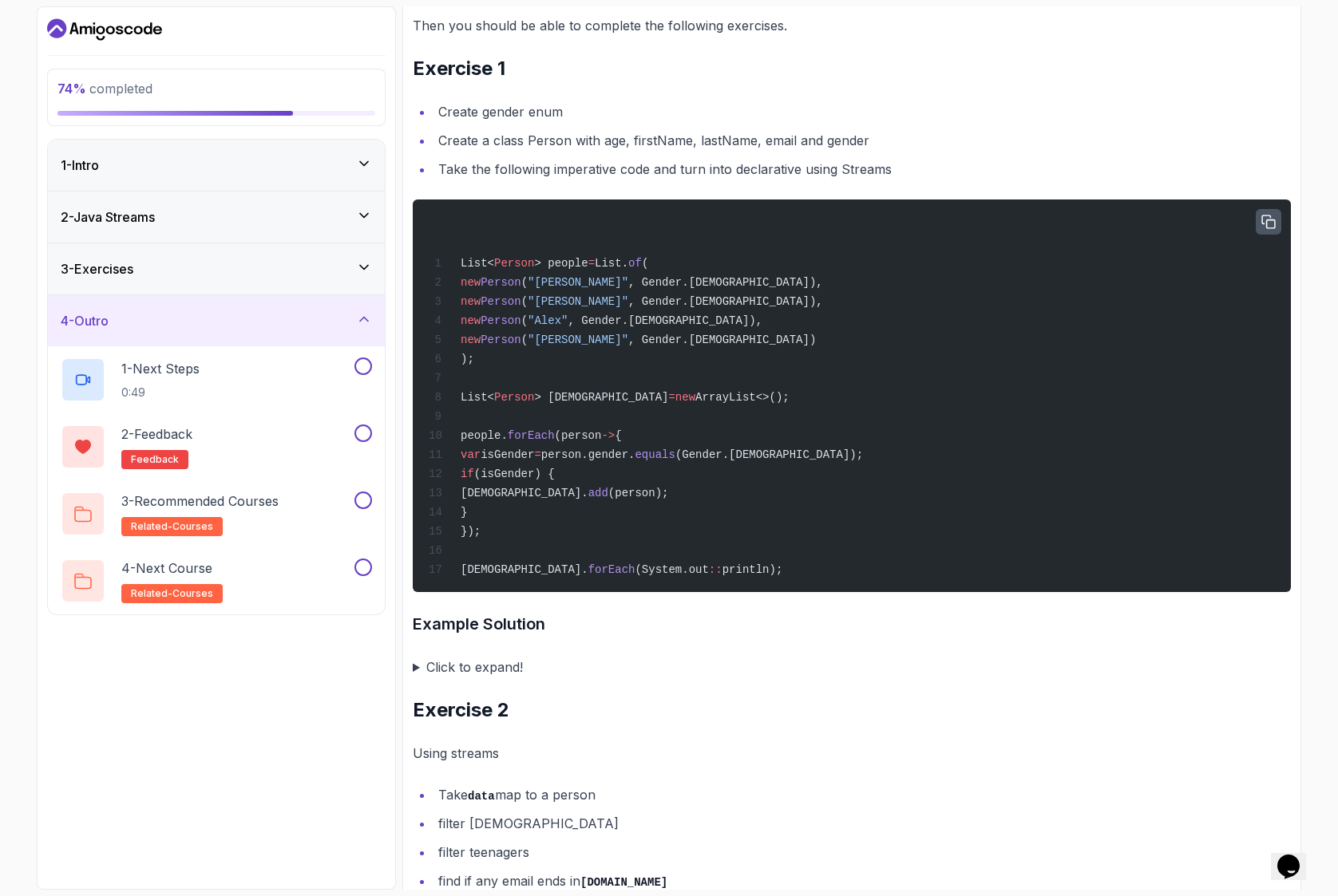
scroll to position [406, 0]
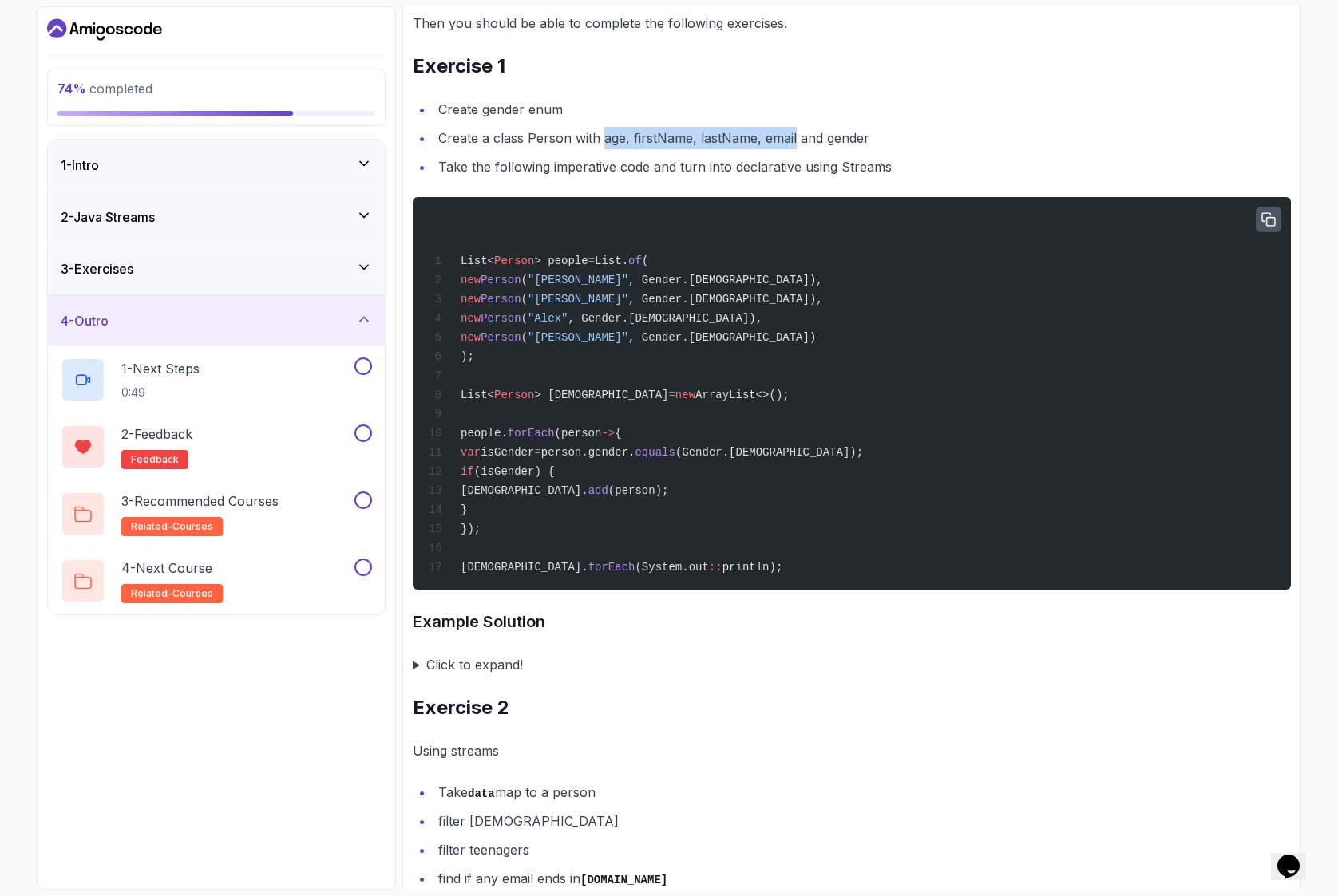
drag, startPoint x: 601, startPoint y: 138, endPoint x: 794, endPoint y: 133, distance: 193.1
click at [794, 133] on li "Create a class Person with age, firstName, lastName, email and gender" at bounding box center [861, 138] width 857 height 22
copy li "age, firstName, lastName, email"
click at [416, 665] on summary "Click to expand!" at bounding box center [851, 664] width 878 height 22
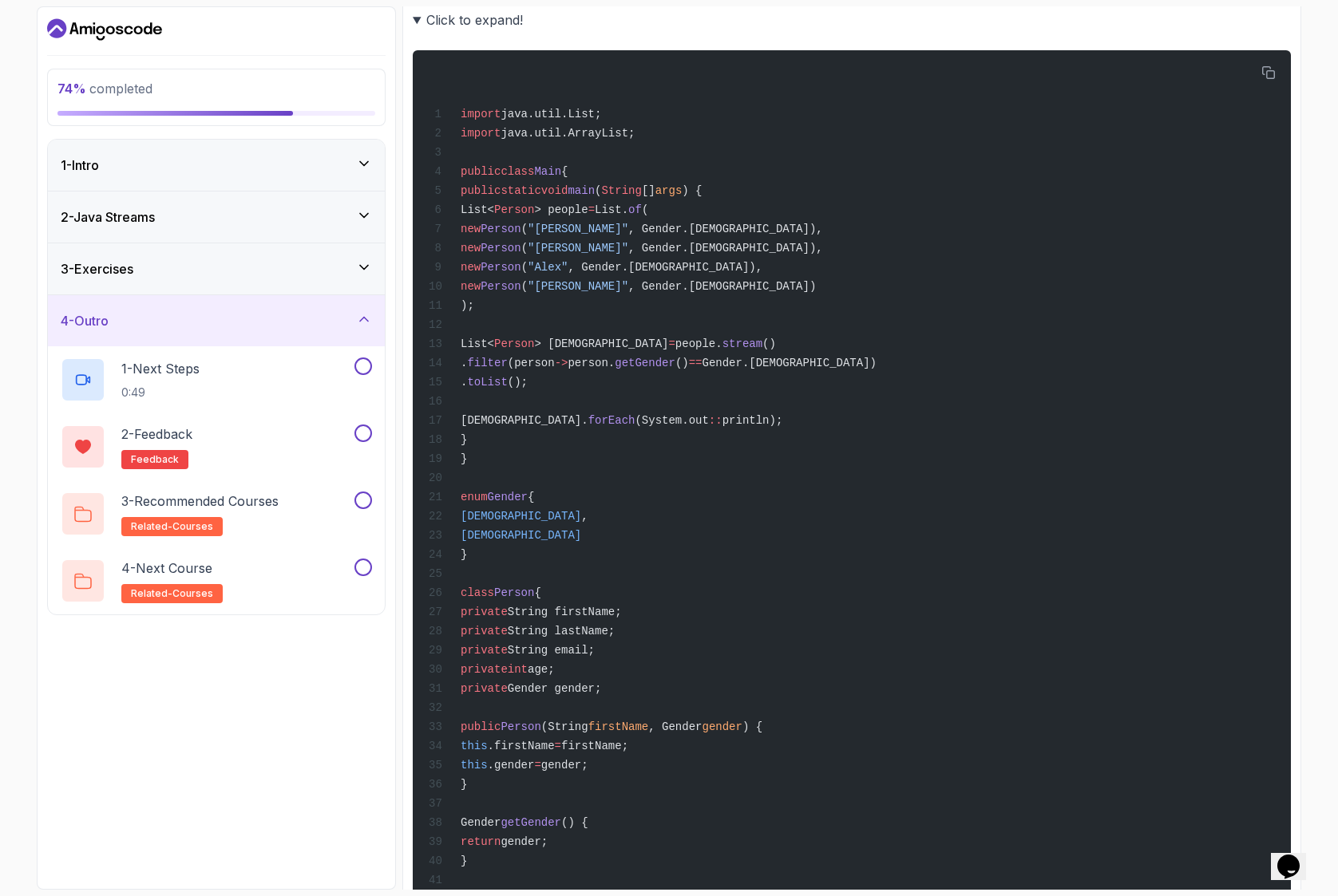
scroll to position [1053, 0]
click at [535, 184] on span "static" at bounding box center [520, 188] width 40 height 13
drag, startPoint x: 491, startPoint y: 189, endPoint x: 722, endPoint y: 183, distance: 231.1
click at [642, 185] on span "public static void main ( String [] args ) {" at bounding box center [566, 188] width 274 height 13
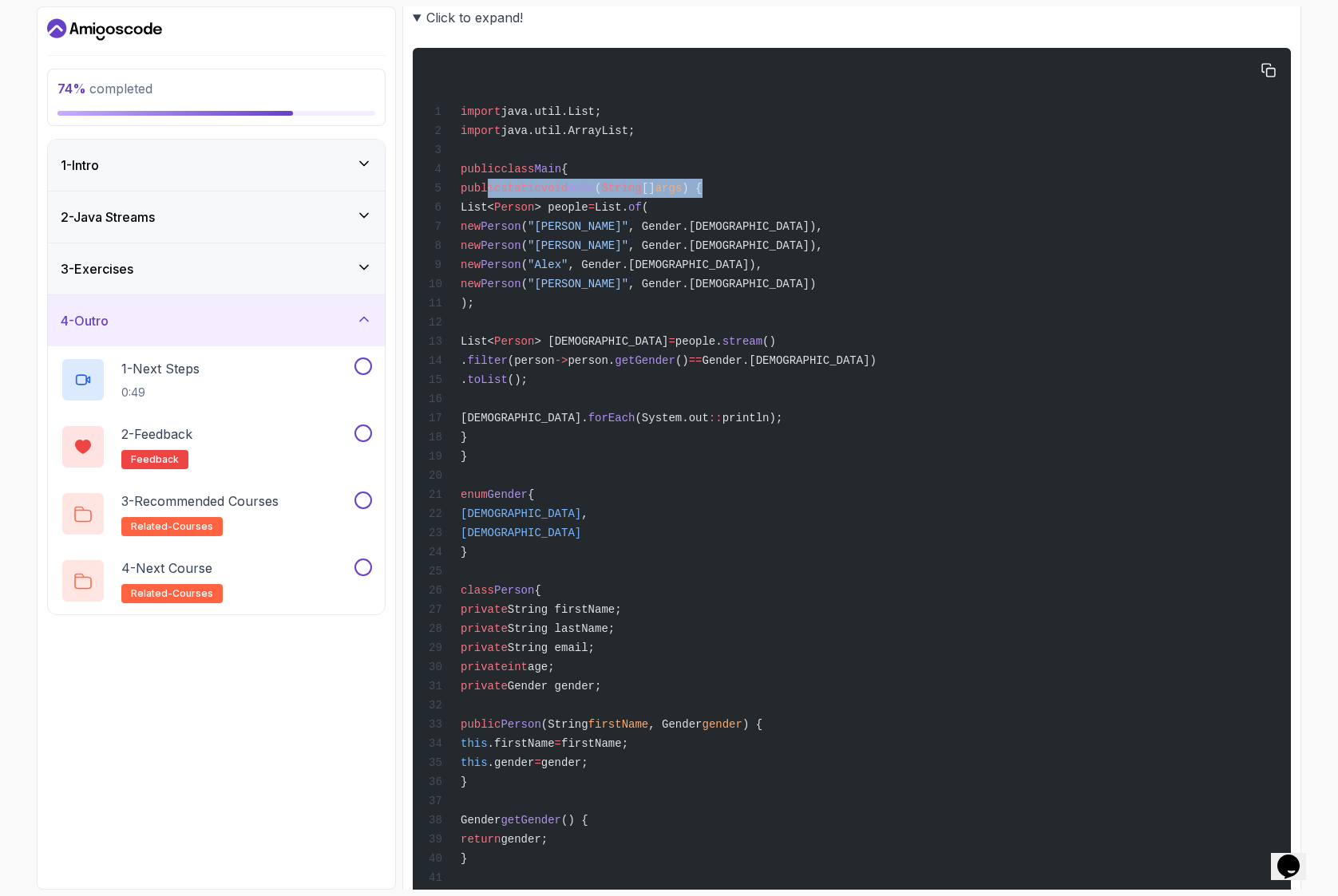
drag, startPoint x: 792, startPoint y: 187, endPoint x: 631, endPoint y: 184, distance: 161.0
click at [490, 189] on div "import java.util.List; import java.util.ArrayList; public class Main { public s…" at bounding box center [851, 579] width 852 height 1044
click at [641, 179] on div "import java.util.List; import java.util.ArrayList; public class Main { public s…" at bounding box center [851, 579] width 852 height 1044
drag, startPoint x: 649, startPoint y: 186, endPoint x: 789, endPoint y: 189, distance: 140.0
click at [793, 189] on div "import java.util.List; import java.util.ArrayList; public class Main { public s…" at bounding box center [851, 579] width 852 height 1044
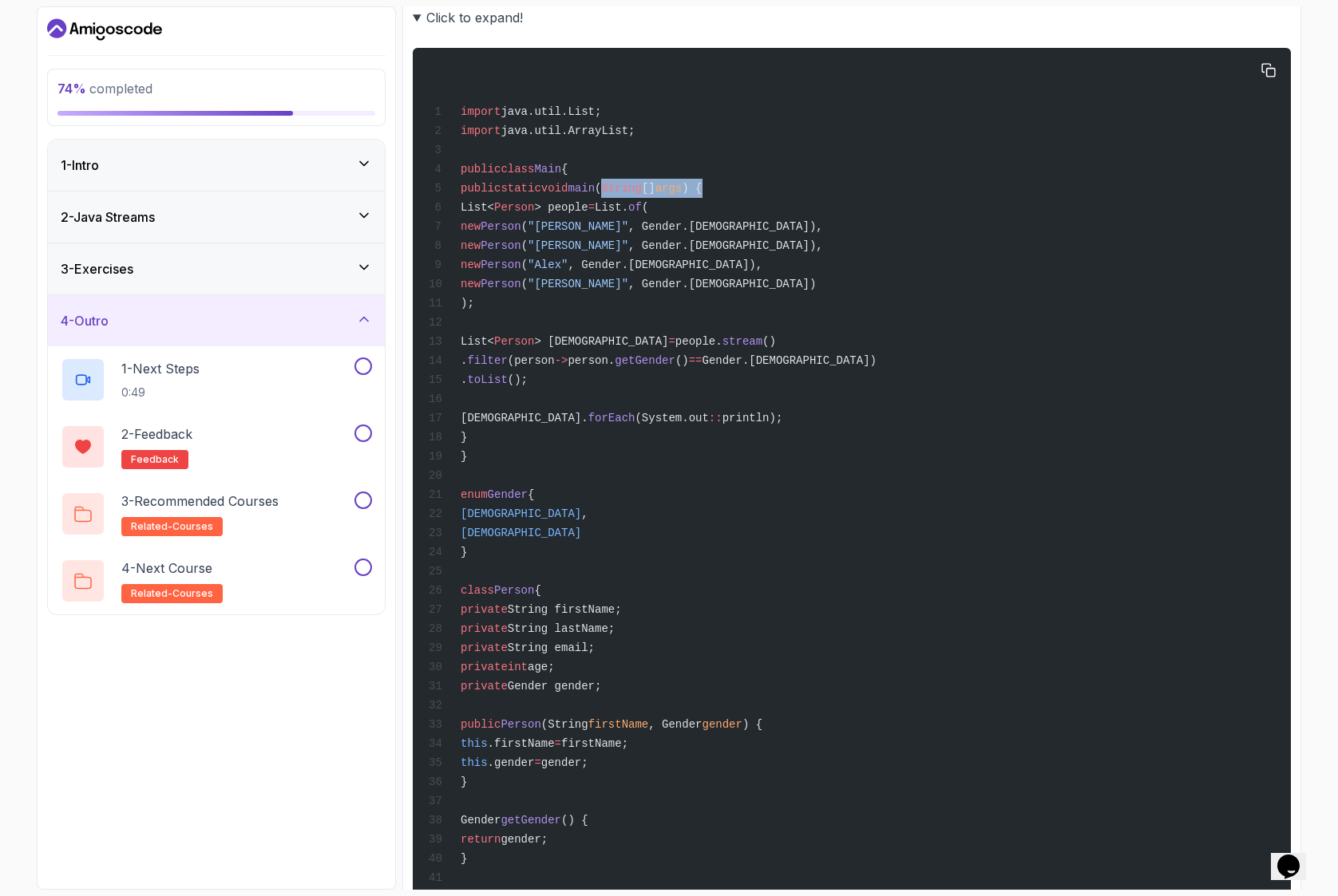
copy span "String [] args ) {"
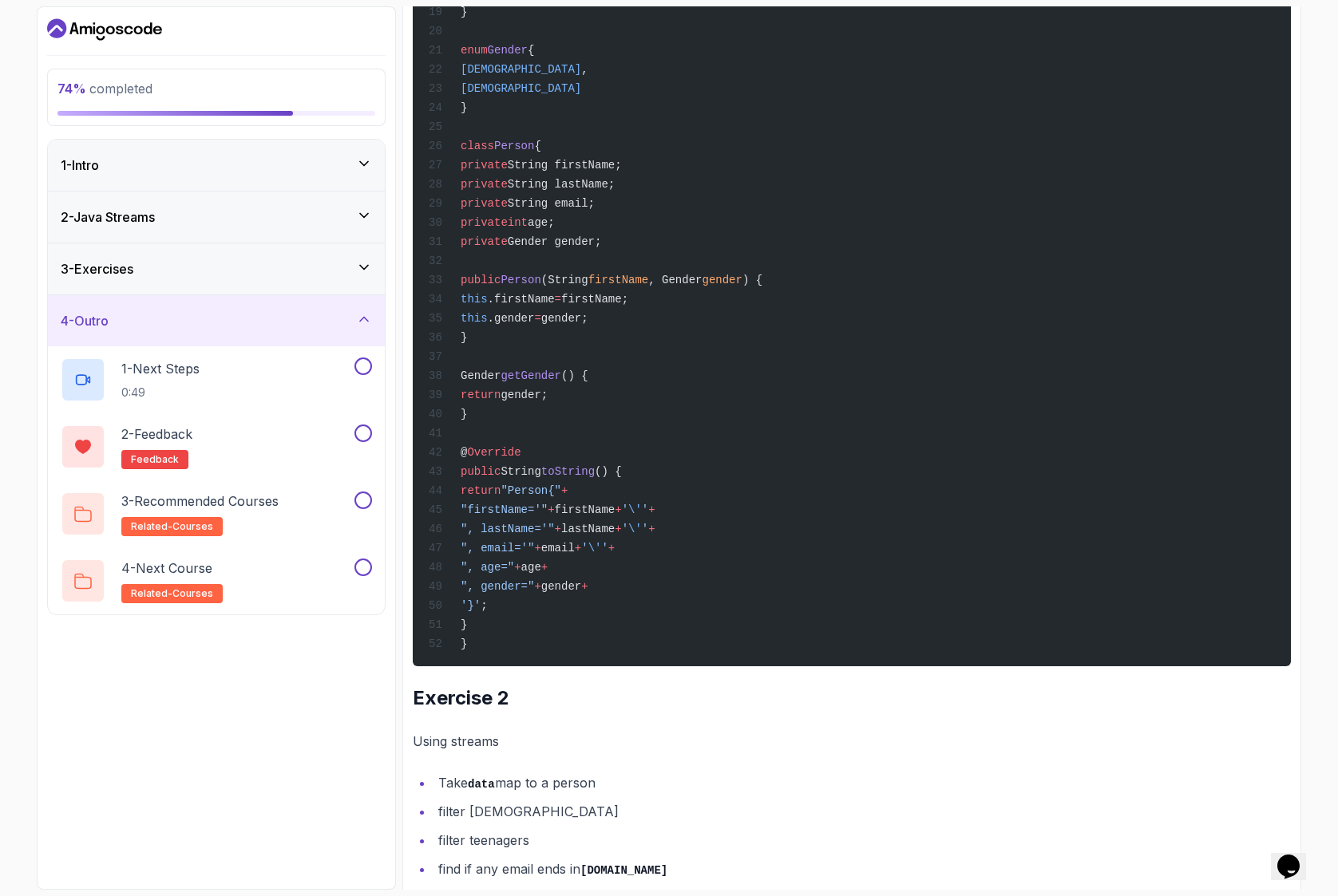
scroll to position [1529, 0]
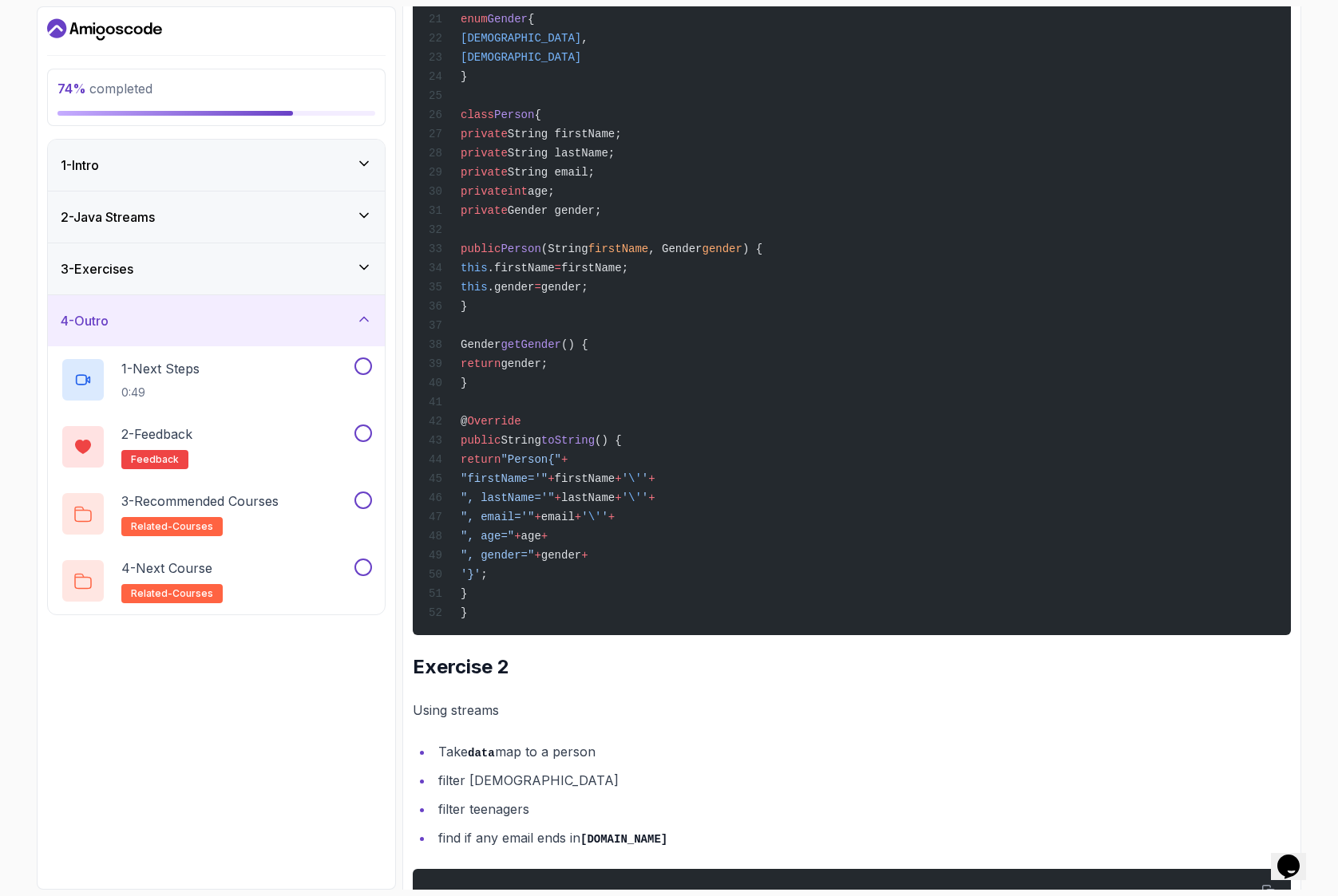
drag, startPoint x: 478, startPoint y: 417, endPoint x: 509, endPoint y: 590, distance: 175.8
click at [509, 590] on div "import java.util.List; import java.util.ArrayList; public class Main { public s…" at bounding box center [851, 104] width 852 height 1044
copy code "@ Override public String toString () { return "Person{" + "firstName='" + first…"
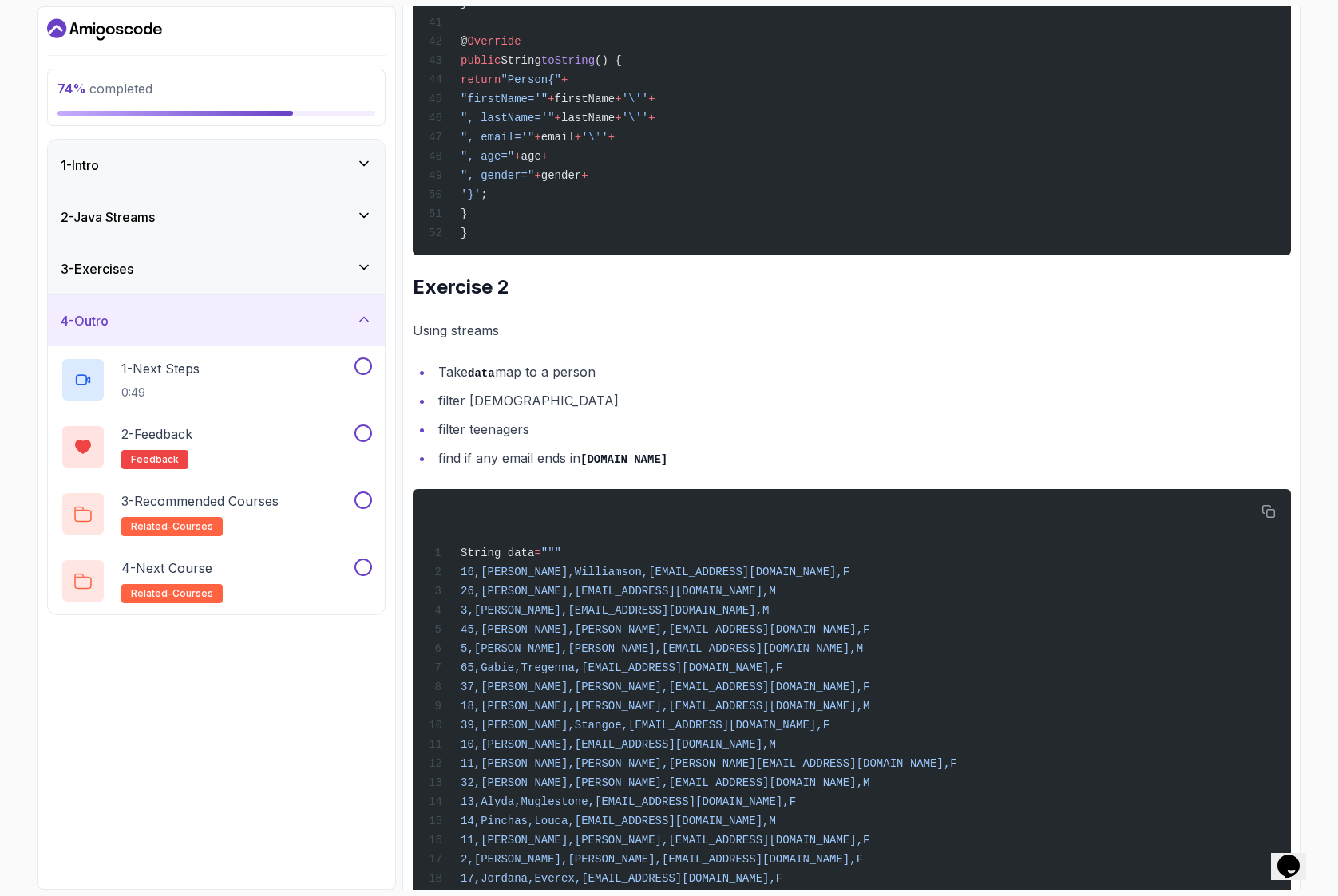
scroll to position [2156, 0]
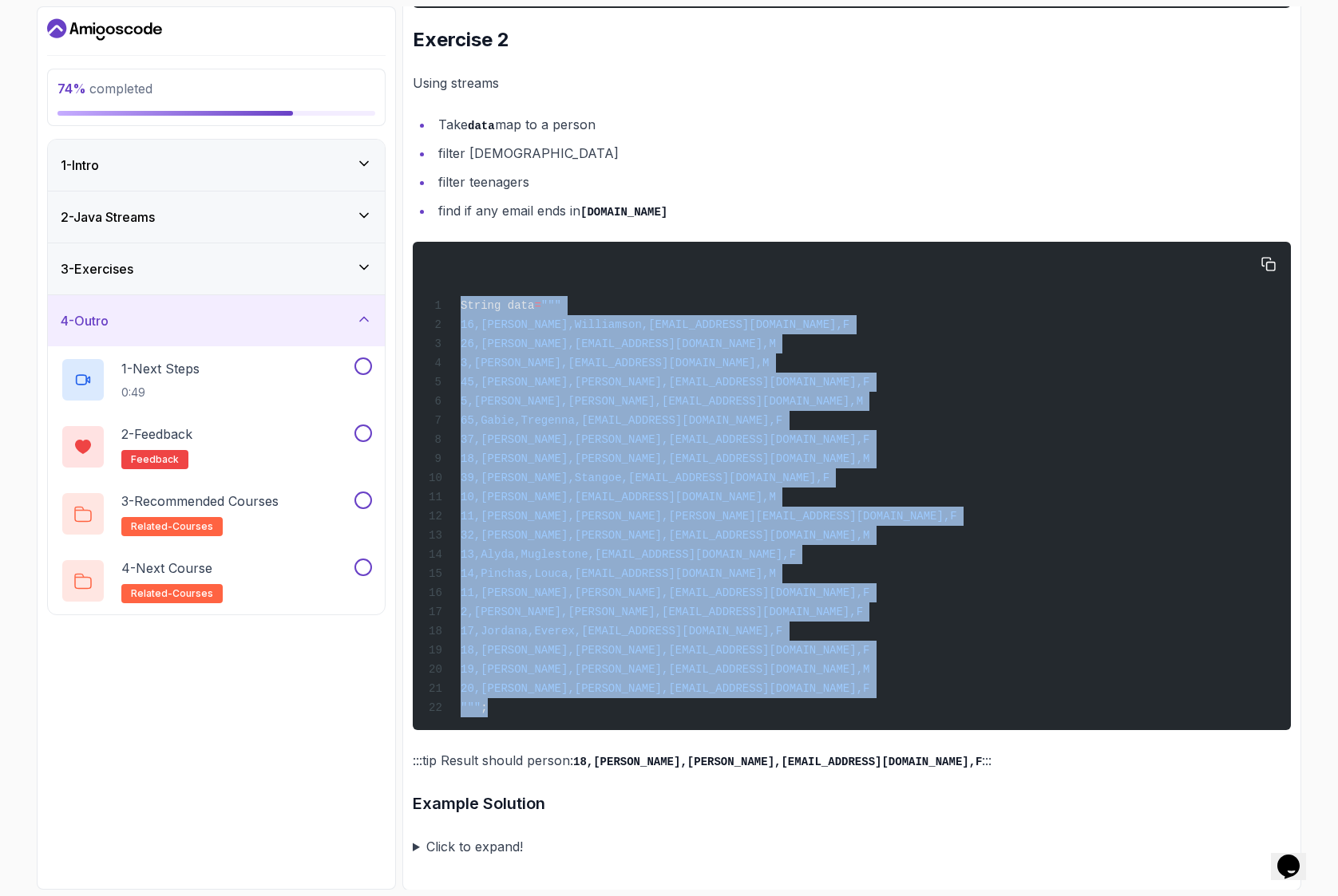
drag, startPoint x: 460, startPoint y: 303, endPoint x: 546, endPoint y: 713, distance: 418.9
click at [546, 715] on div "String data = """ 16,[PERSON_NAME],[PERSON_NAME],[EMAIL_ADDRESS][DOMAIN_NAME],F…" at bounding box center [851, 486] width 852 height 469
copy code "String data = """ 16,[PERSON_NAME],[PERSON_NAME],[EMAIL_ADDRESS][DOMAIN_NAME],F…"
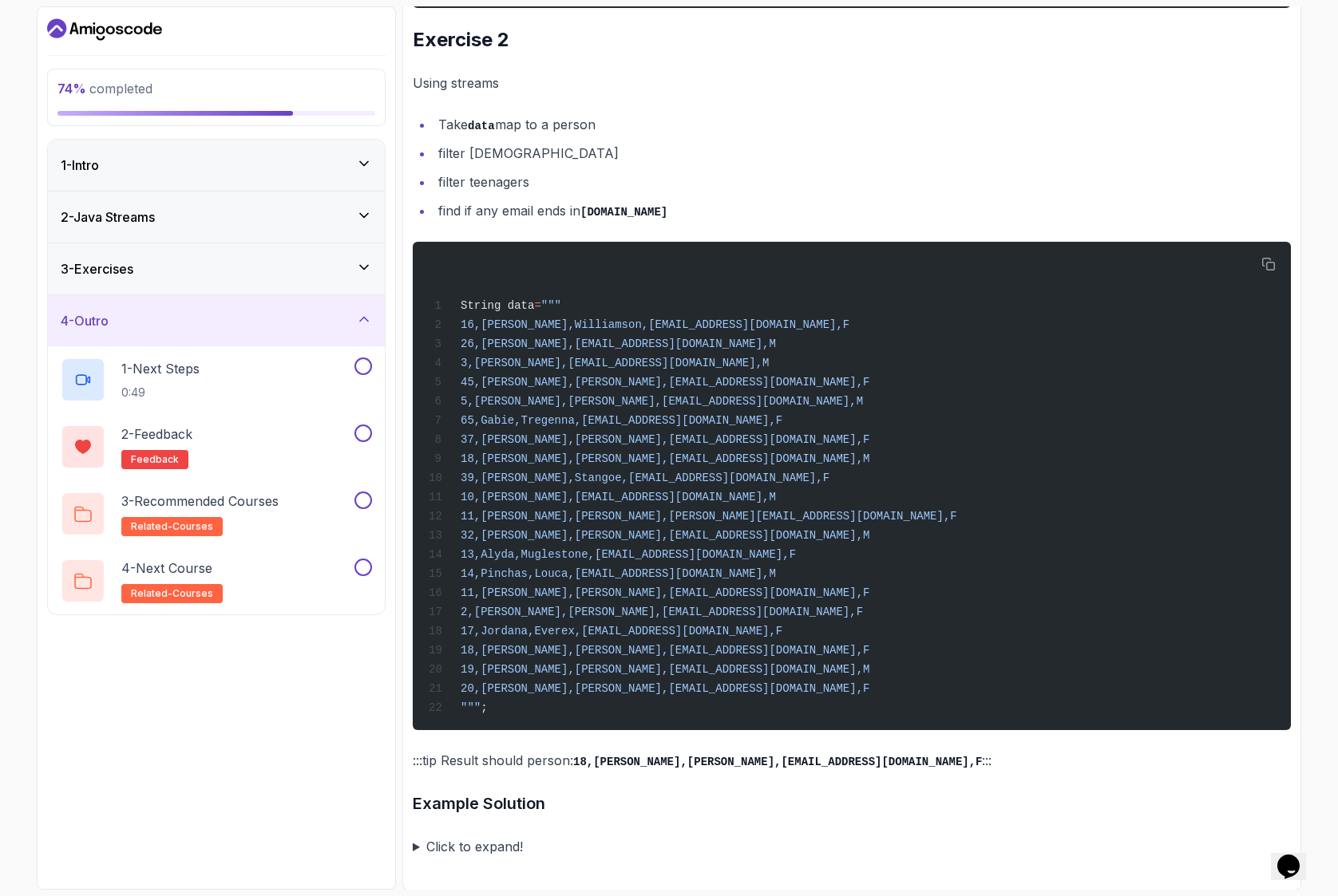
click at [417, 842] on summary "Click to expand!" at bounding box center [851, 847] width 878 height 22
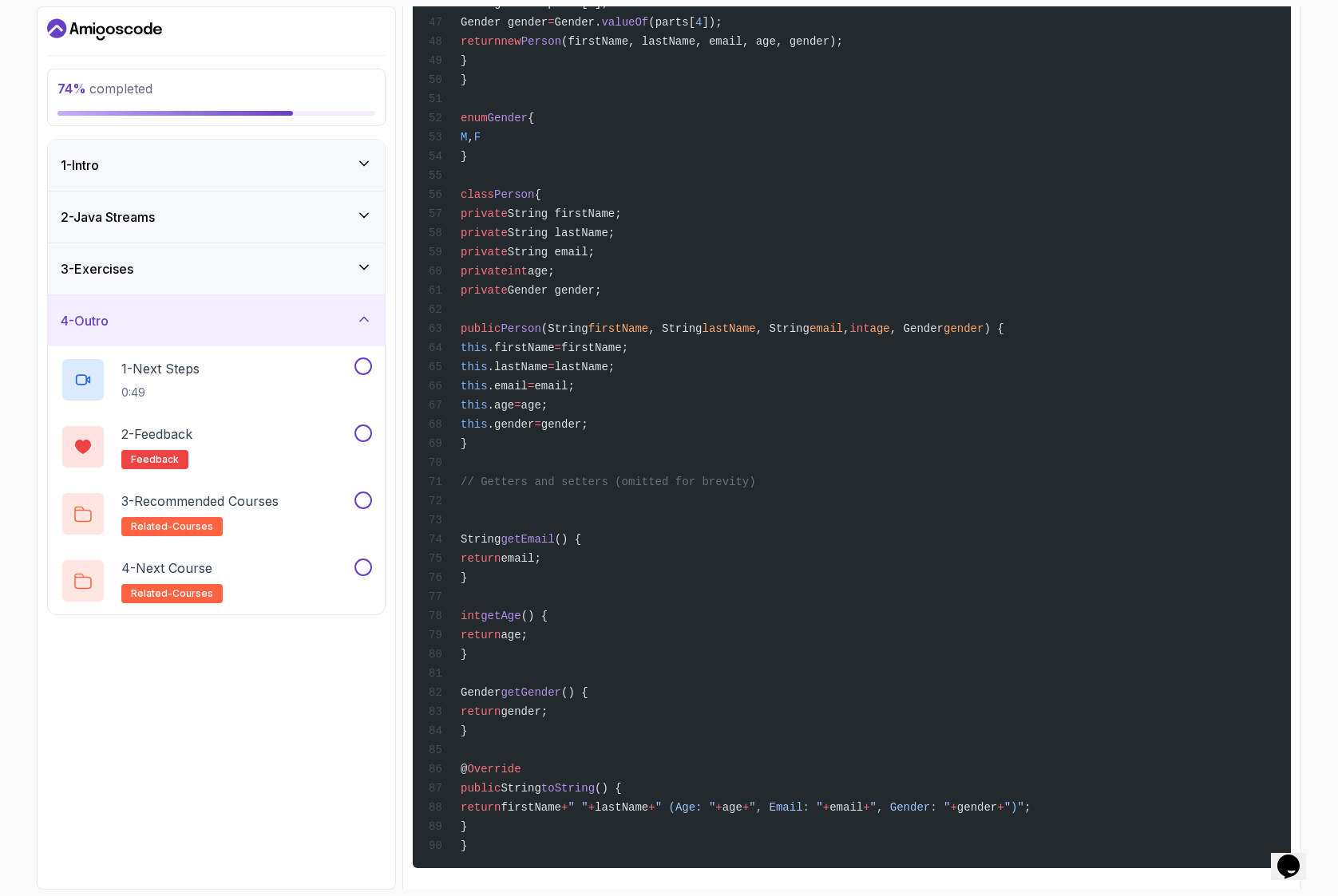
scroll to position [3968, 0]
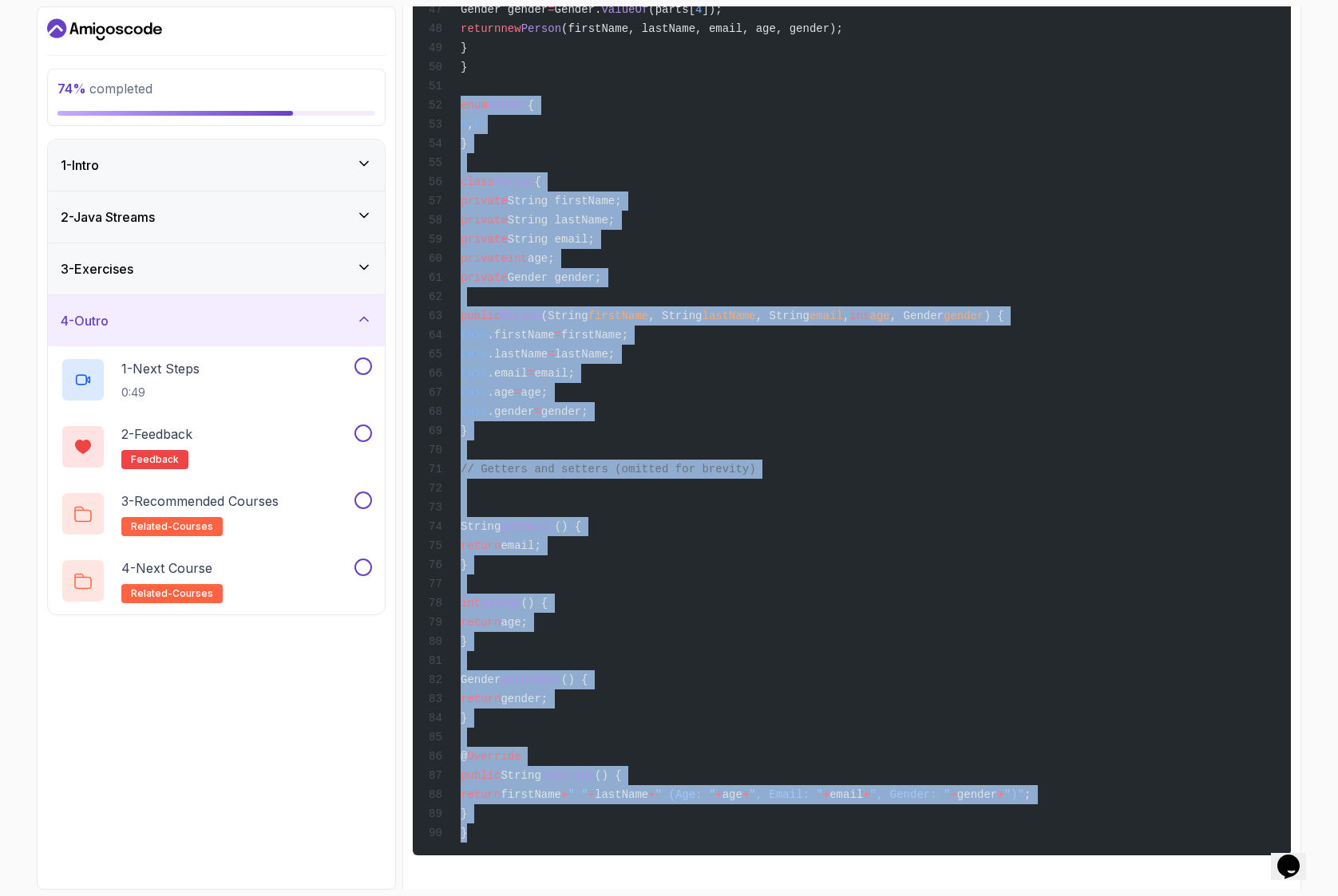
drag, startPoint x: 459, startPoint y: 100, endPoint x: 697, endPoint y: 827, distance: 765.0
copy code "enum Gender { M , F } class Person { private String firstName; private String l…"
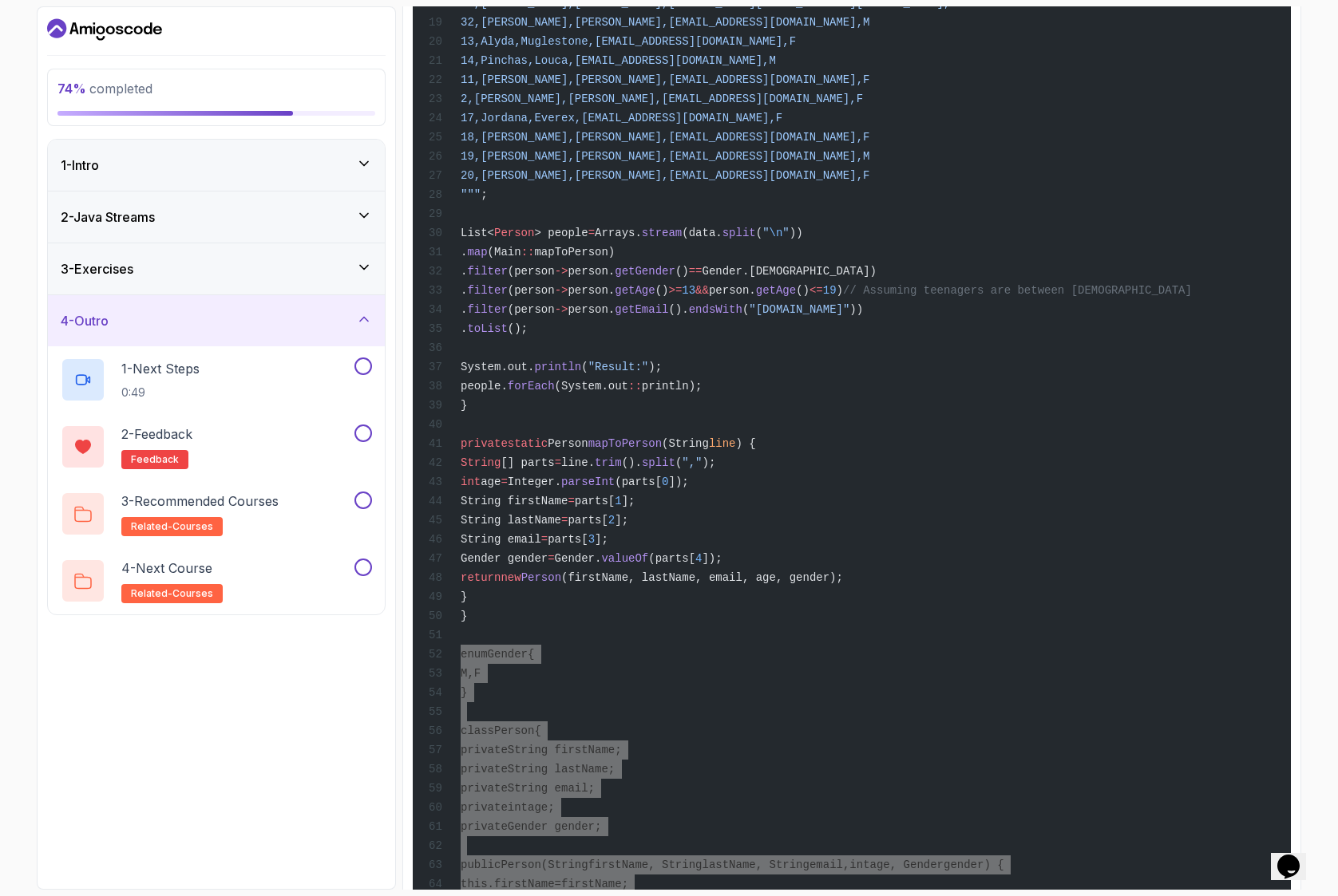
scroll to position [3424, 0]
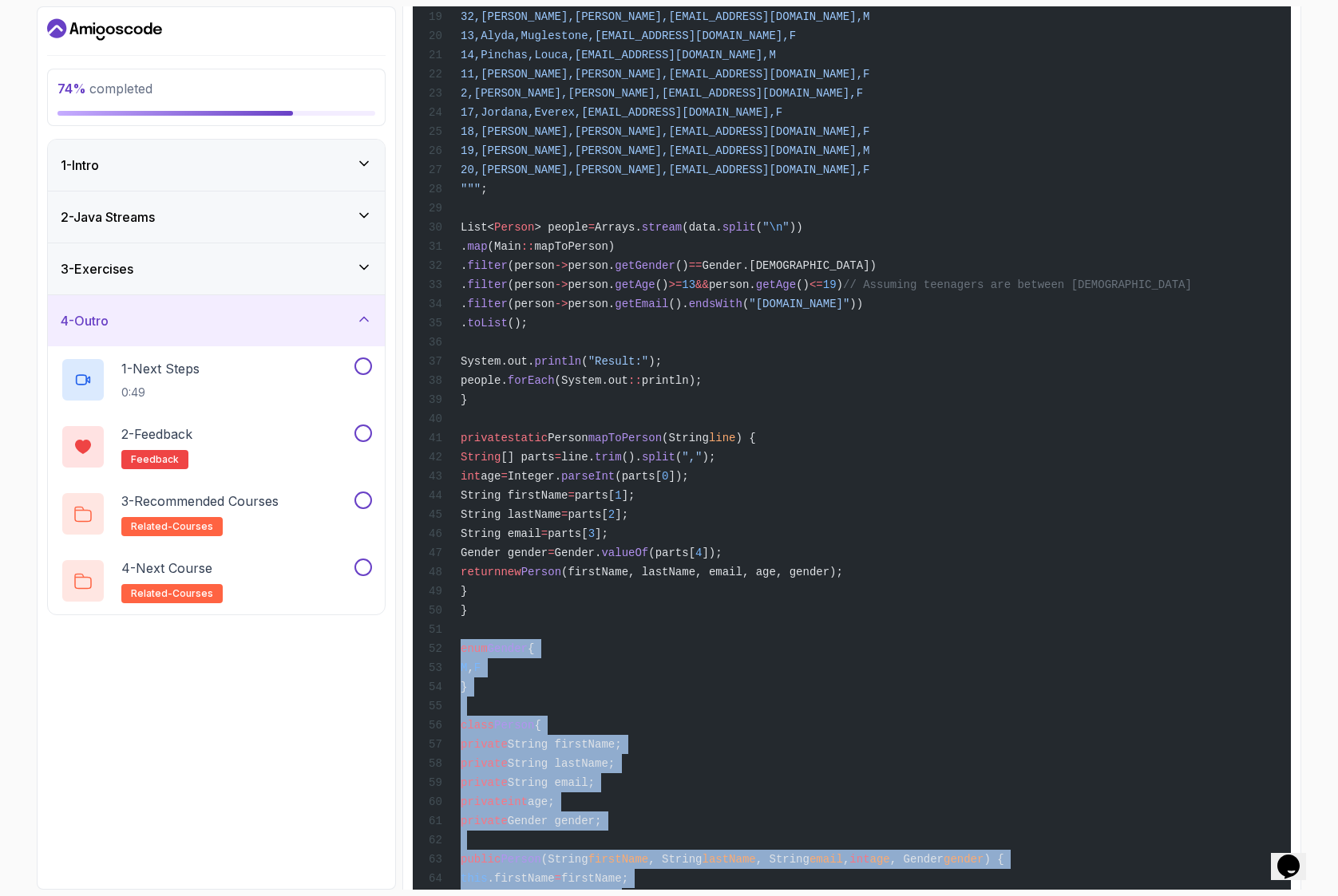
drag, startPoint x: 482, startPoint y: 436, endPoint x: 586, endPoint y: 590, distance: 185.8
click at [586, 595] on div "import java.util.Arrays; import java.util.List; import java.util.stream.Collect…" at bounding box center [851, 504] width 852 height 1772
copy code "private static Person mapToPerson (String line ) { String [] parts = line. trim…"
drag, startPoint x: 561, startPoint y: 285, endPoint x: 978, endPoint y: 298, distance: 417.2
click at [978, 298] on div "import java.util.Arrays; import java.util.List; import java.util.stream.Collect…" at bounding box center [851, 504] width 852 height 1772
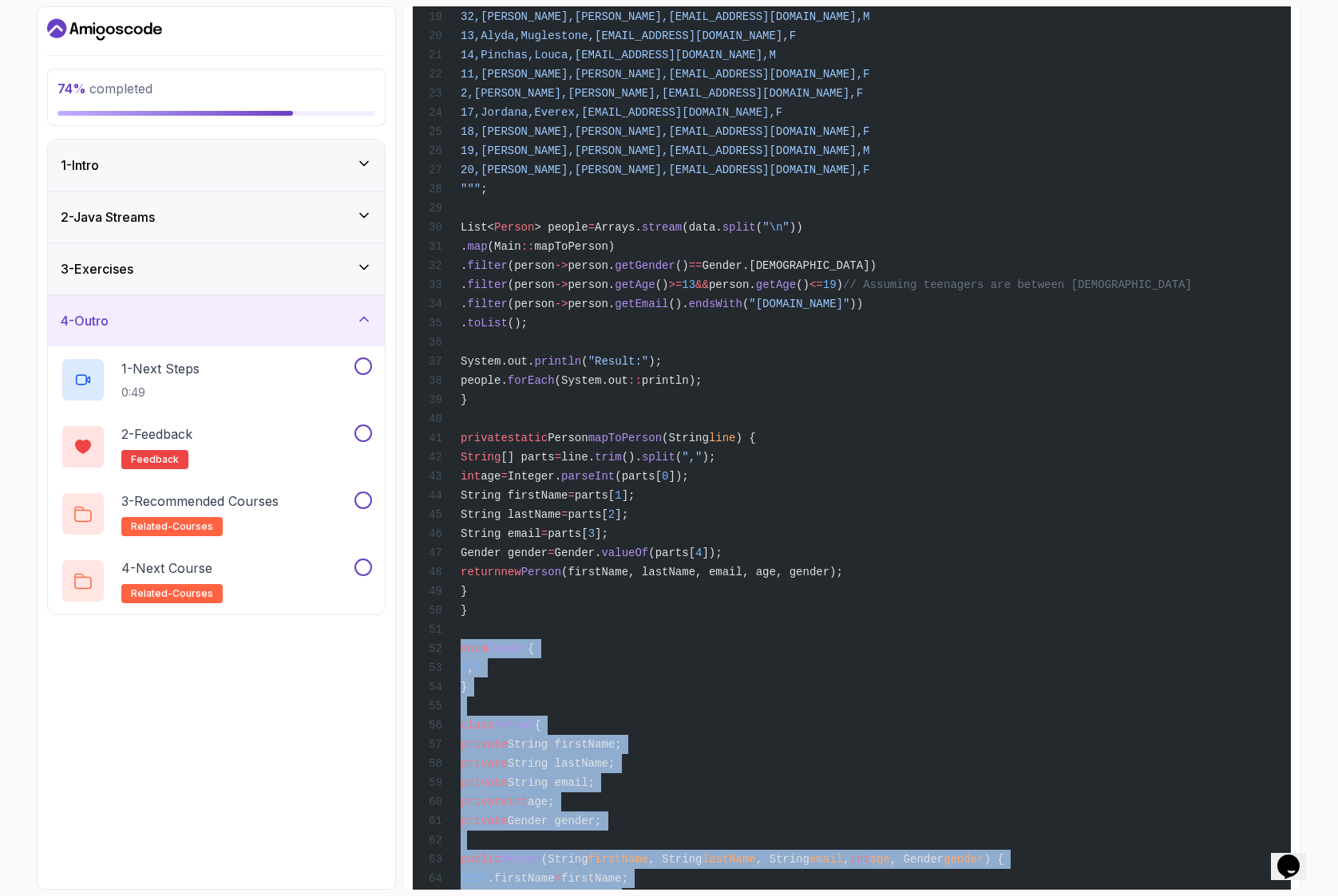
copy code ". filter (person -> person. getAge () >= 13 && person. getAge () <= 19 ) // Ass…"
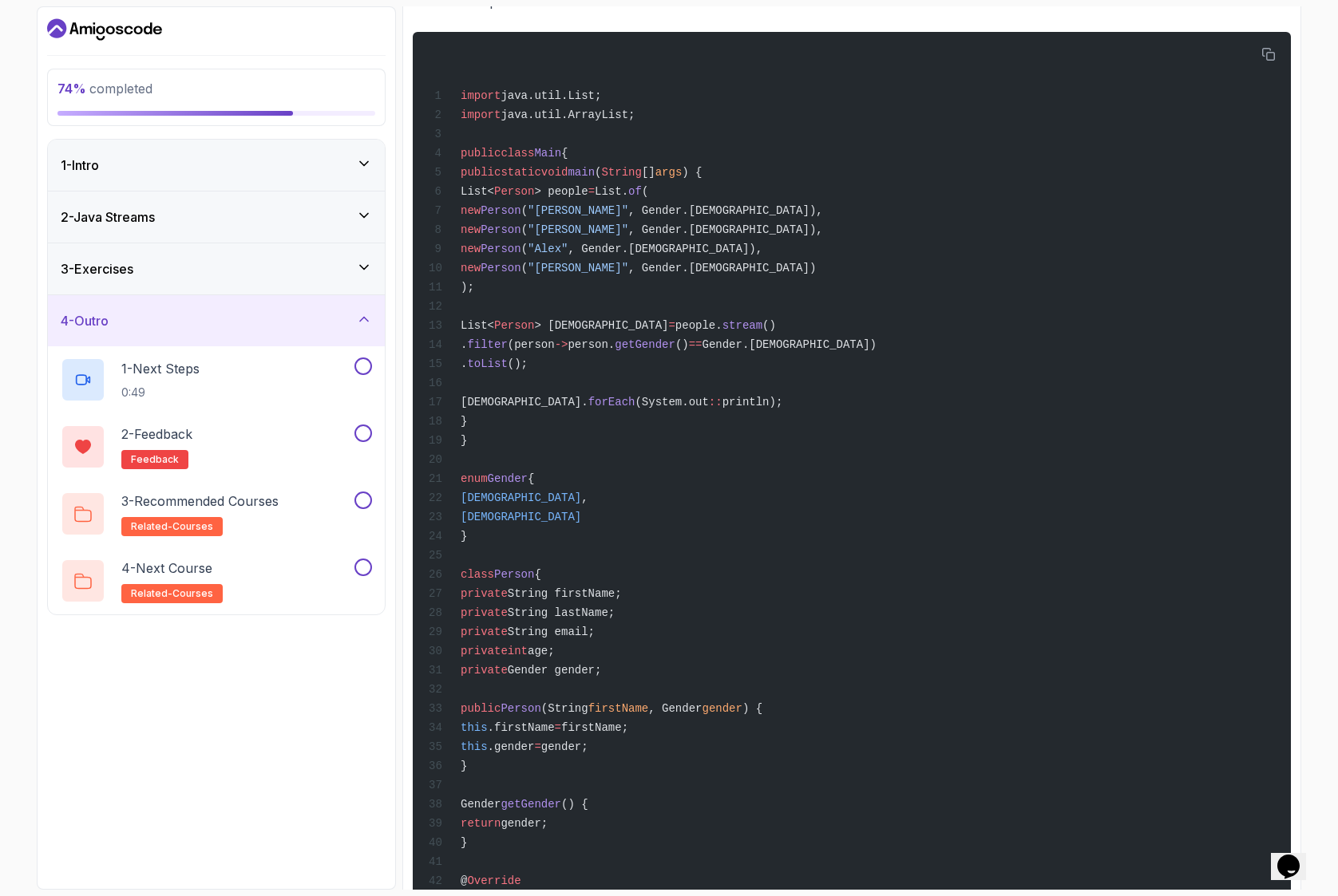
scroll to position [1059, 0]
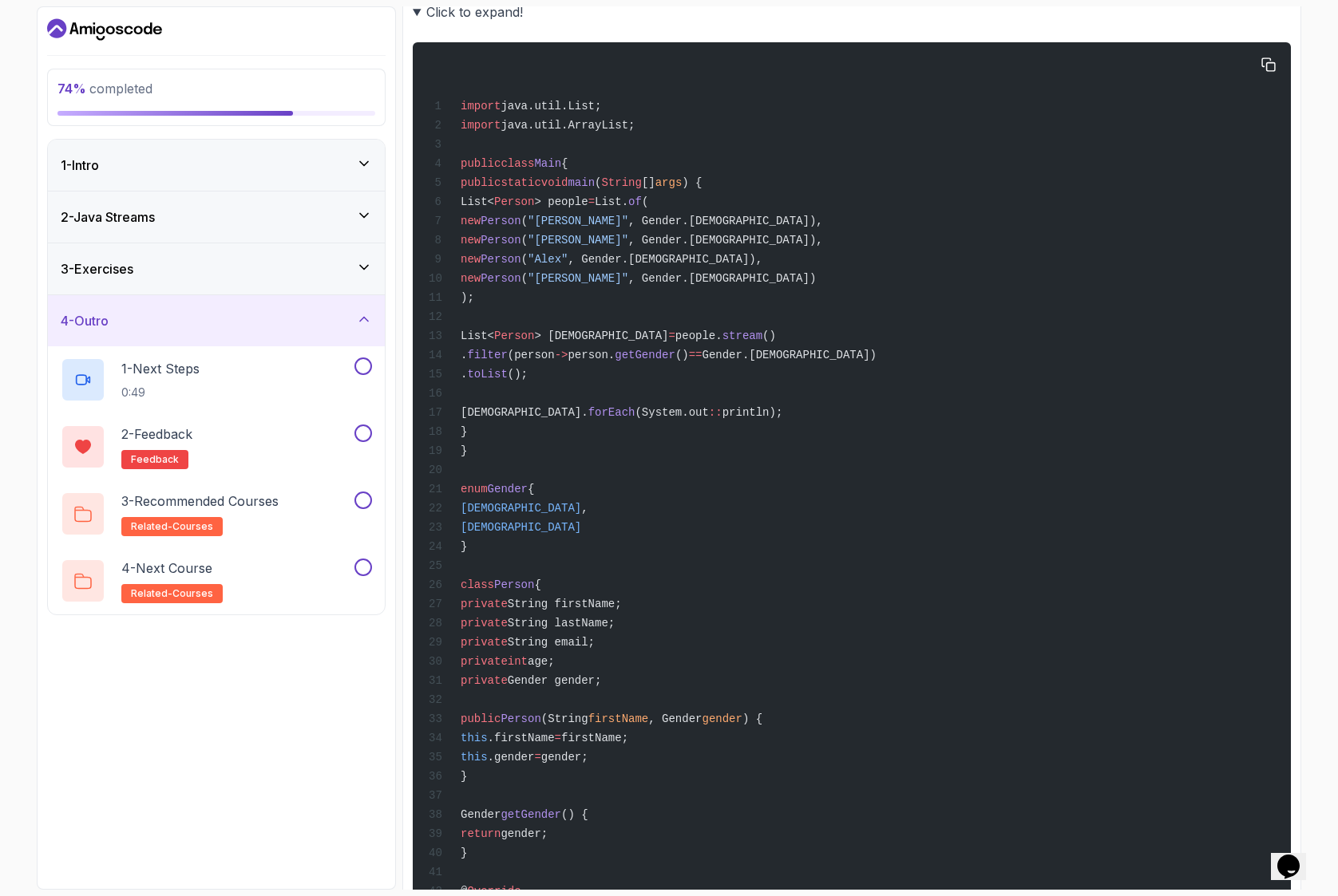
drag, startPoint x: 617, startPoint y: 334, endPoint x: 785, endPoint y: 411, distance: 184.8
click at [785, 411] on div "import java.util.List; import java.util.ArrayList; public class Main { public s…" at bounding box center [851, 573] width 852 height 1044
copy code "List< Person > [DEMOGRAPHIC_DATA] = people. stream () . filter (person -> perso…"
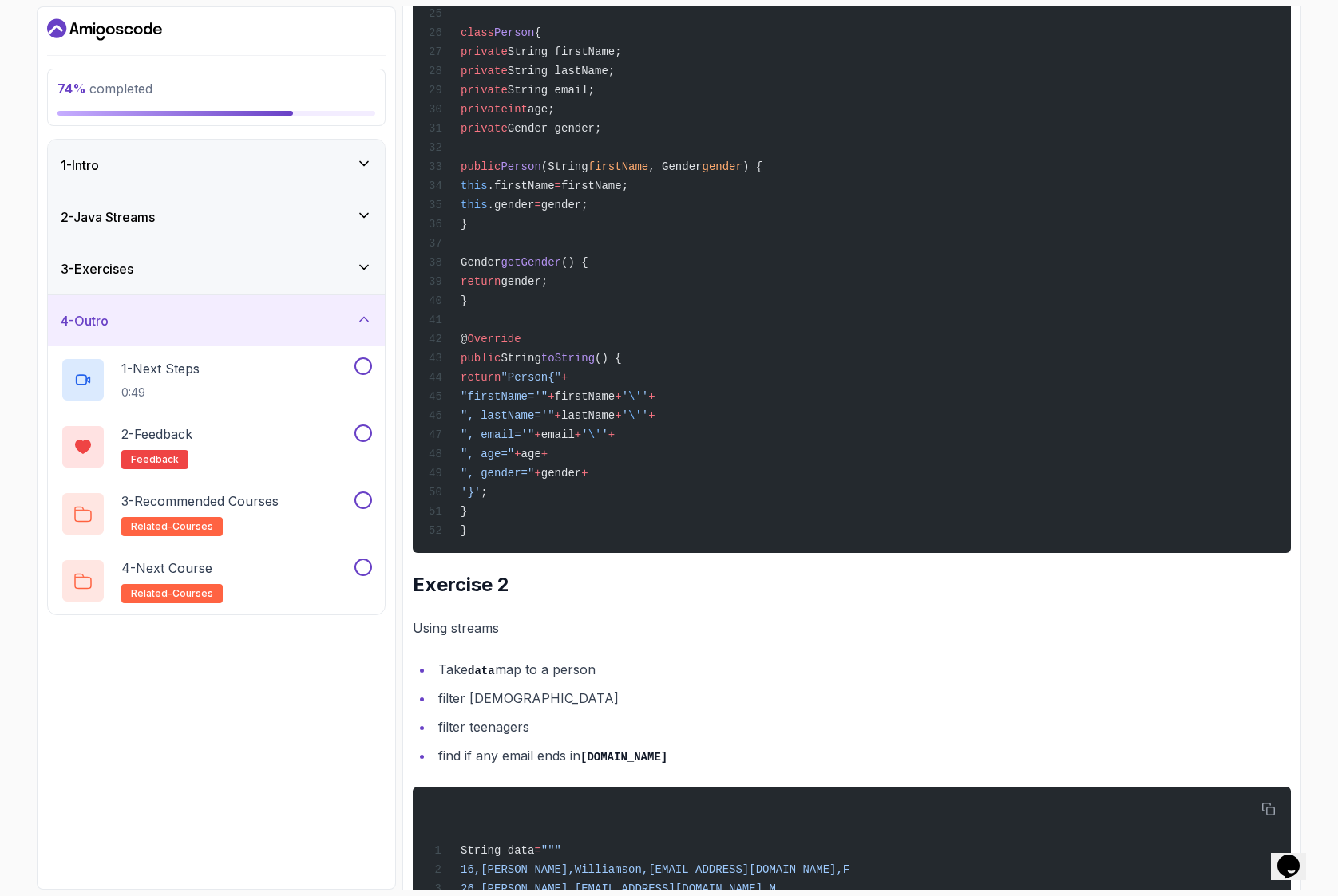
scroll to position [1632, 0]
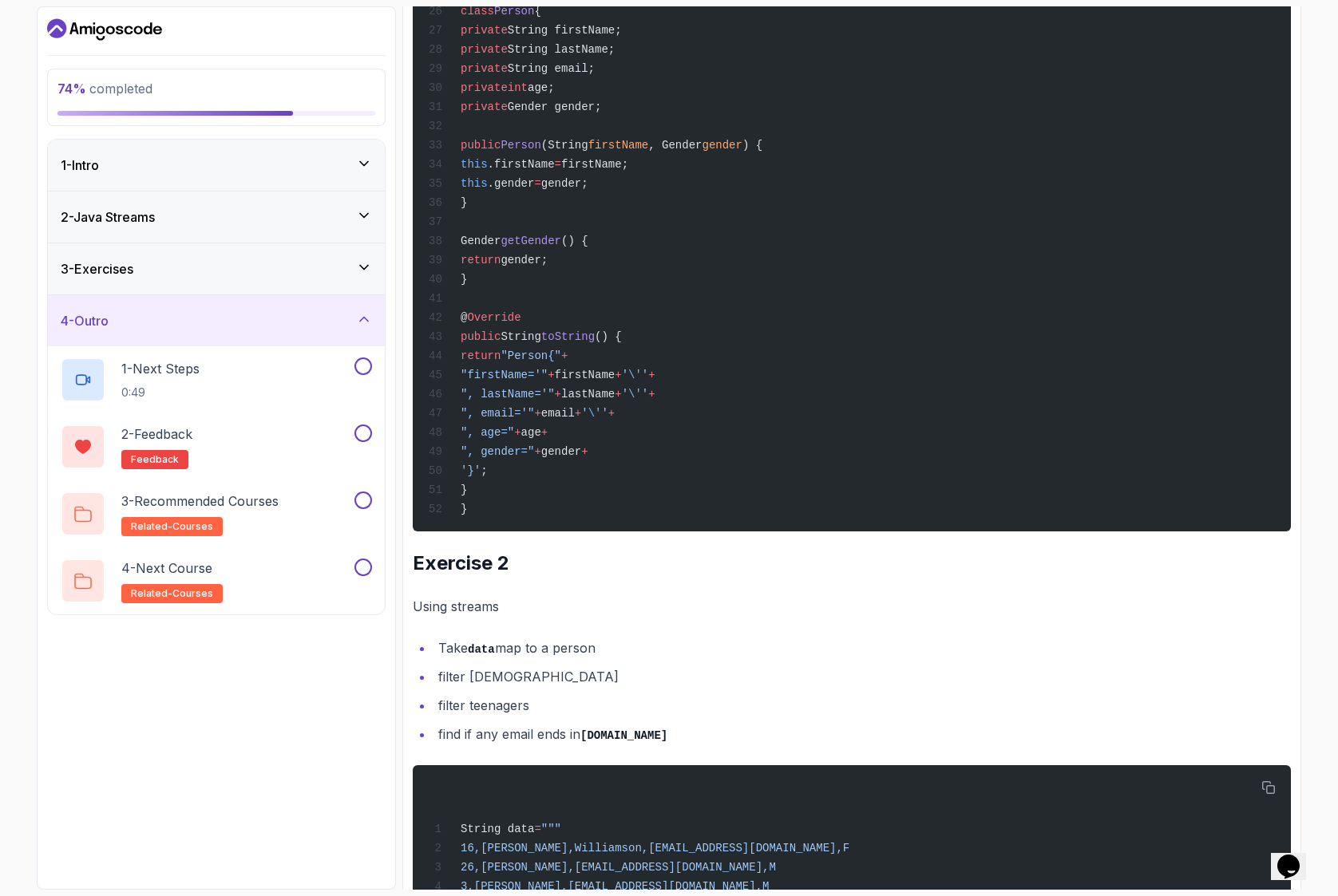
drag, startPoint x: 483, startPoint y: 238, endPoint x: 556, endPoint y: 277, distance: 82.8
click at [556, 277] on div "import java.util.List; import java.util.ArrayList; public class Main { public s…" at bounding box center [851, 0] width 852 height 1044
copy code "Gender getGender () { return gender; }"
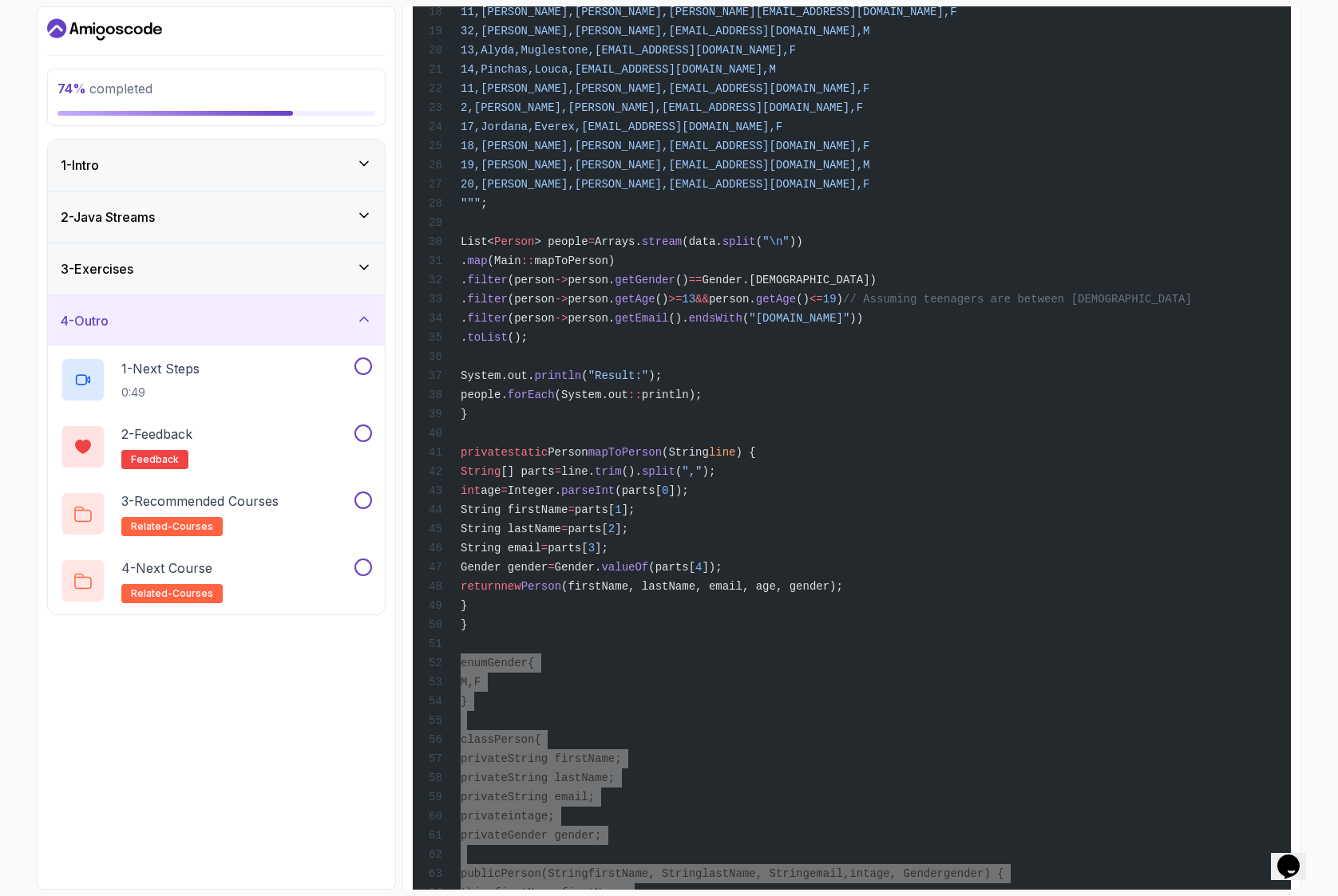
scroll to position [3423, 0]
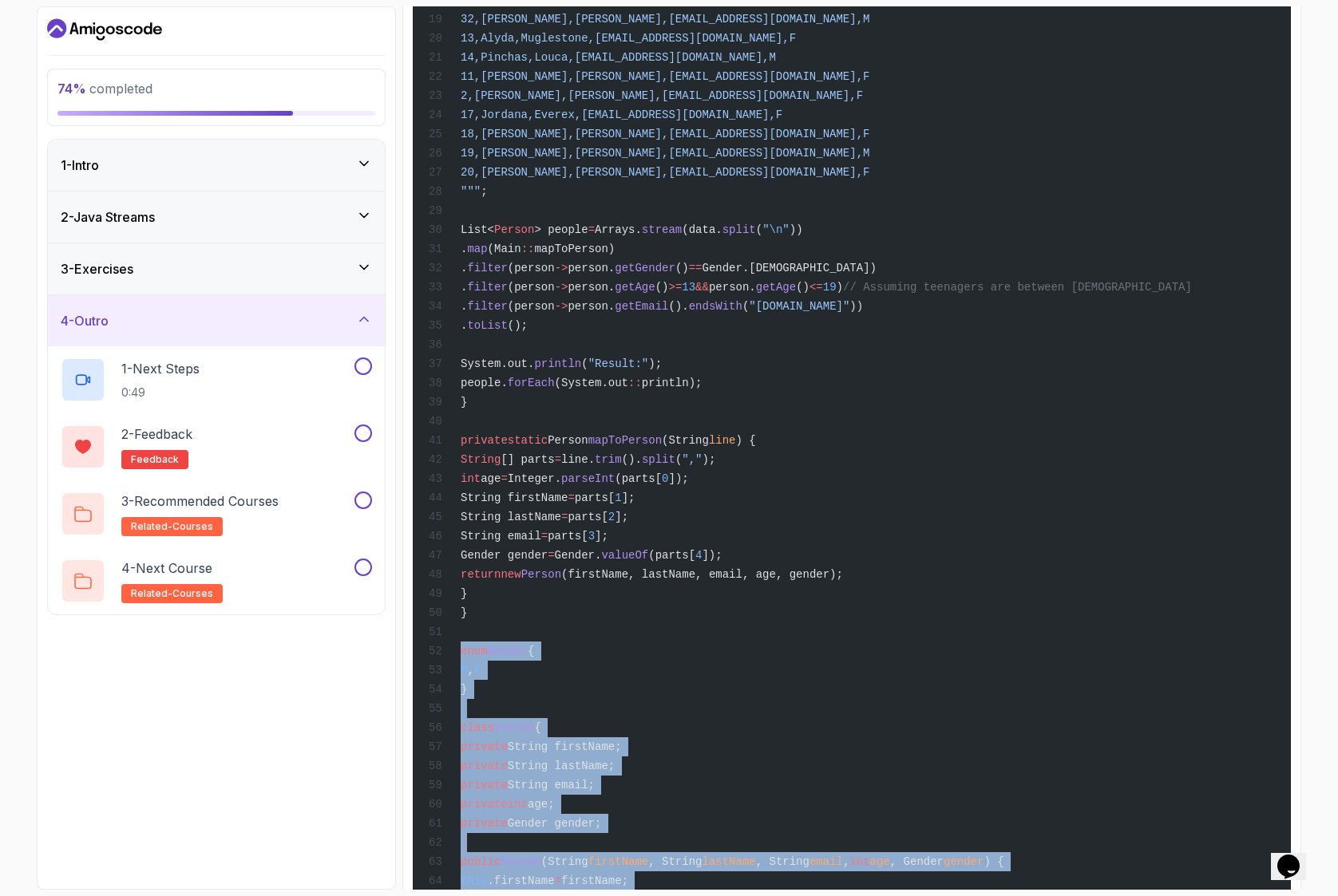
drag, startPoint x: 561, startPoint y: 266, endPoint x: 969, endPoint y: 298, distance: 409.3
click at [969, 298] on div "import java.util.Arrays; import java.util.List; import java.util.stream.Collect…" at bounding box center [851, 506] width 852 height 1772
copy code ". filter (person -> person. getGender () == Gender.[DEMOGRAPHIC_DATA]) . filter…"
click at [316, 373] on div "1 - Next Steps 0:49" at bounding box center [206, 380] width 291 height 45
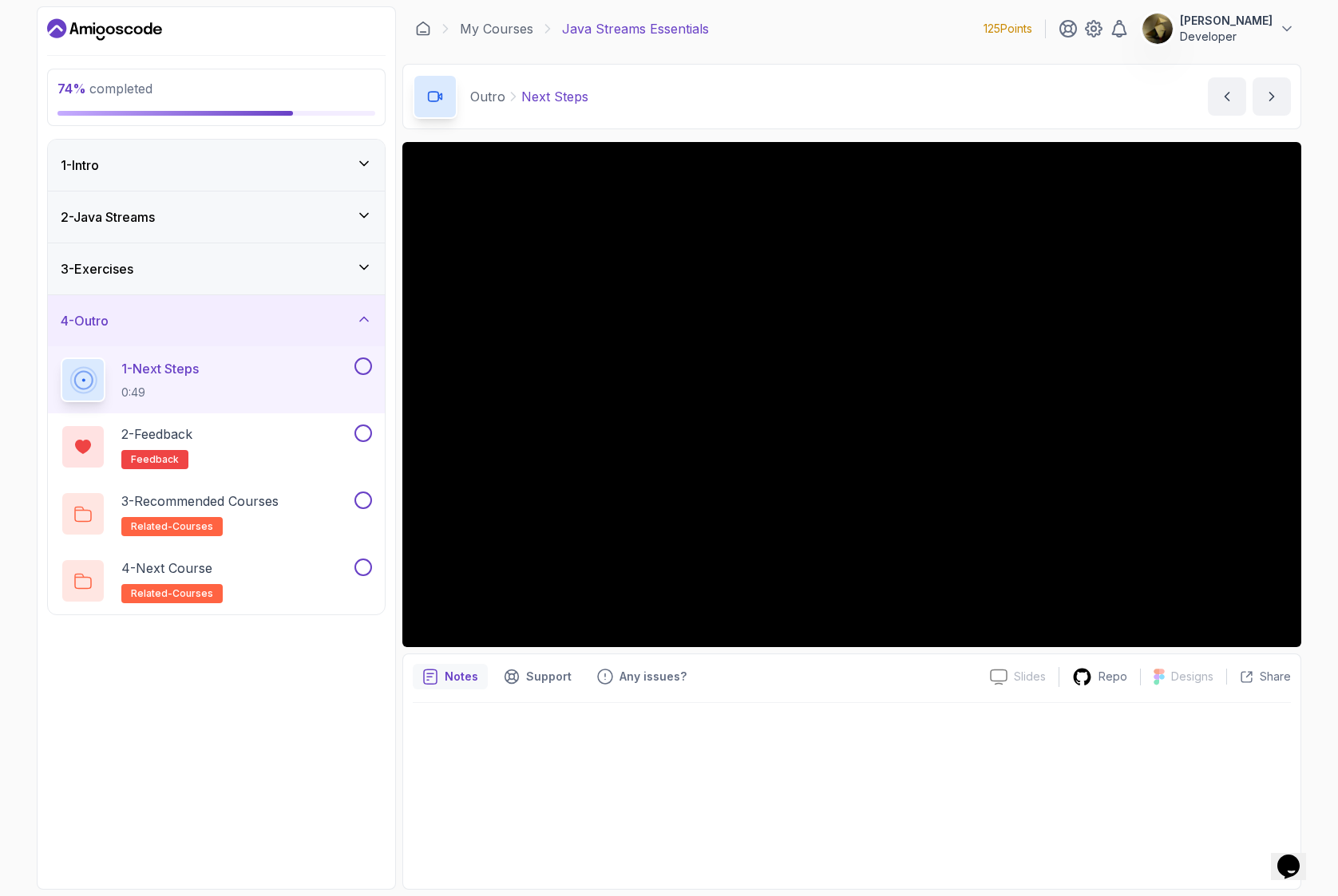
click at [884, 745] on div at bounding box center [851, 792] width 878 height 177
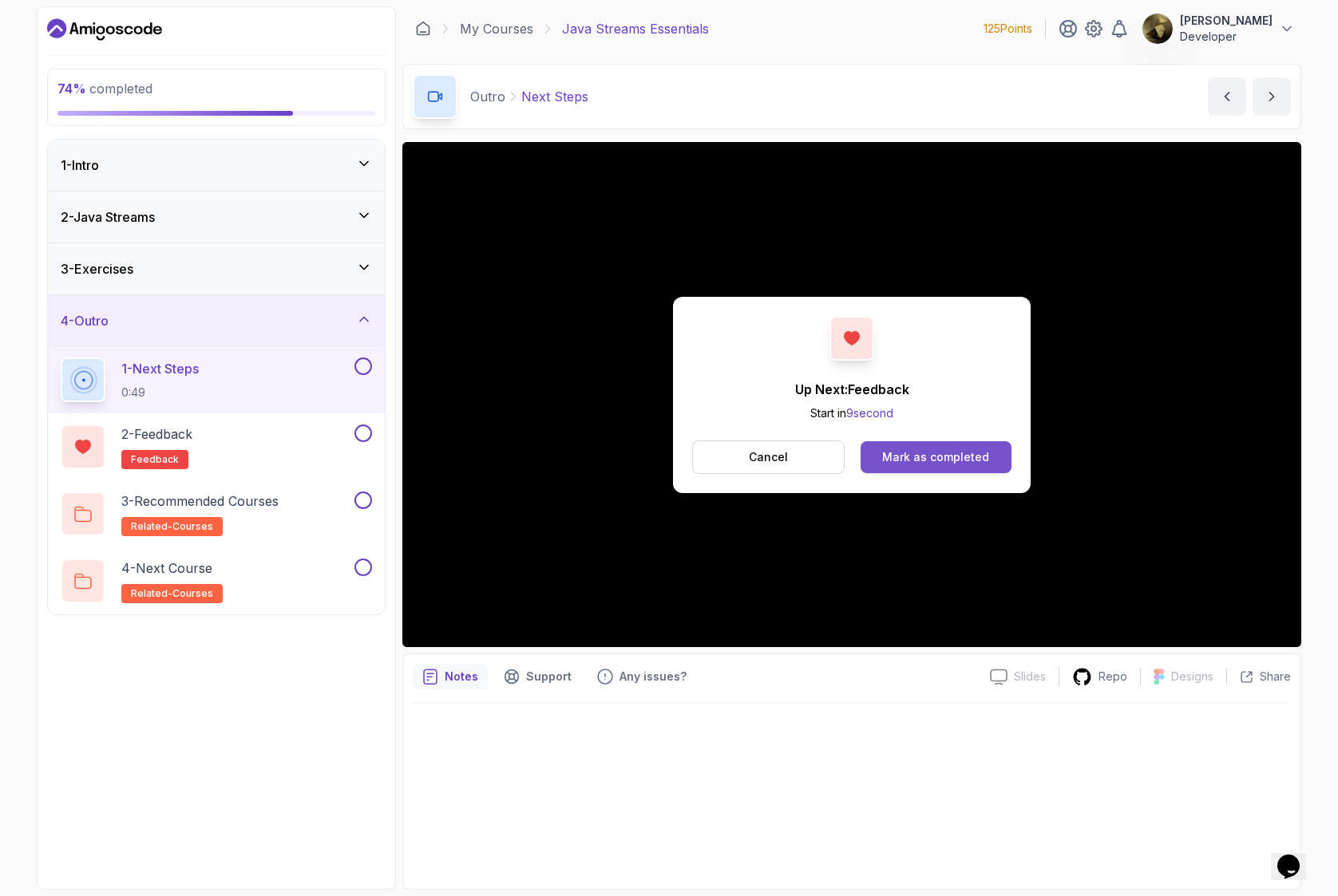
click at [902, 451] on div "Mark as completed" at bounding box center [935, 457] width 107 height 16
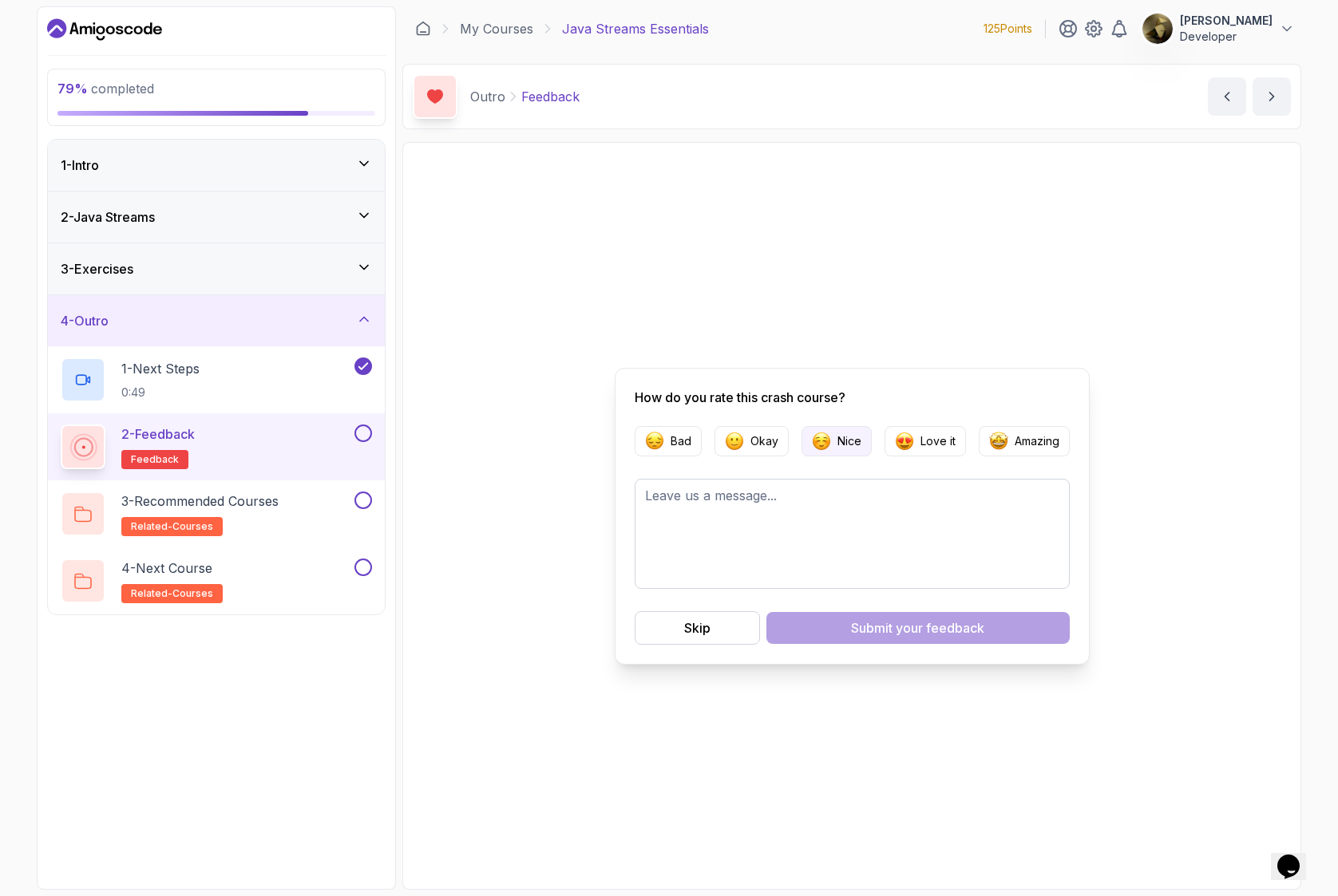
click at [816, 441] on img "button" at bounding box center [821, 441] width 20 height 20
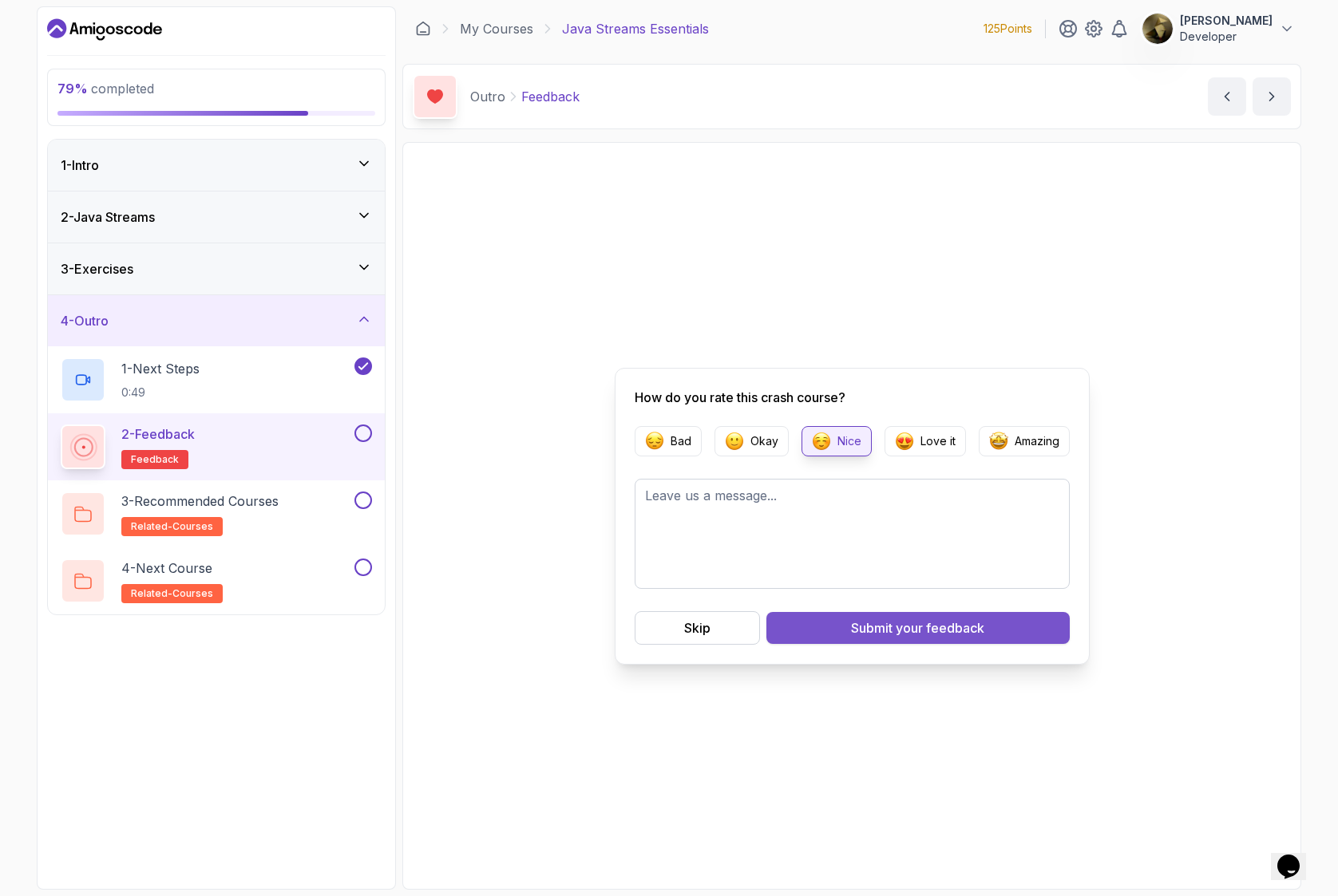
click at [906, 632] on span "your feedback" at bounding box center [940, 628] width 88 height 20
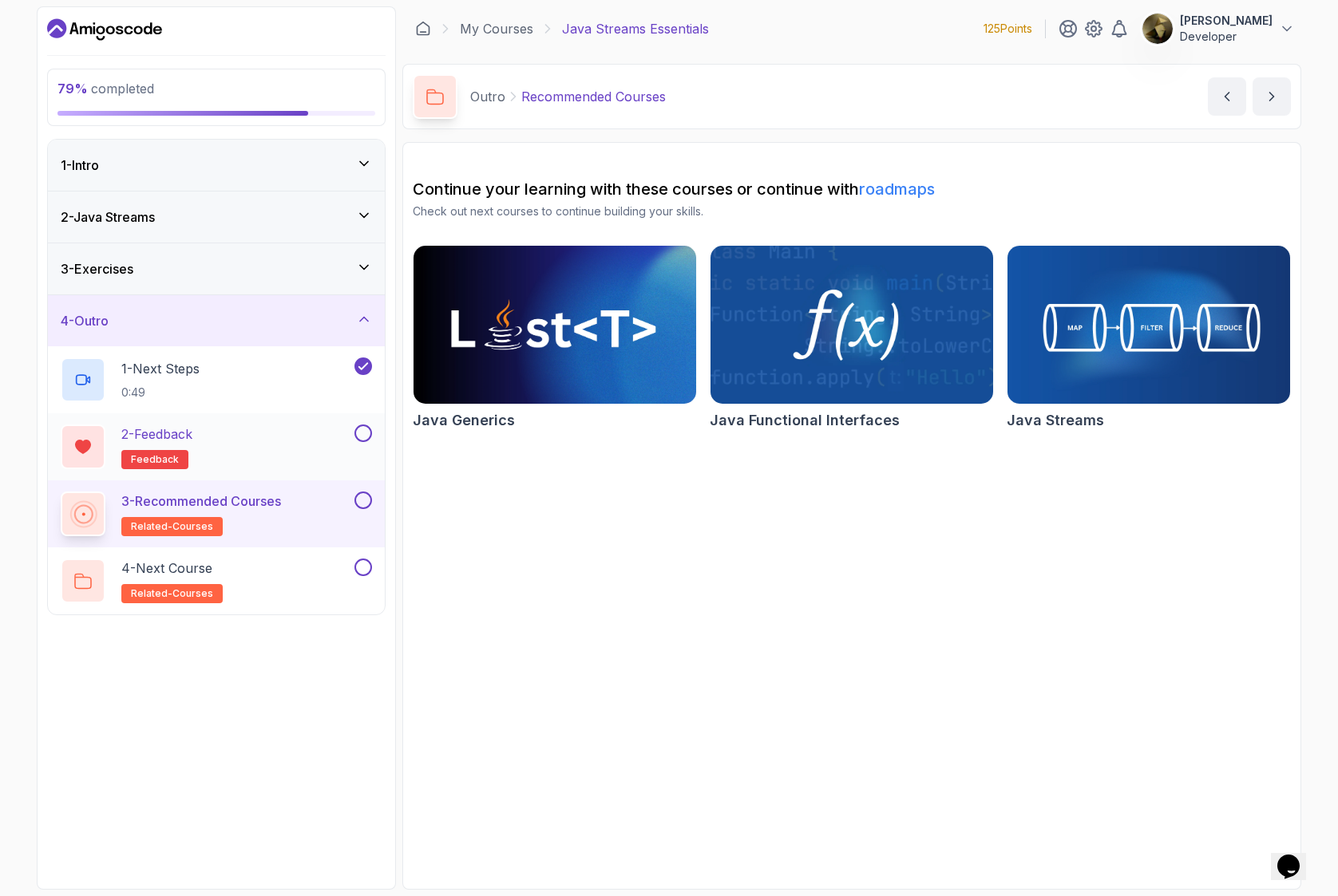
click at [365, 432] on button at bounding box center [363, 433] width 18 height 18
click at [315, 507] on div "3 - Recommended Courses related-courses" at bounding box center [206, 514] width 291 height 45
click at [292, 494] on div "3 - Recommended Courses related-courses" at bounding box center [206, 514] width 291 height 45
click at [280, 505] on p "3 - Recommended Courses" at bounding box center [201, 501] width 160 height 20
click at [359, 498] on button at bounding box center [363, 500] width 18 height 18
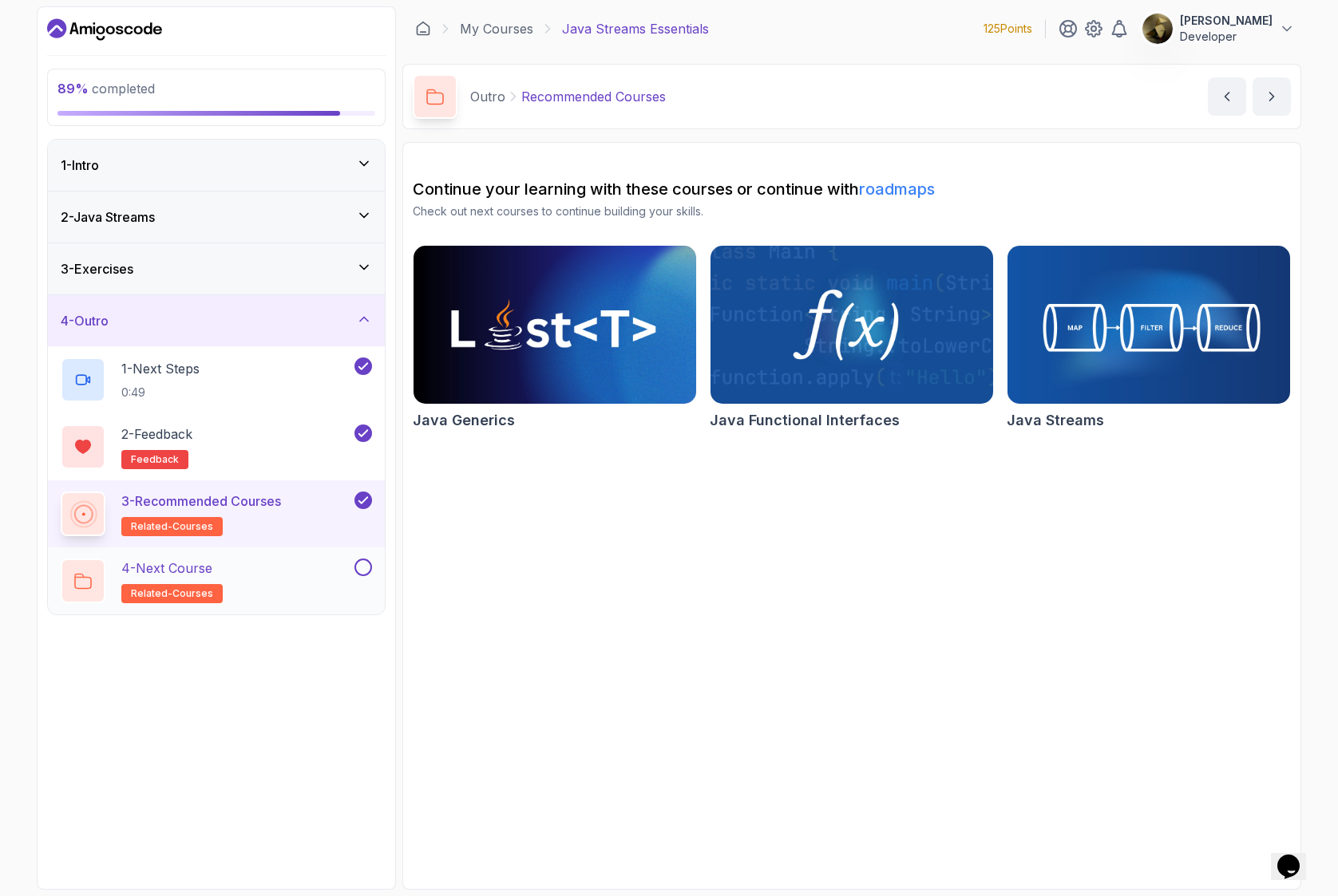
click at [305, 553] on div "4 - Next Course related-courses" at bounding box center [216, 581] width 336 height 67
click at [298, 577] on div "4 - Next Course related-courses" at bounding box center [206, 581] width 291 height 45
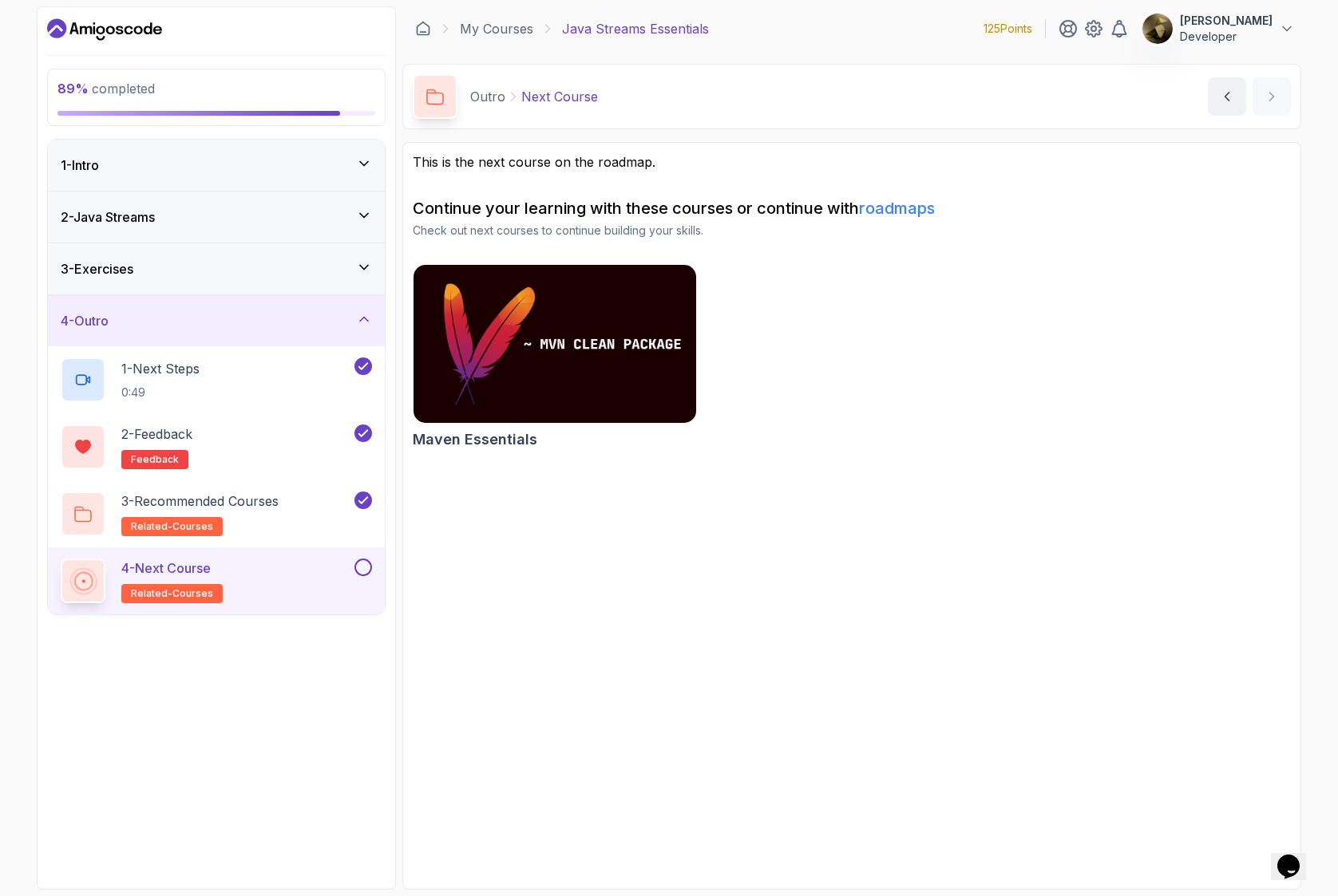
click at [368, 556] on div "4 - Next Course related-courses" at bounding box center [216, 581] width 336 height 67
click at [367, 566] on button at bounding box center [363, 567] width 18 height 18
click at [340, 273] on div "3 - Exercises" at bounding box center [216, 268] width 311 height 20
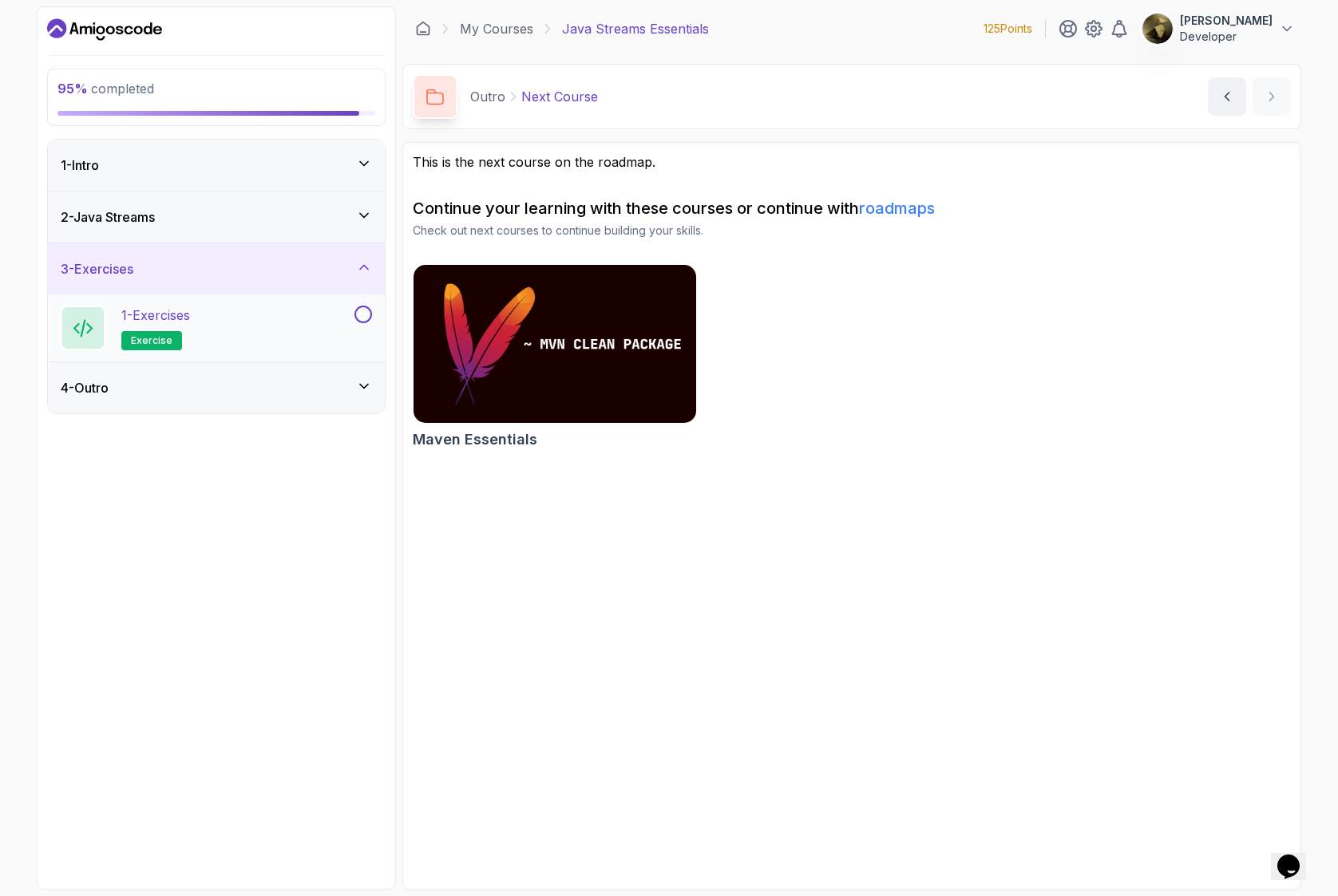
click at [362, 312] on button at bounding box center [363, 314] width 18 height 18
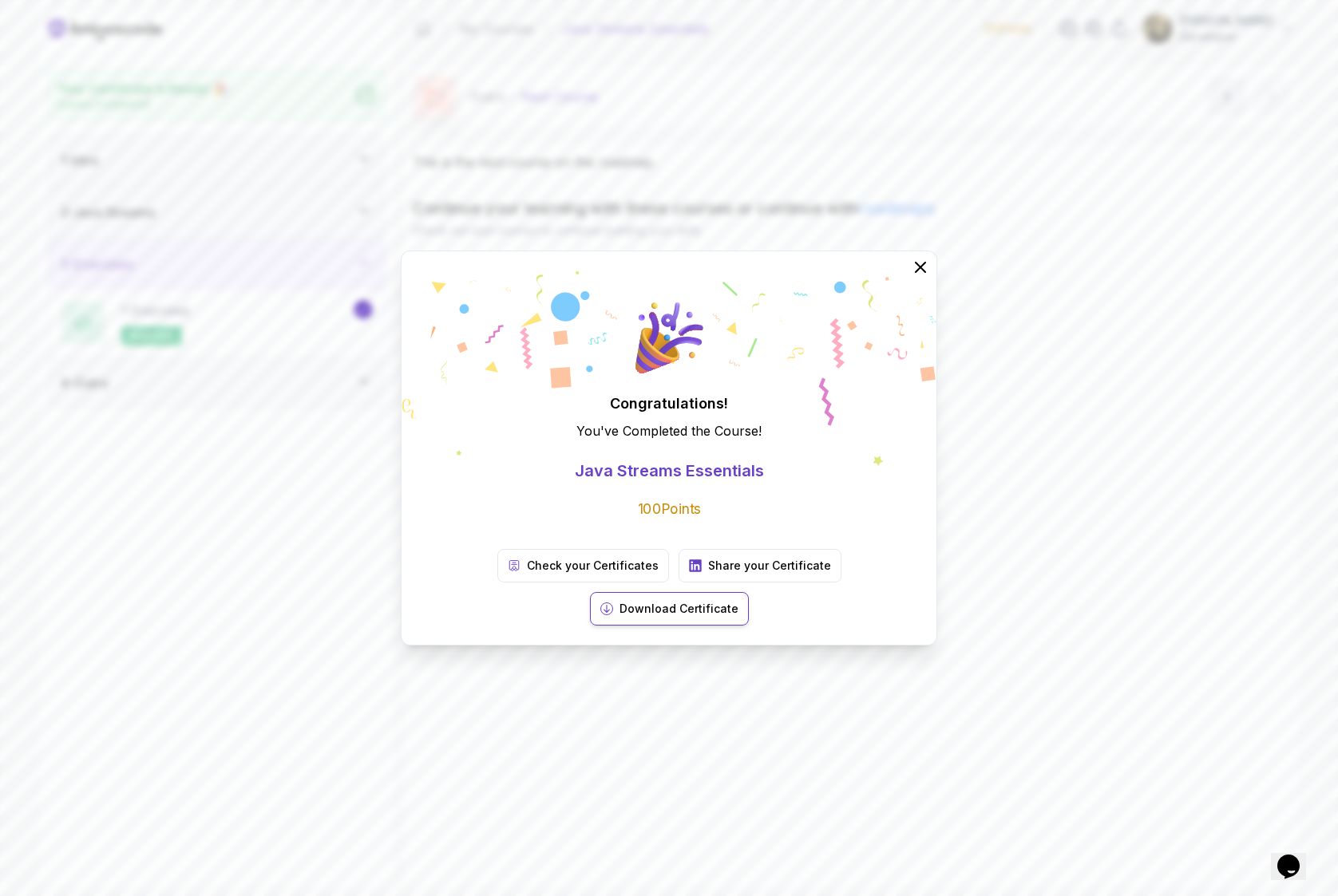
click at [738, 600] on p "Download Certificate" at bounding box center [679, 608] width 119 height 16
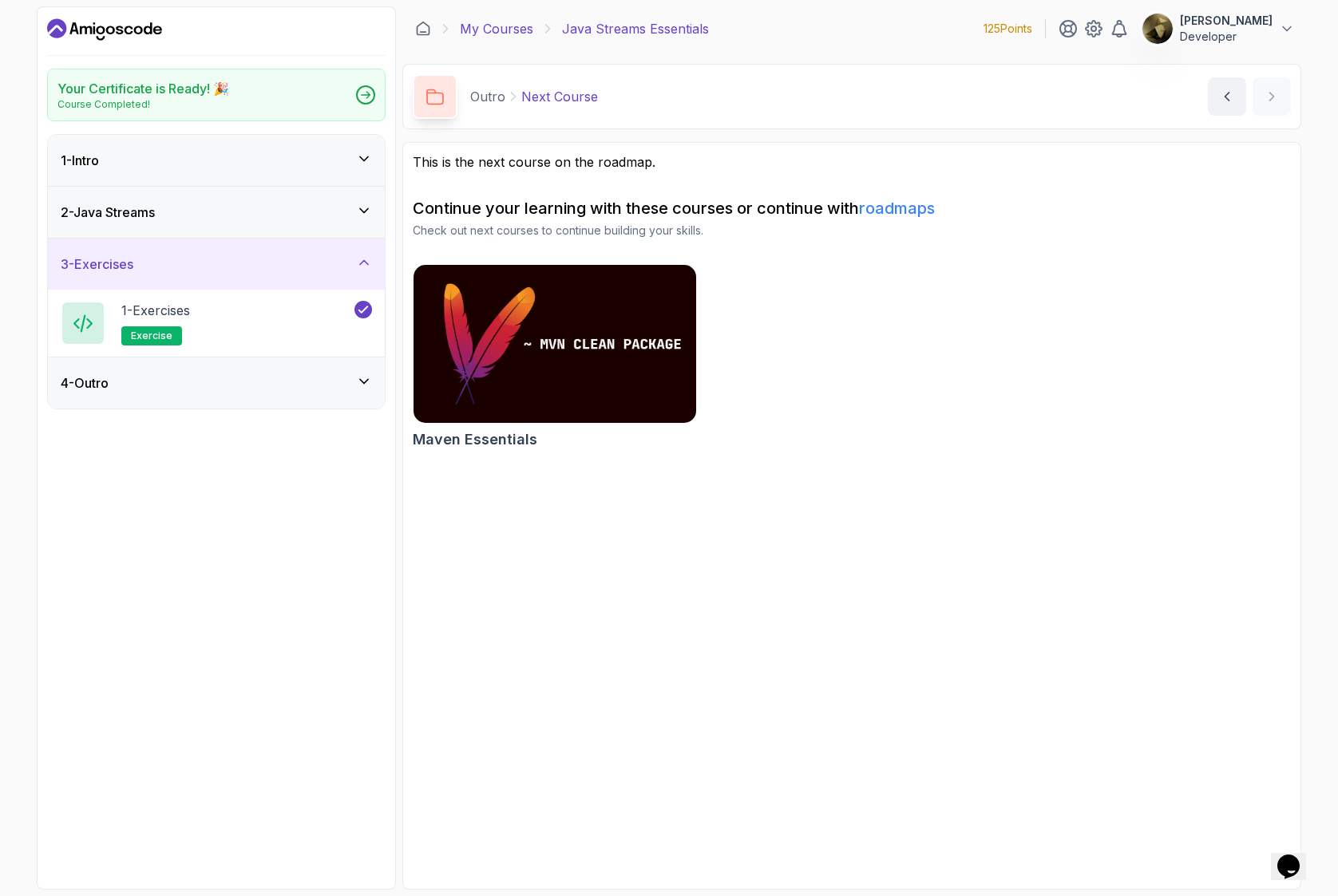
click at [473, 30] on link "My Courses" at bounding box center [496, 29] width 73 height 20
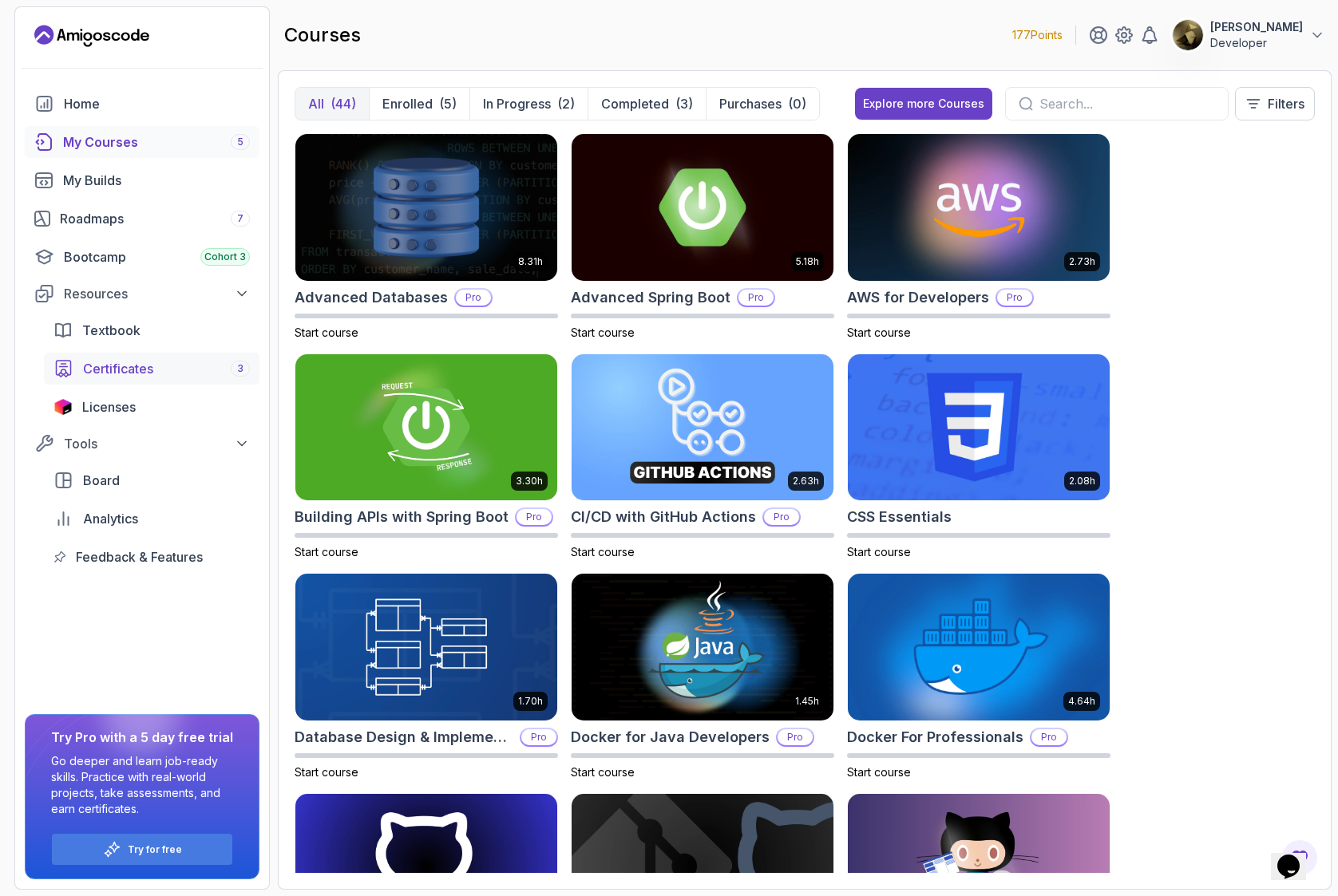
click at [145, 365] on span "Certificates" at bounding box center [118, 369] width 71 height 20
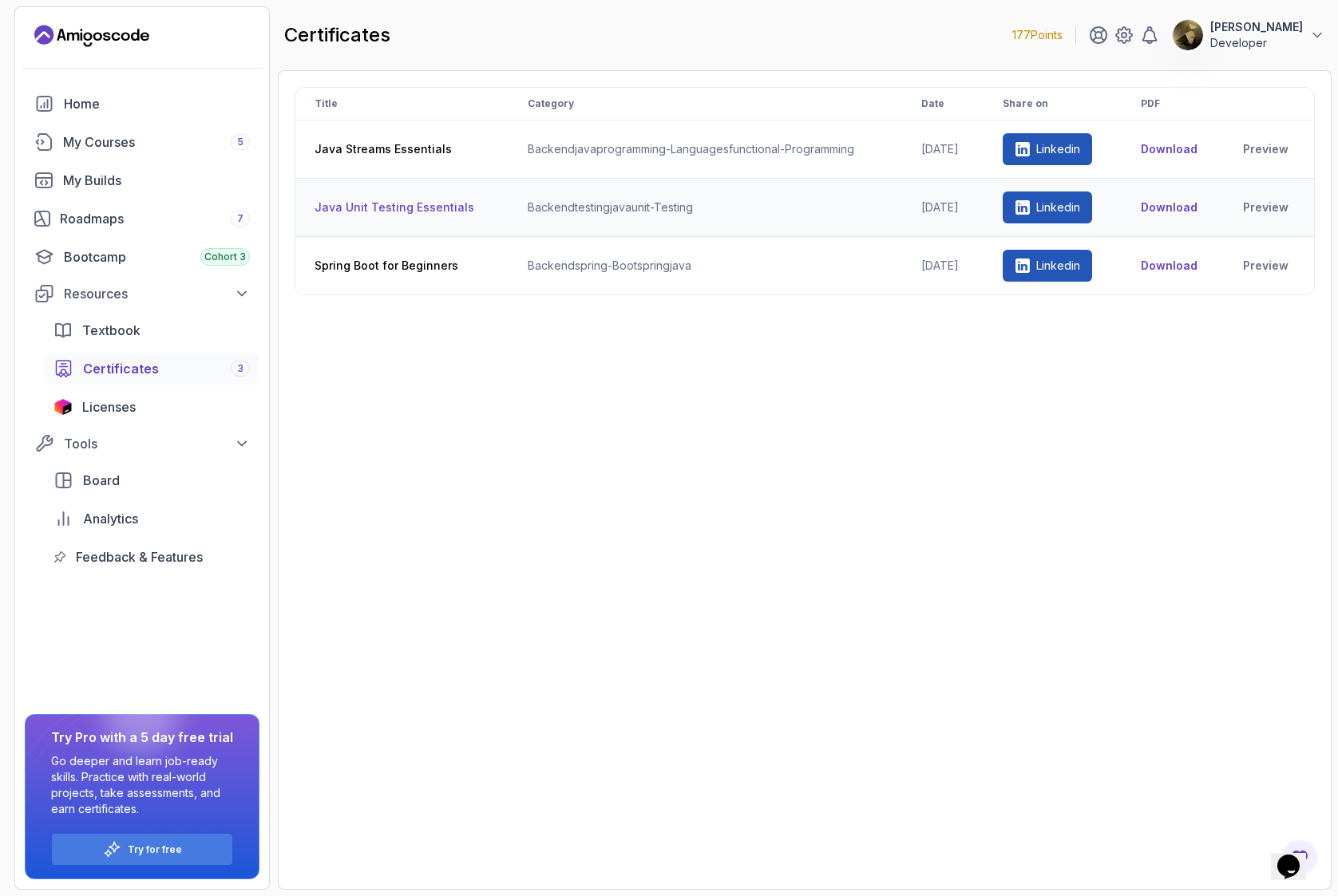
click at [1170, 209] on button "Download" at bounding box center [1169, 207] width 57 height 16
click at [1171, 263] on button "Download" at bounding box center [1169, 265] width 57 height 16
click at [124, 144] on div "My Courses 5" at bounding box center [156, 142] width 187 height 20
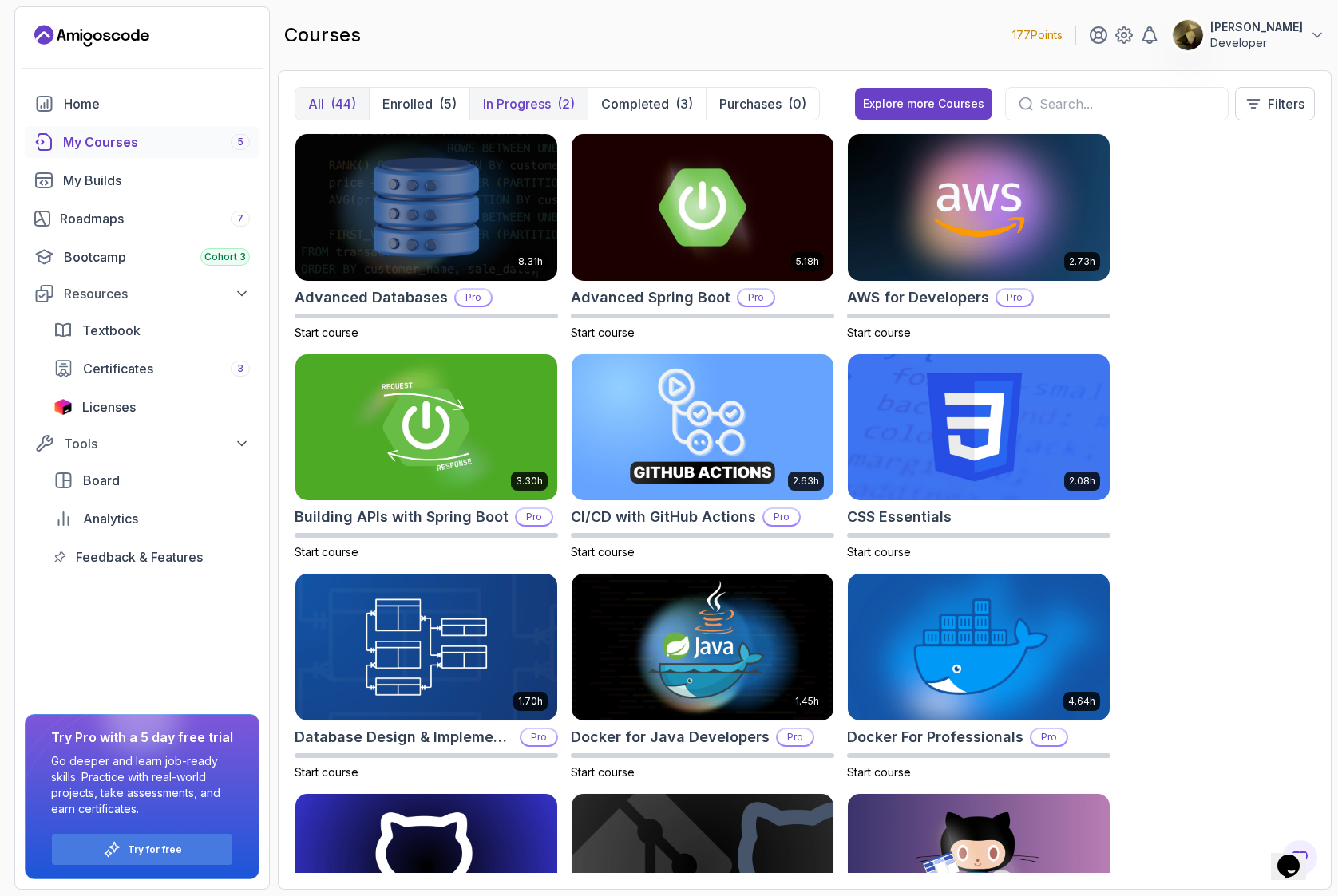
click at [551, 107] on button "In Progress (2)" at bounding box center [528, 104] width 118 height 32
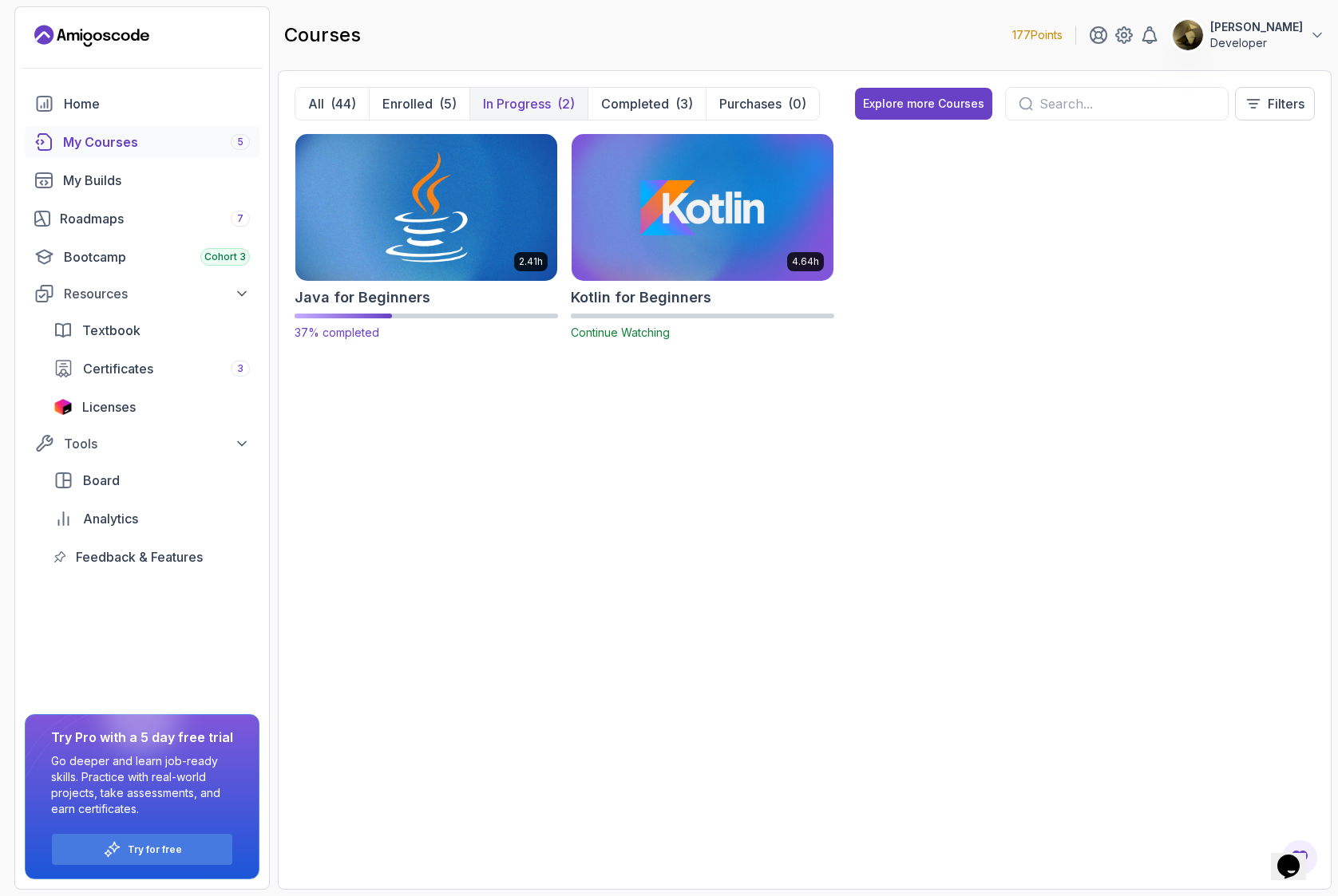
click at [442, 204] on img at bounding box center [426, 206] width 274 height 154
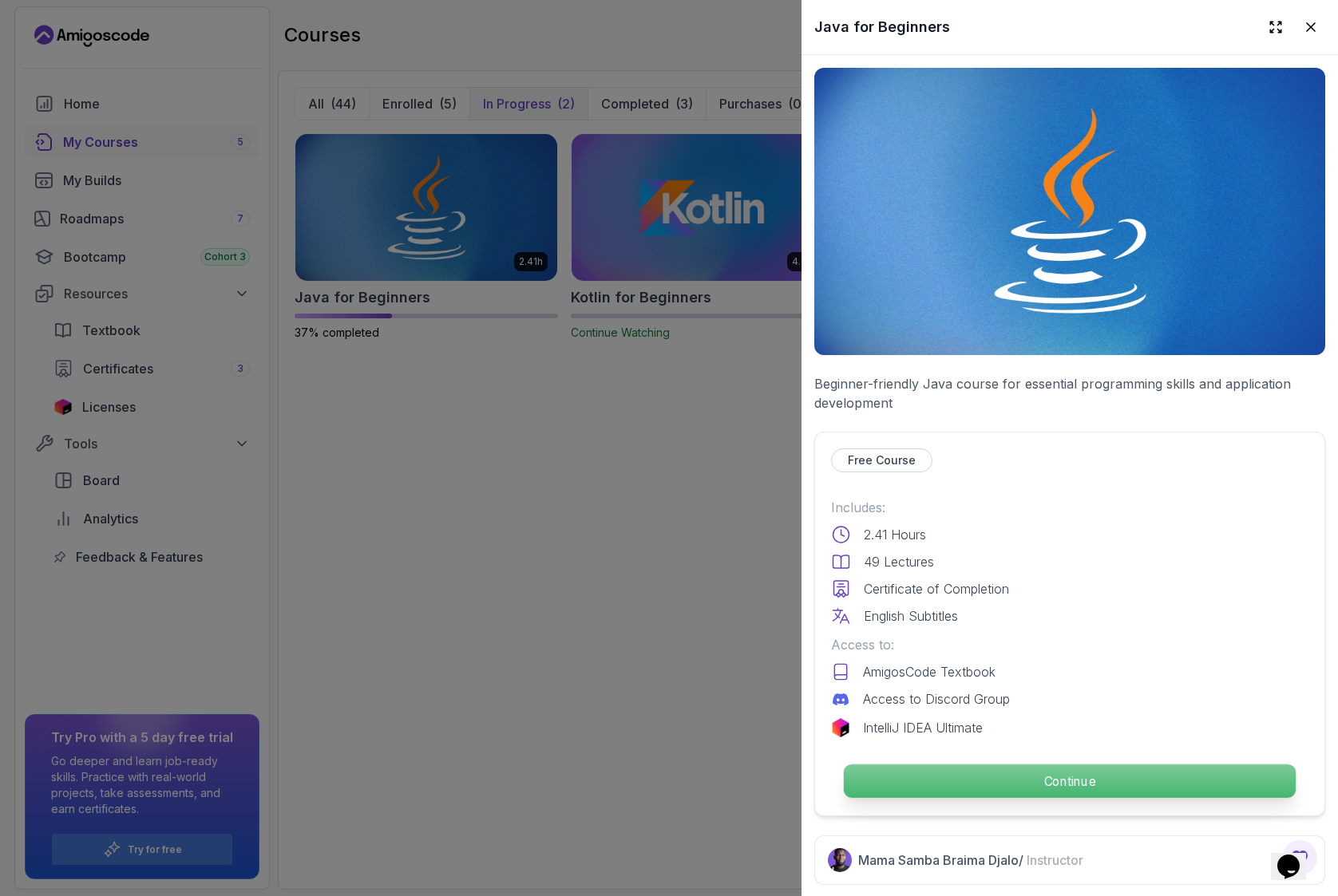
click at [1052, 779] on p "Continue" at bounding box center [1070, 780] width 452 height 33
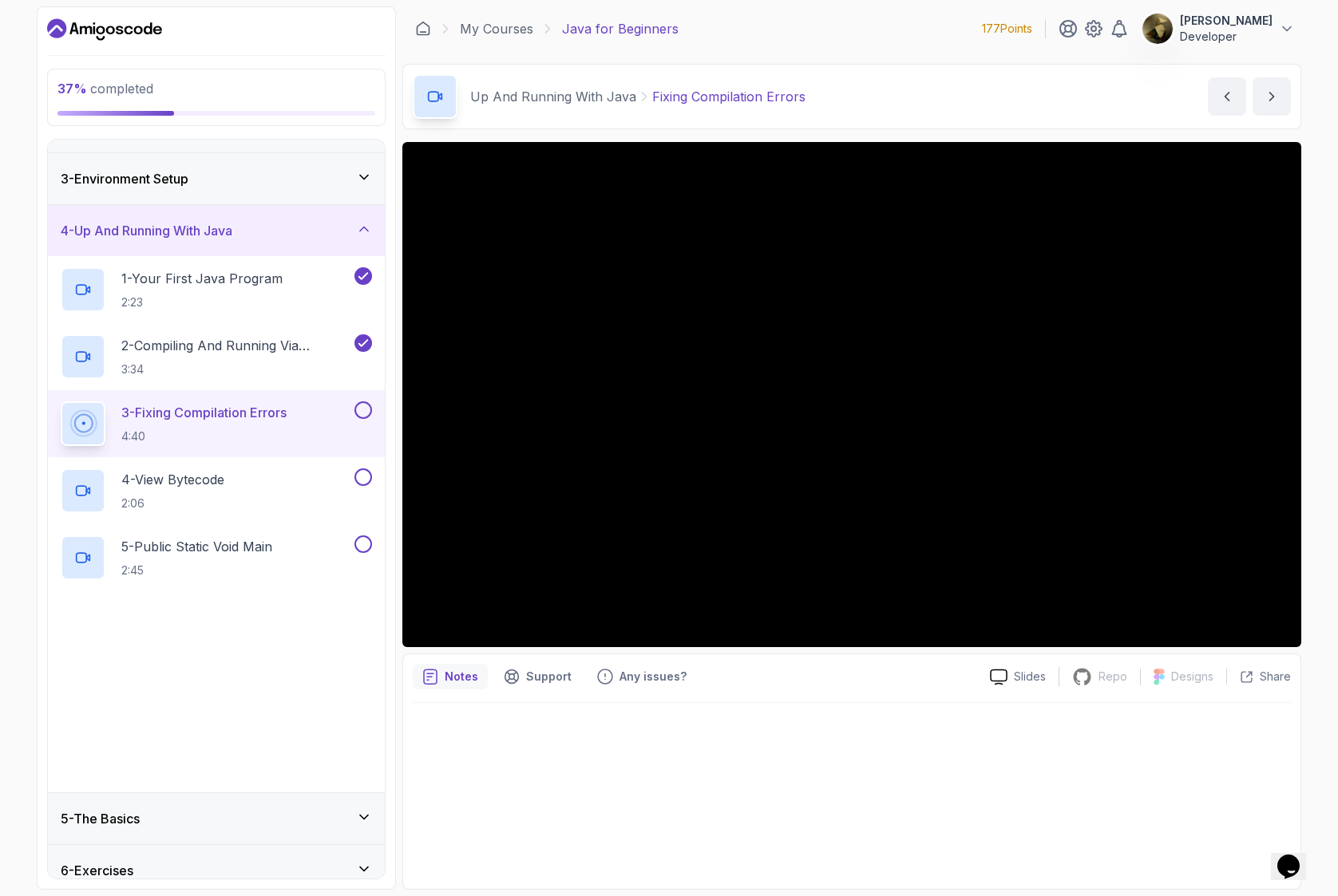
scroll to position [160, 0]
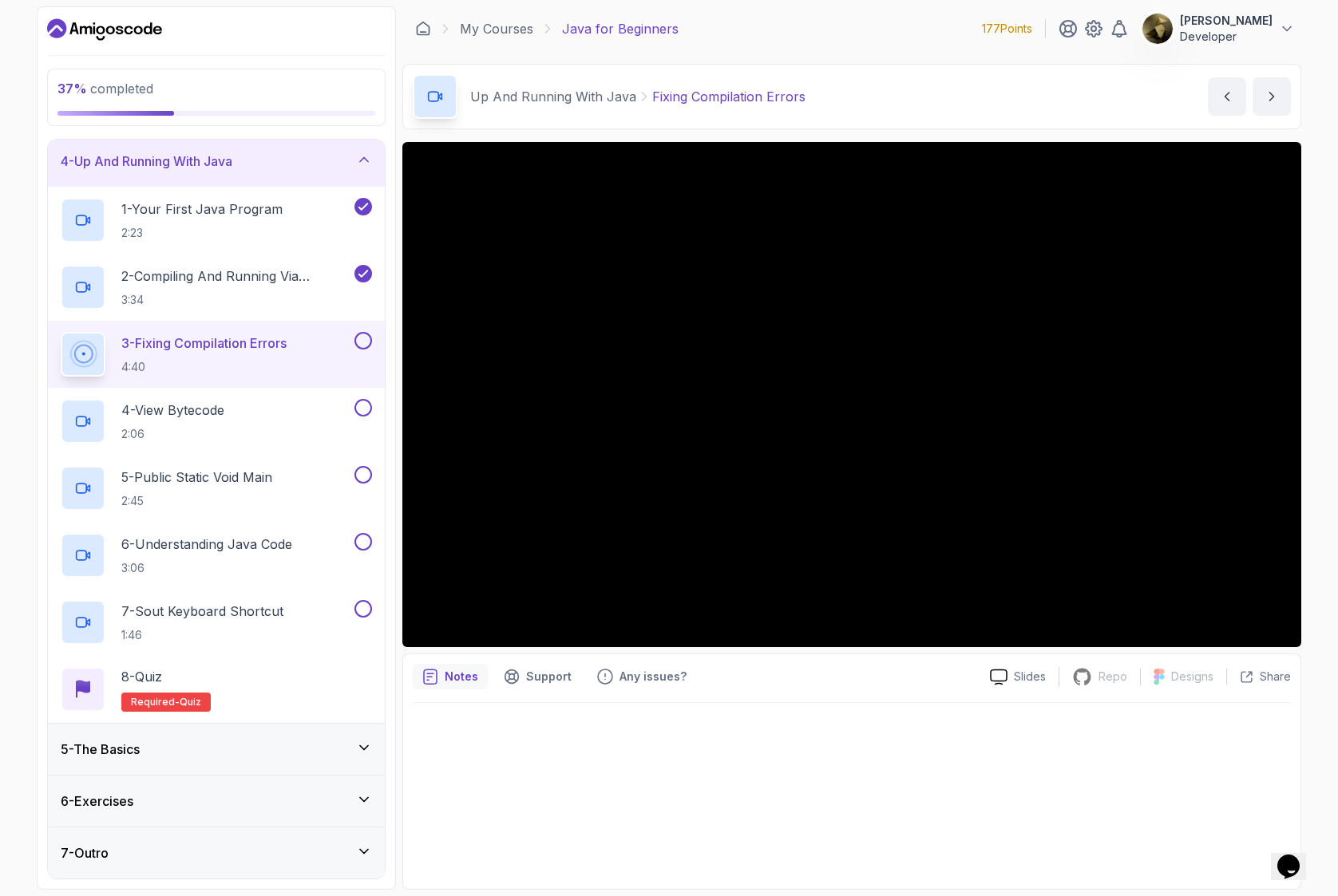
click at [243, 753] on div "5 - The Basics" at bounding box center [216, 749] width 311 height 20
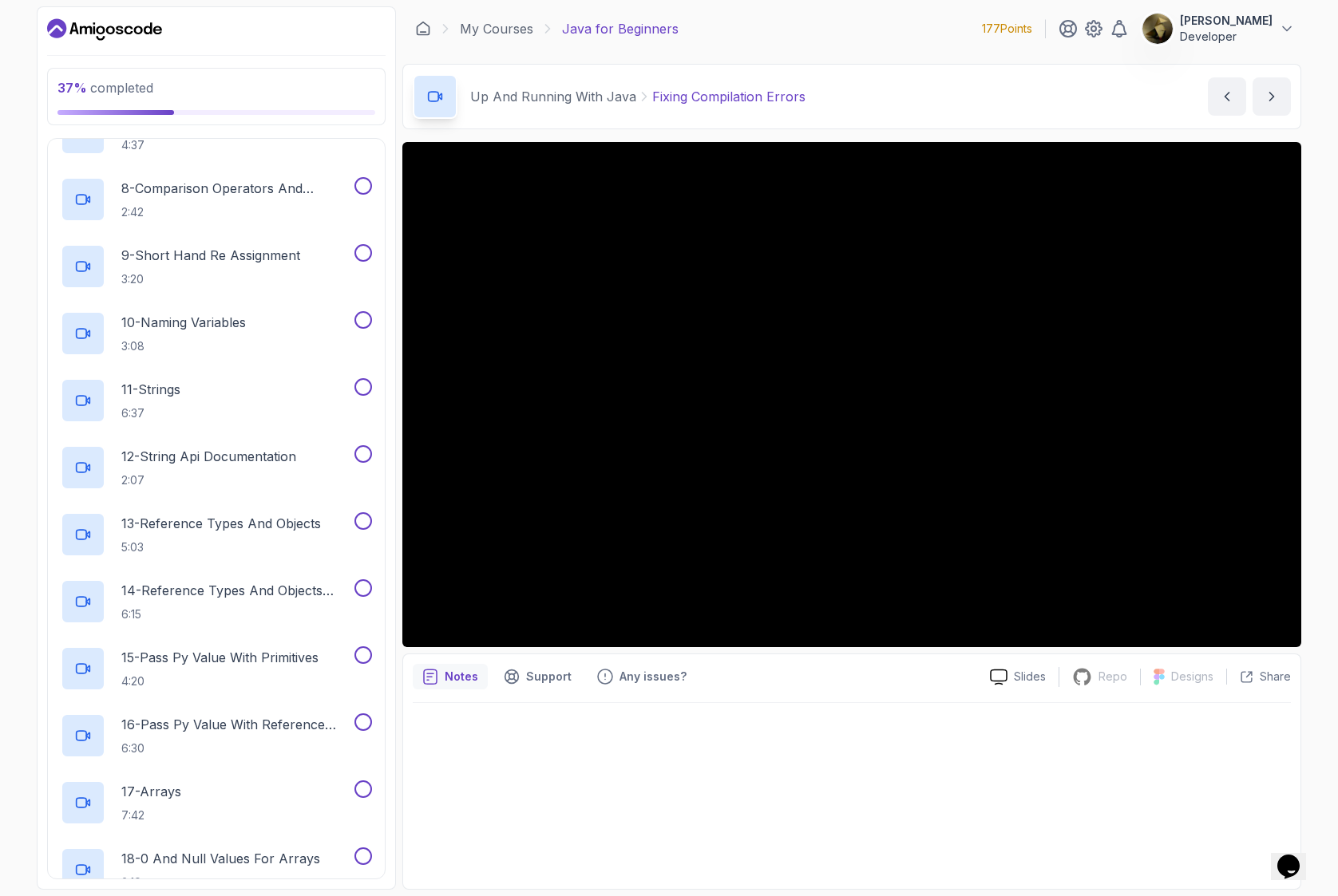
scroll to position [963, 0]
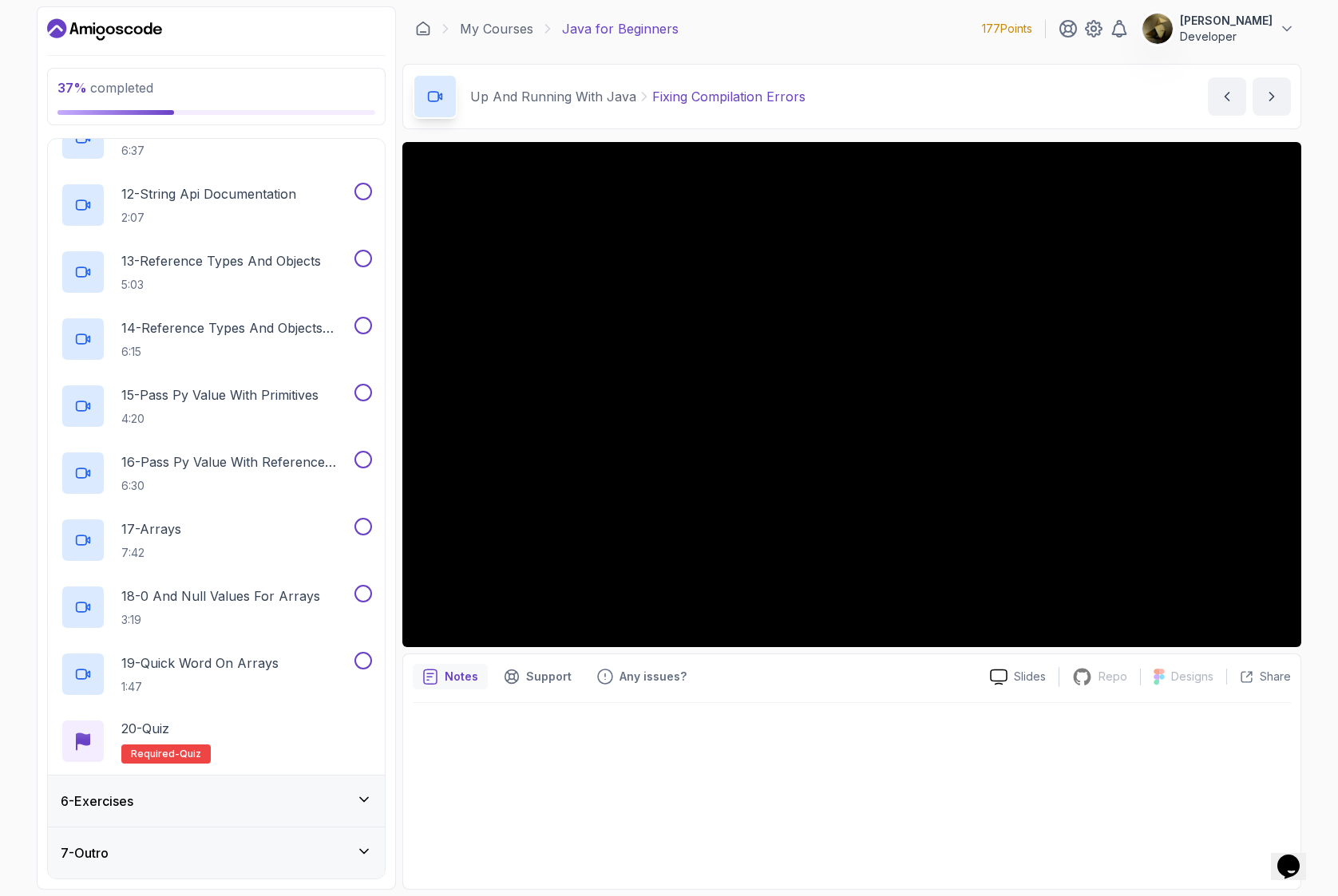
click at [248, 801] on div "6 - Exercises" at bounding box center [216, 801] width 311 height 20
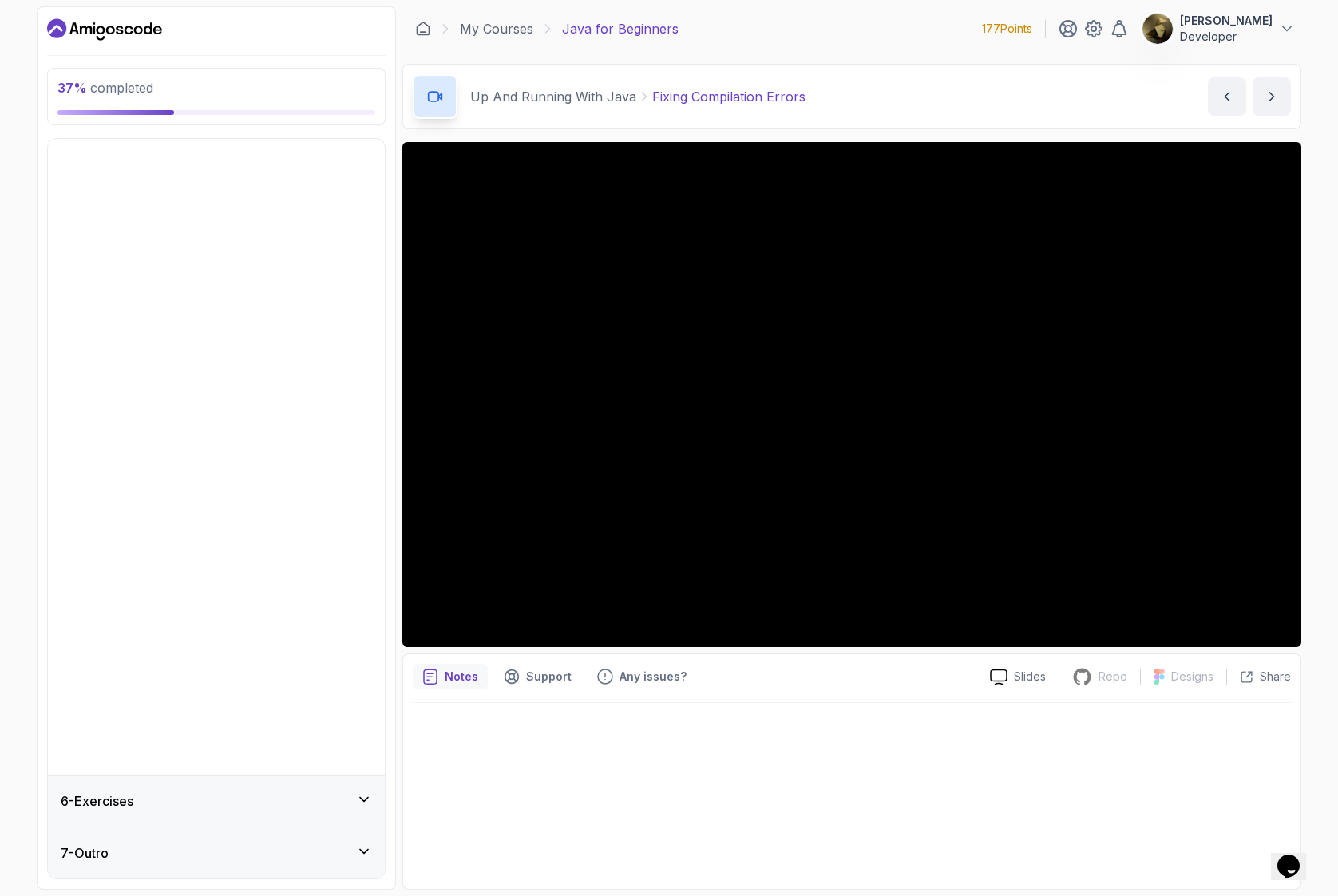
scroll to position [0, 0]
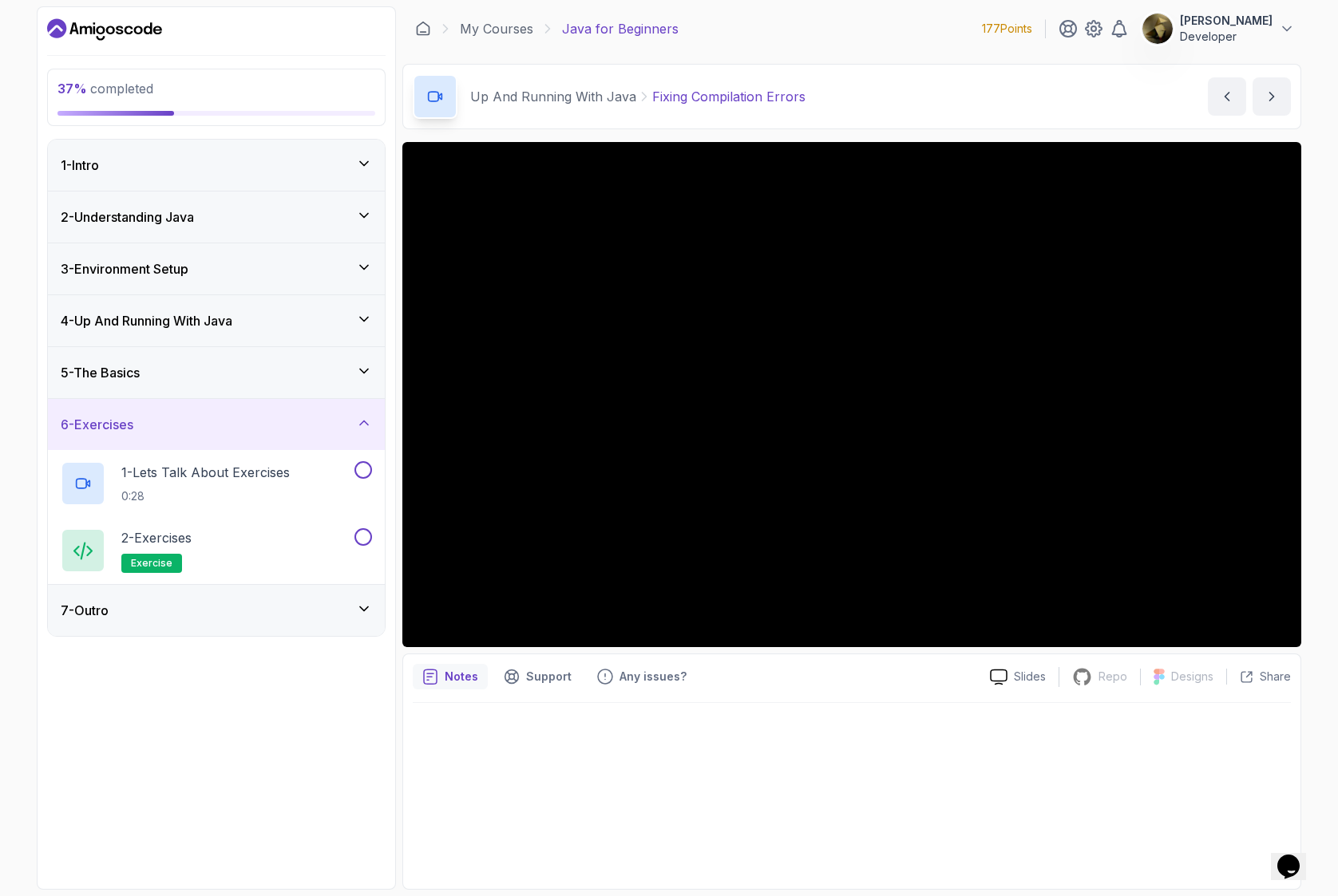
click at [210, 620] on div "7 - Outro" at bounding box center [216, 611] width 336 height 51
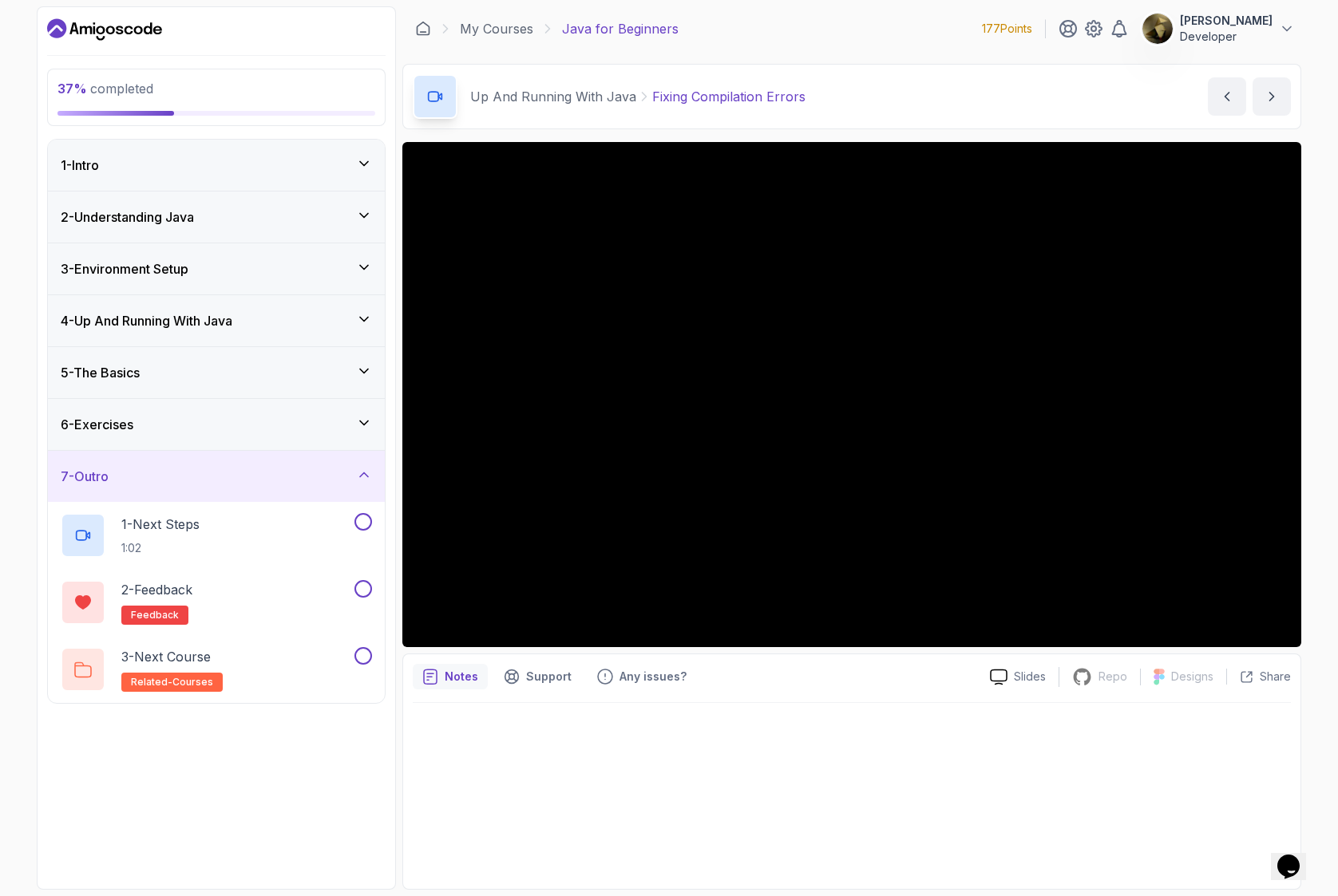
click at [65, 26] on icon "Dashboard" at bounding box center [56, 28] width 20 height 20
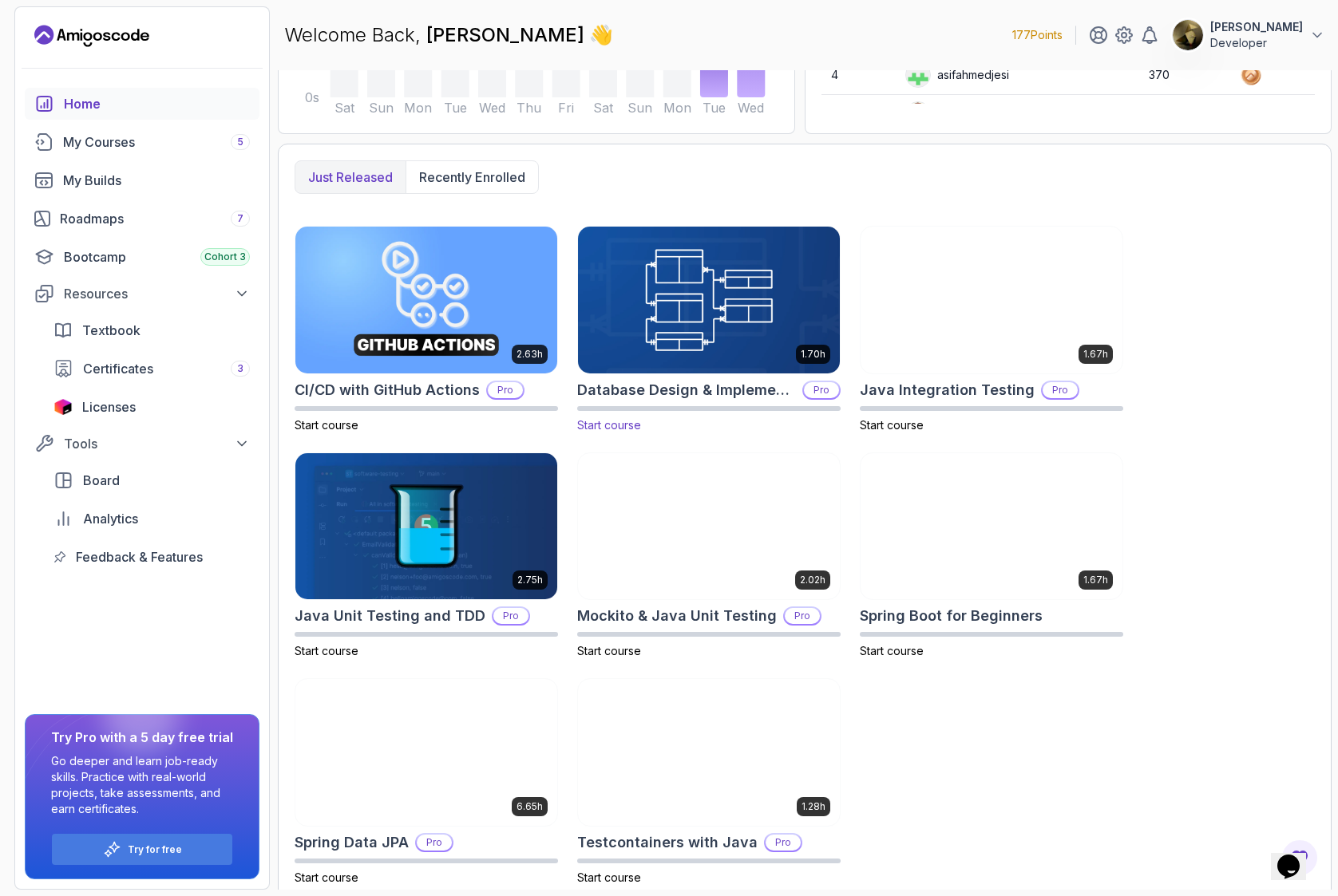
scroll to position [367, 0]
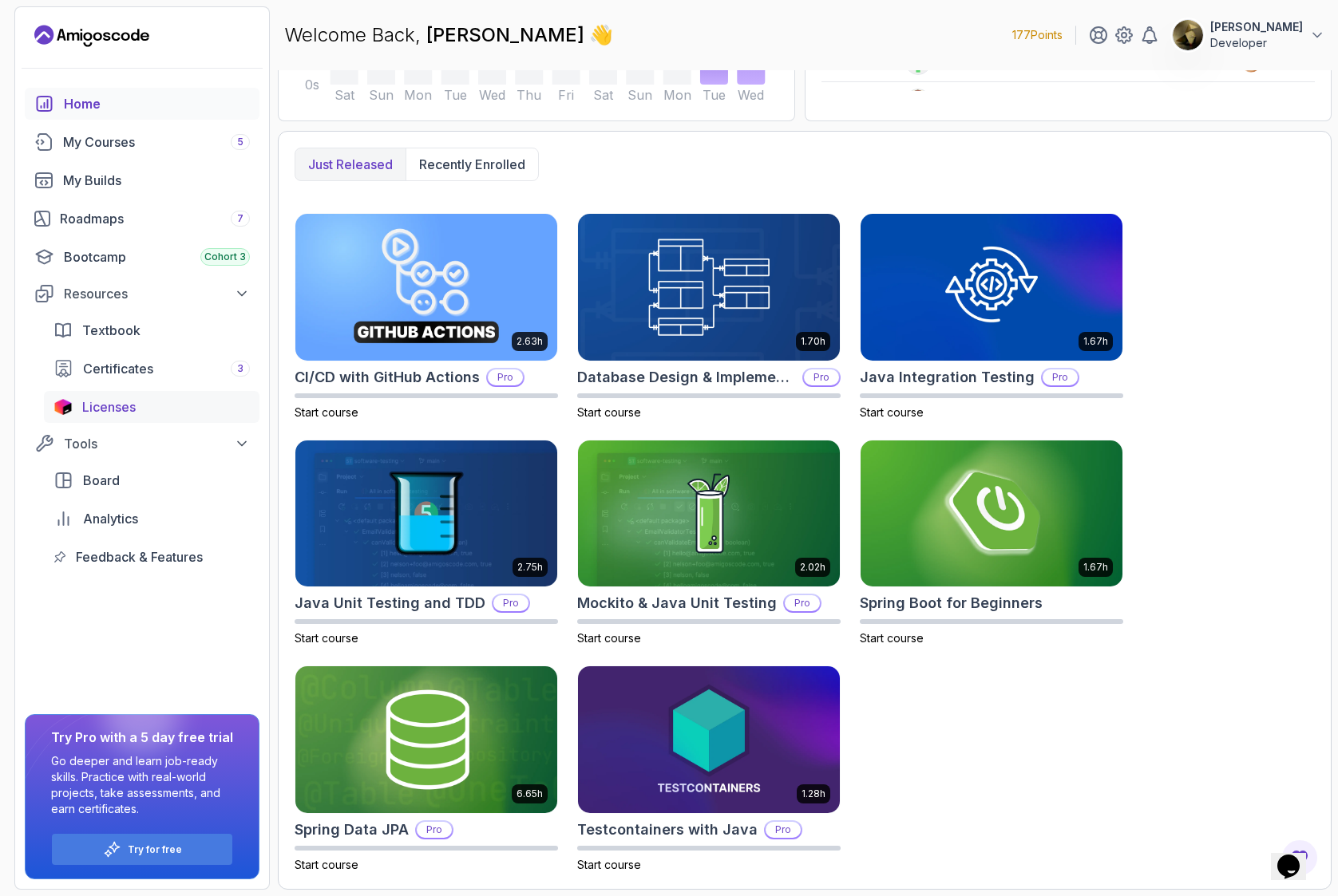
click at [154, 406] on div "Licenses" at bounding box center [166, 407] width 167 height 20
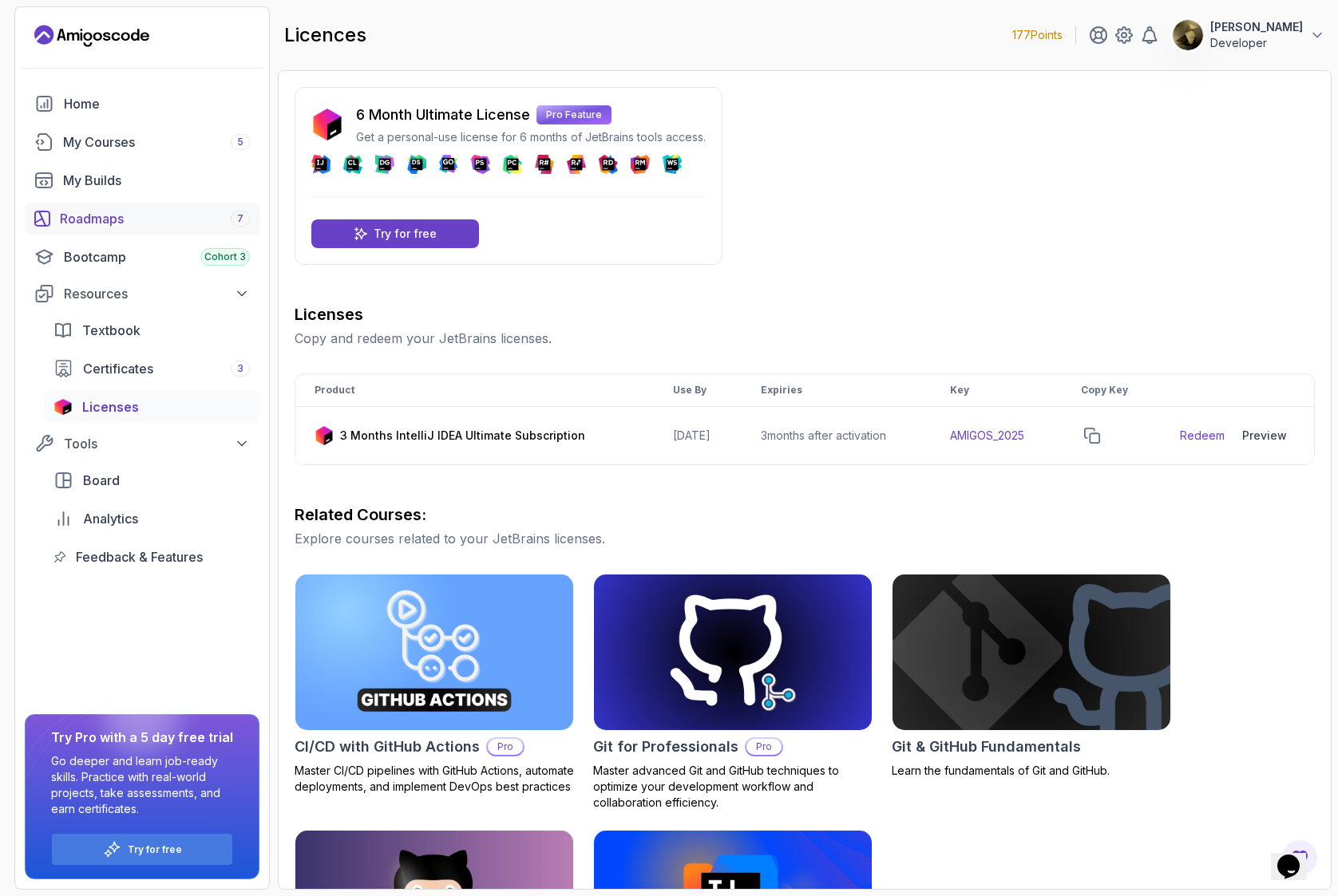
click at [99, 212] on div "Roadmaps 7" at bounding box center [155, 218] width 190 height 20
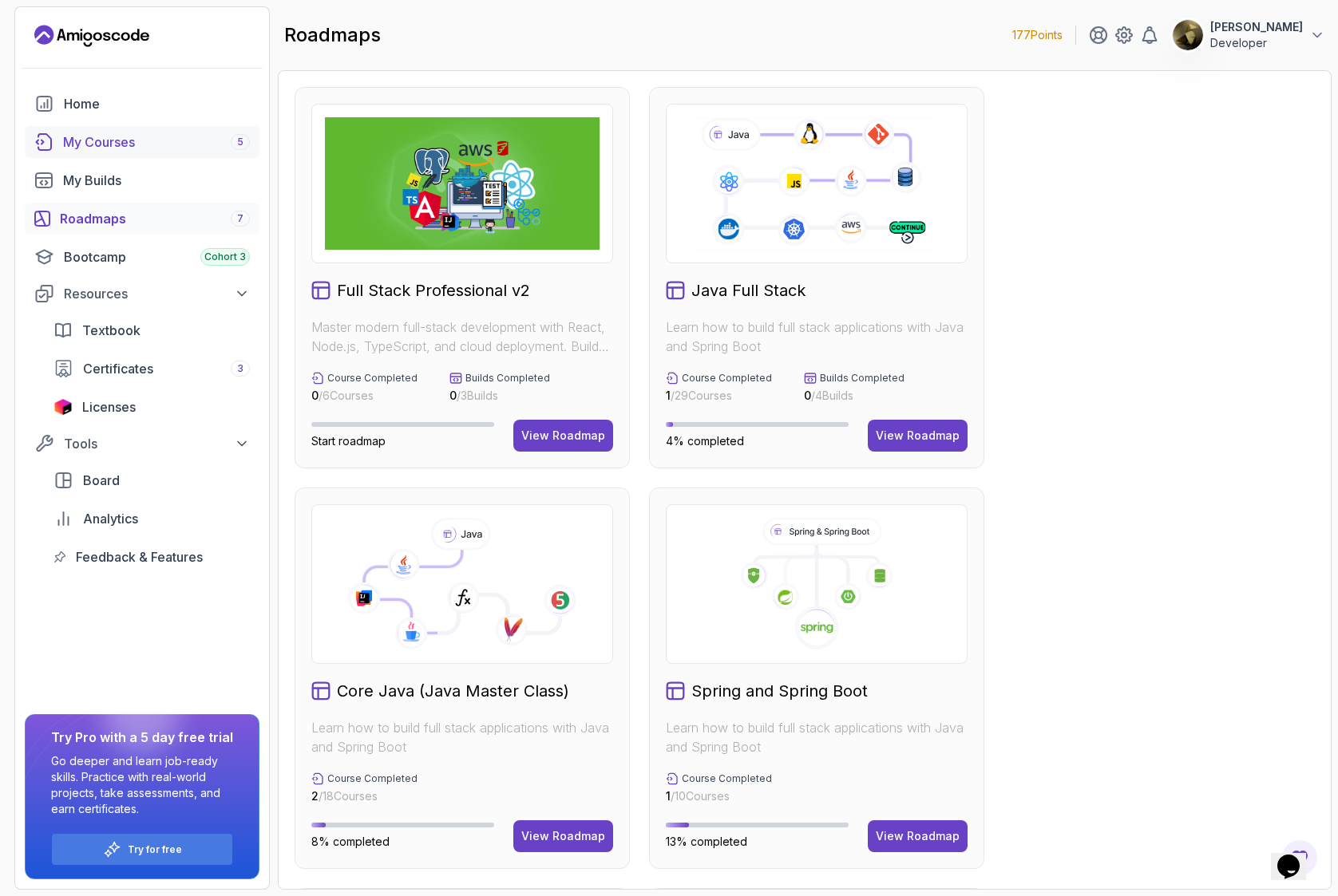
click at [92, 144] on div "My Courses 5" at bounding box center [156, 142] width 187 height 20
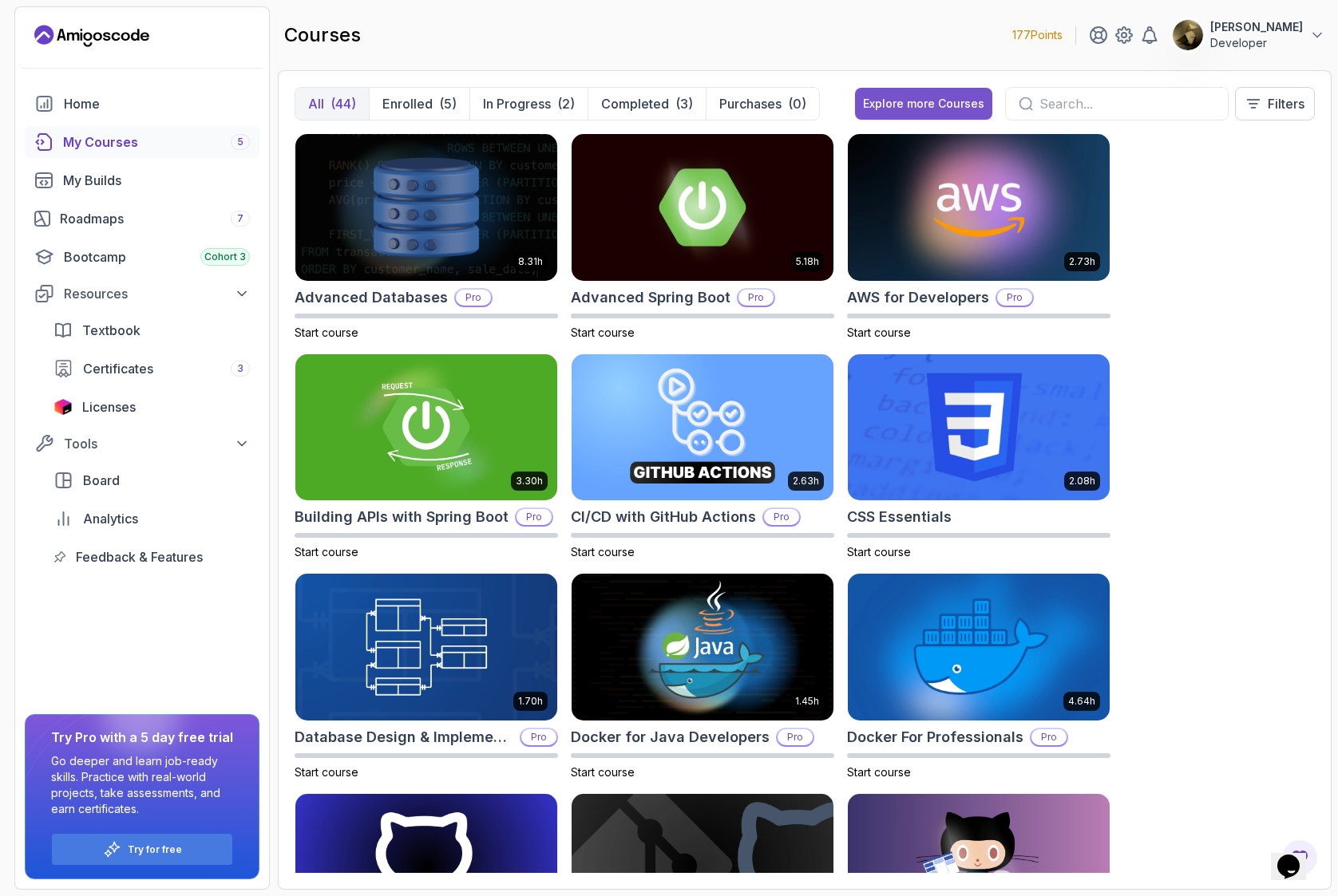
click at [924, 100] on div "Explore more Courses" at bounding box center [923, 104] width 121 height 16
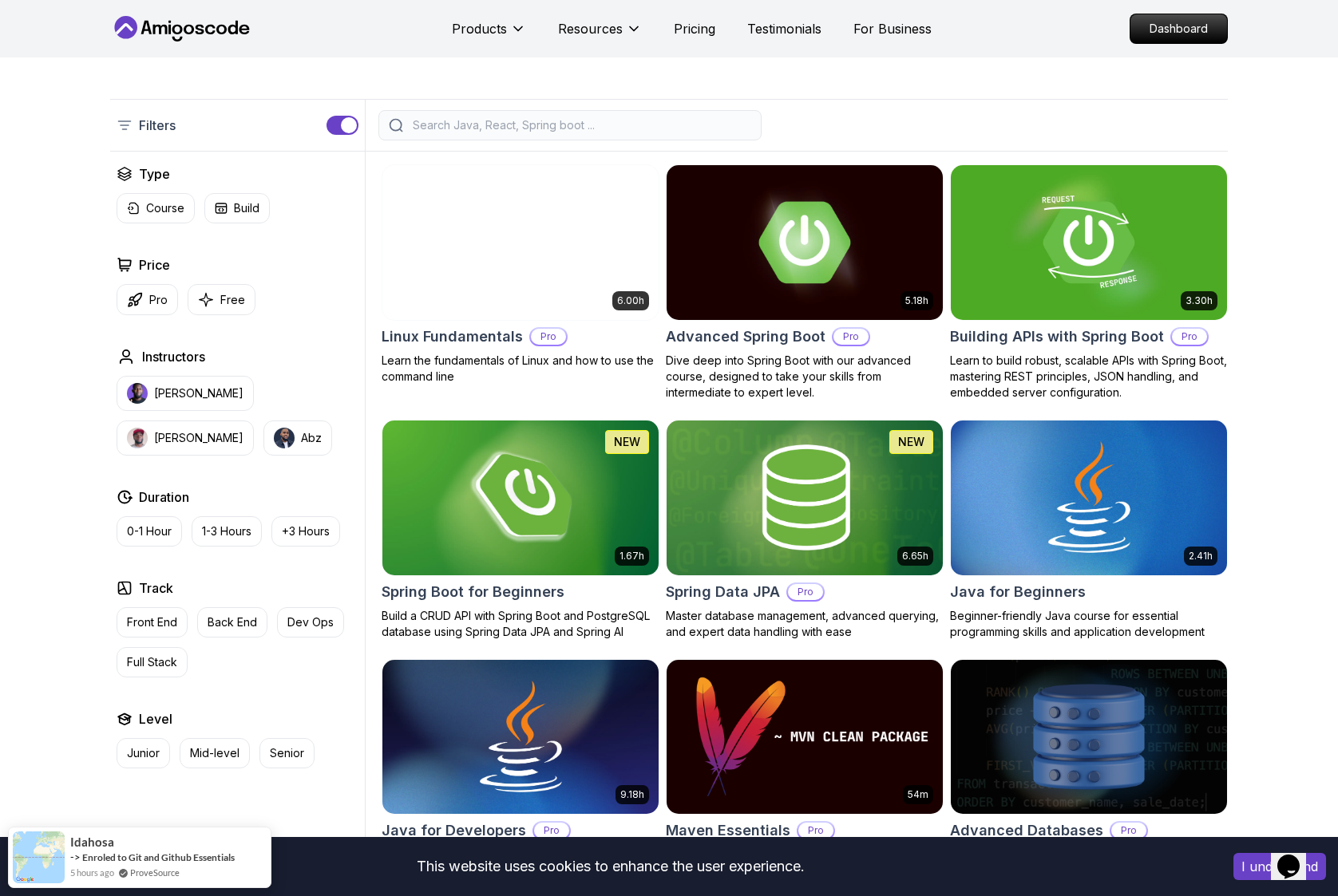
scroll to position [320, 0]
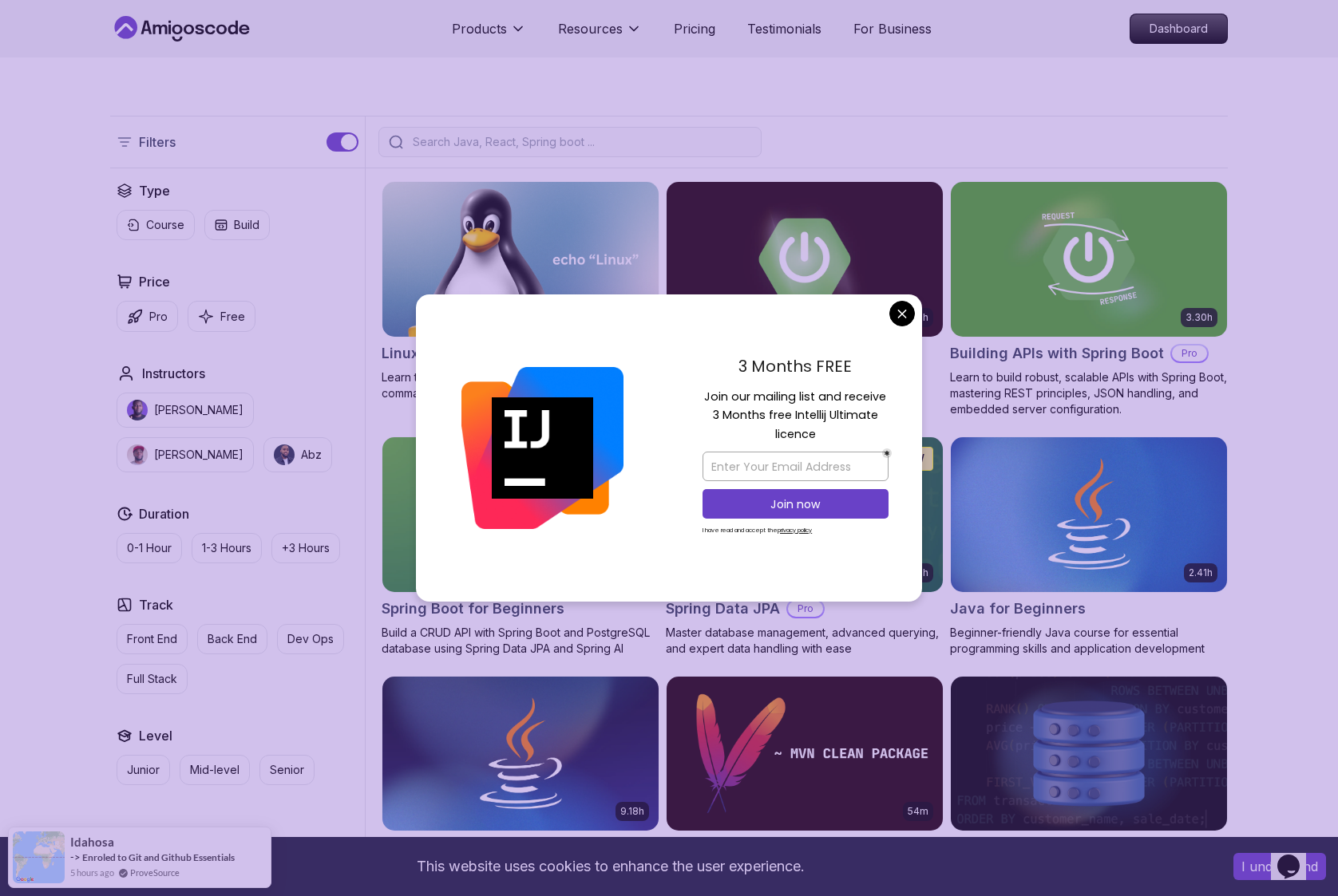
click at [915, 309] on div "3 Months FREE Join our mailing list and receive 3 Months free Intellij Ultimate…" at bounding box center [795, 448] width 253 height 308
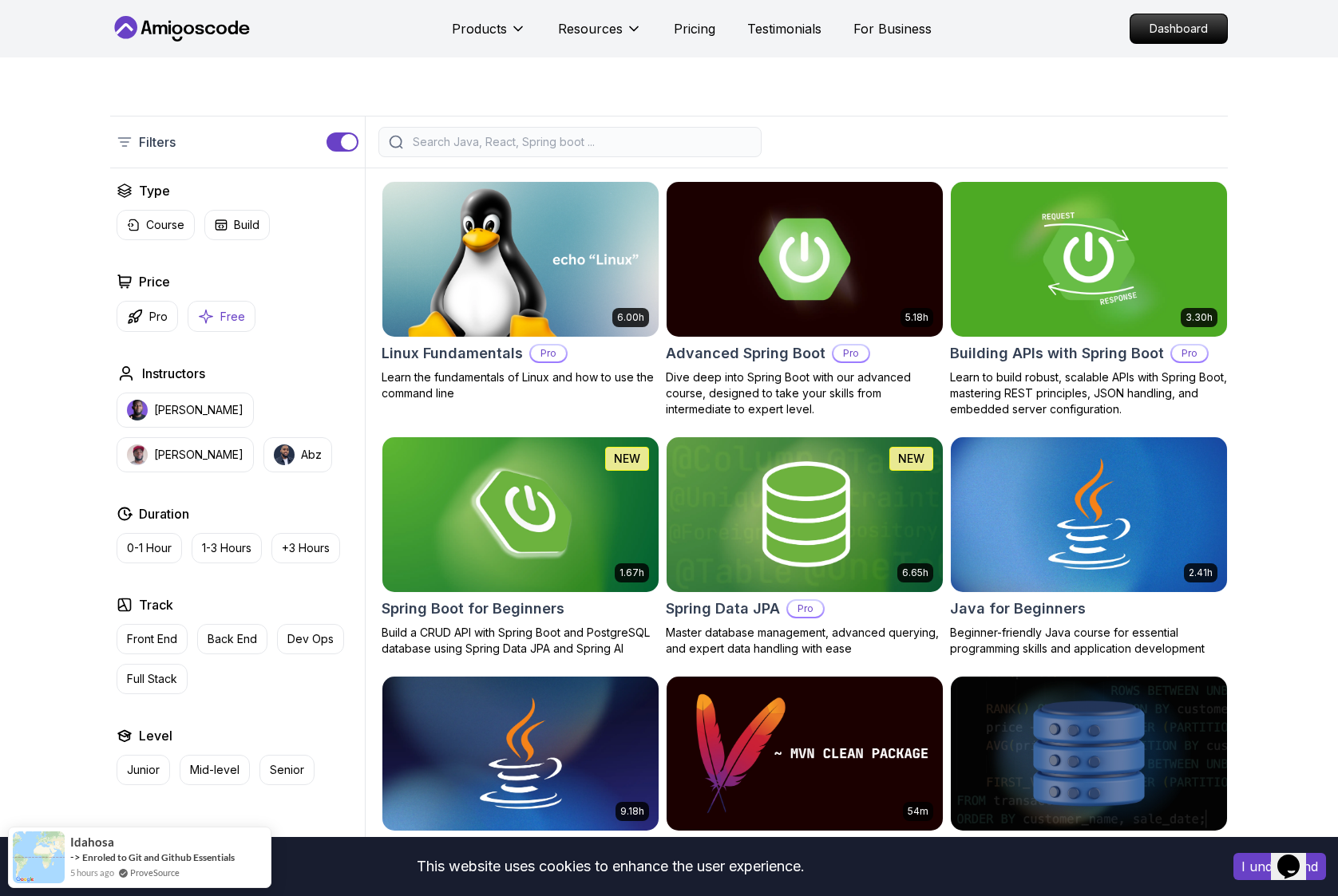
click at [236, 314] on p "Free" at bounding box center [232, 317] width 25 height 16
